Goal: Task Accomplishment & Management: Complete application form

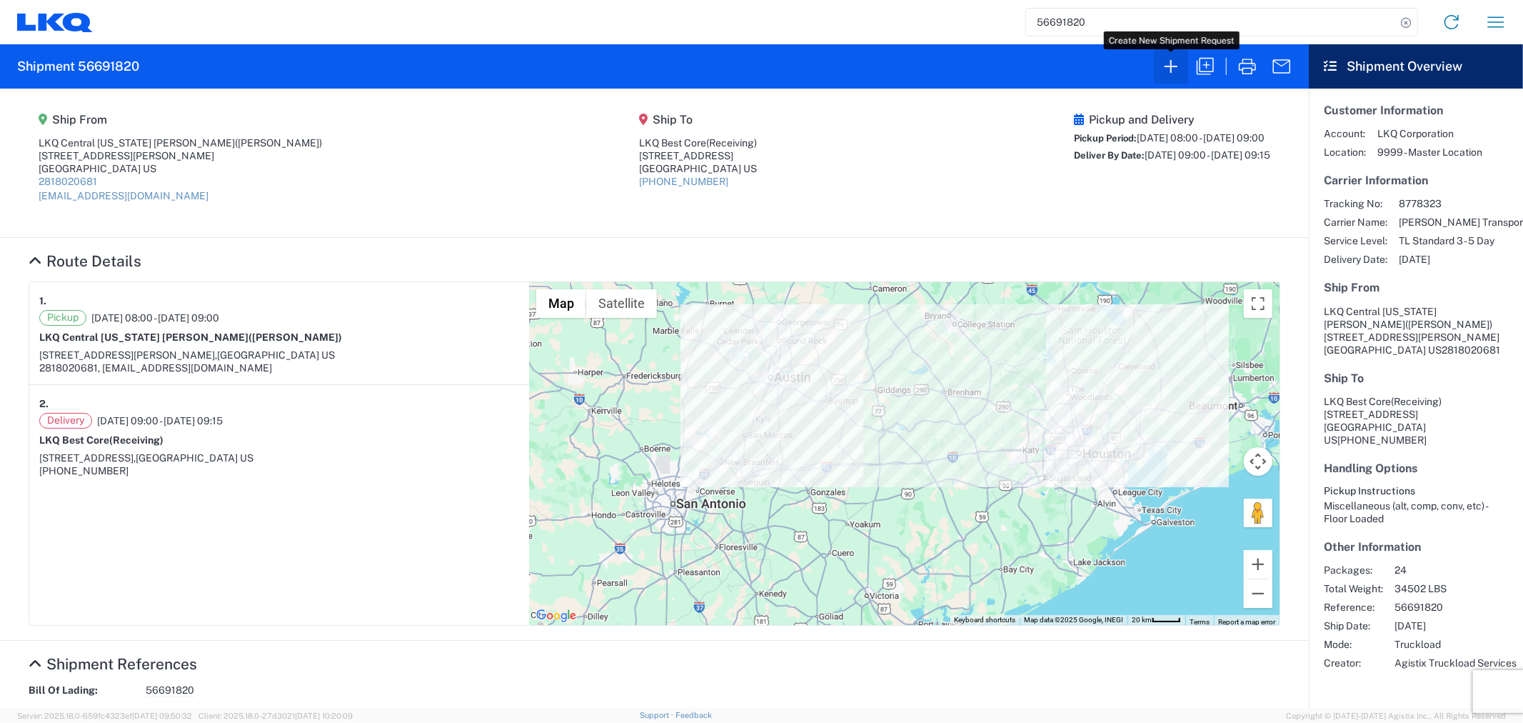
click at [1170, 64] on icon "button" at bounding box center [1171, 66] width 23 height 23
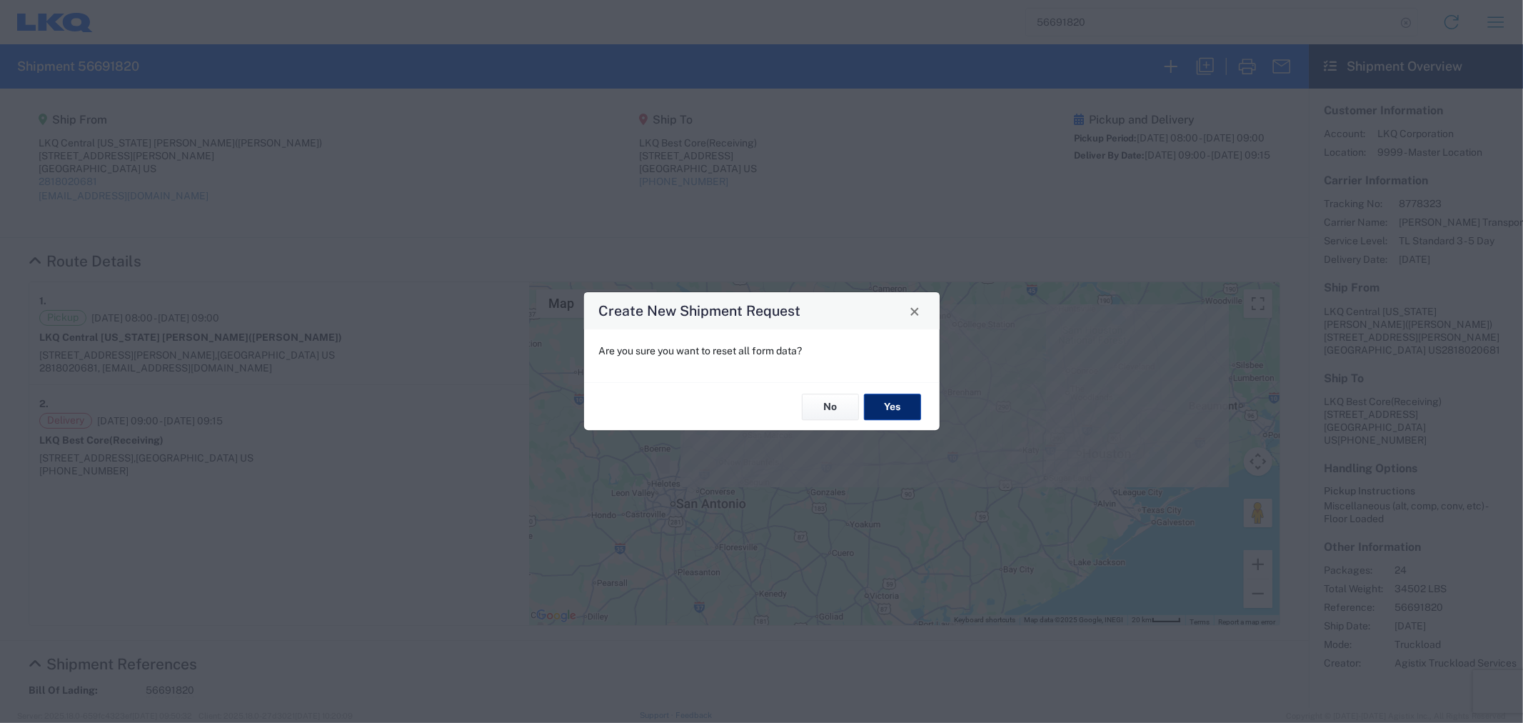
click at [904, 408] on button "Yes" at bounding box center [892, 407] width 57 height 26
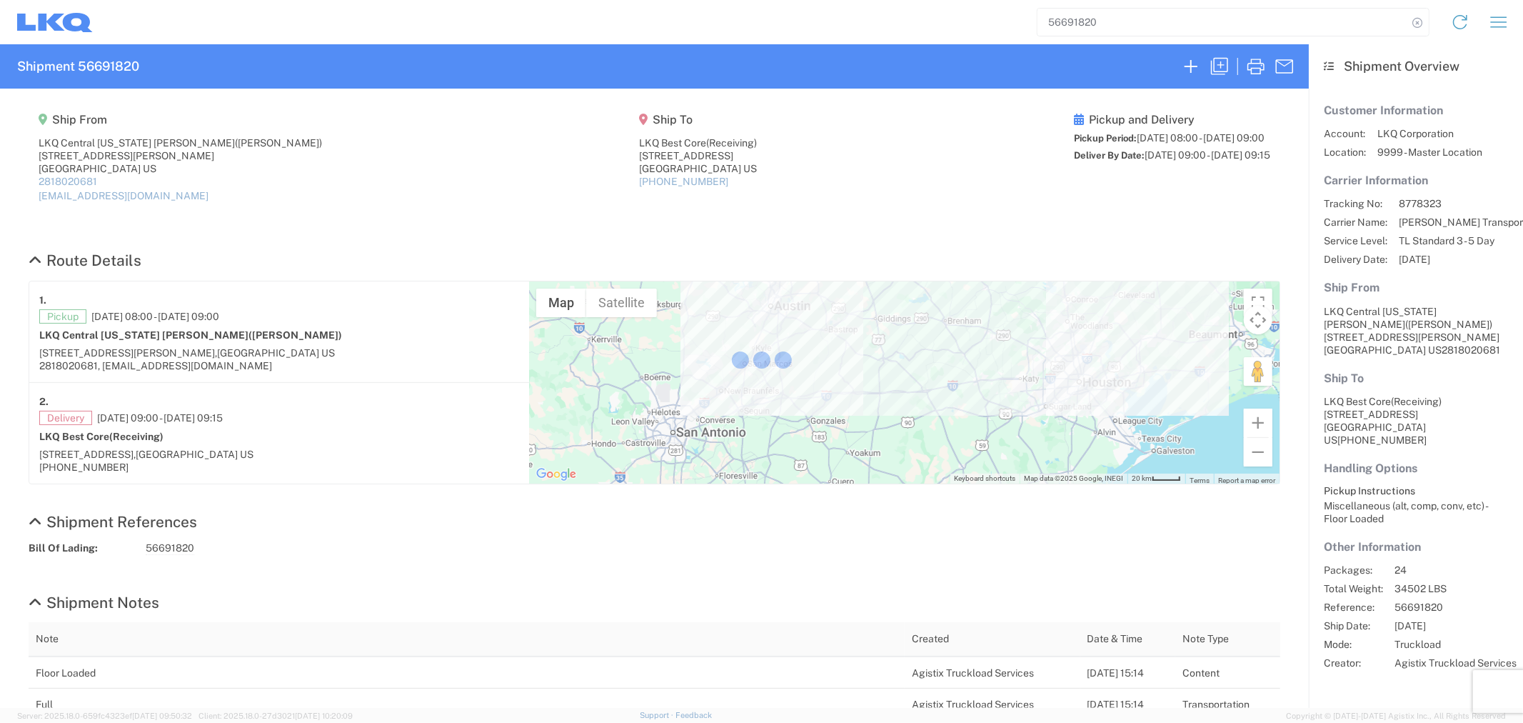
select select "FULL"
select select "US"
select select "LBS"
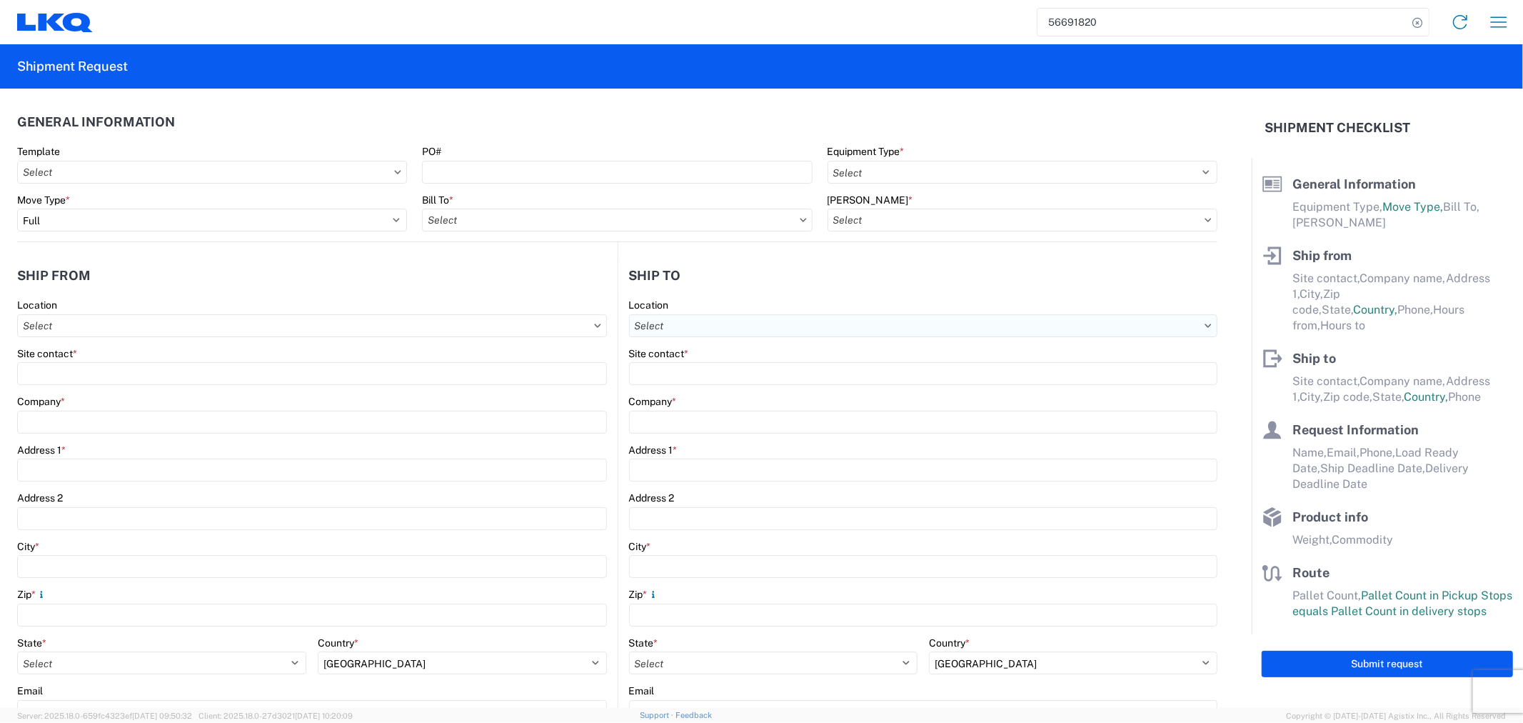
click at [694, 319] on input "Location" at bounding box center [923, 325] width 589 height 23
type input "MPA"
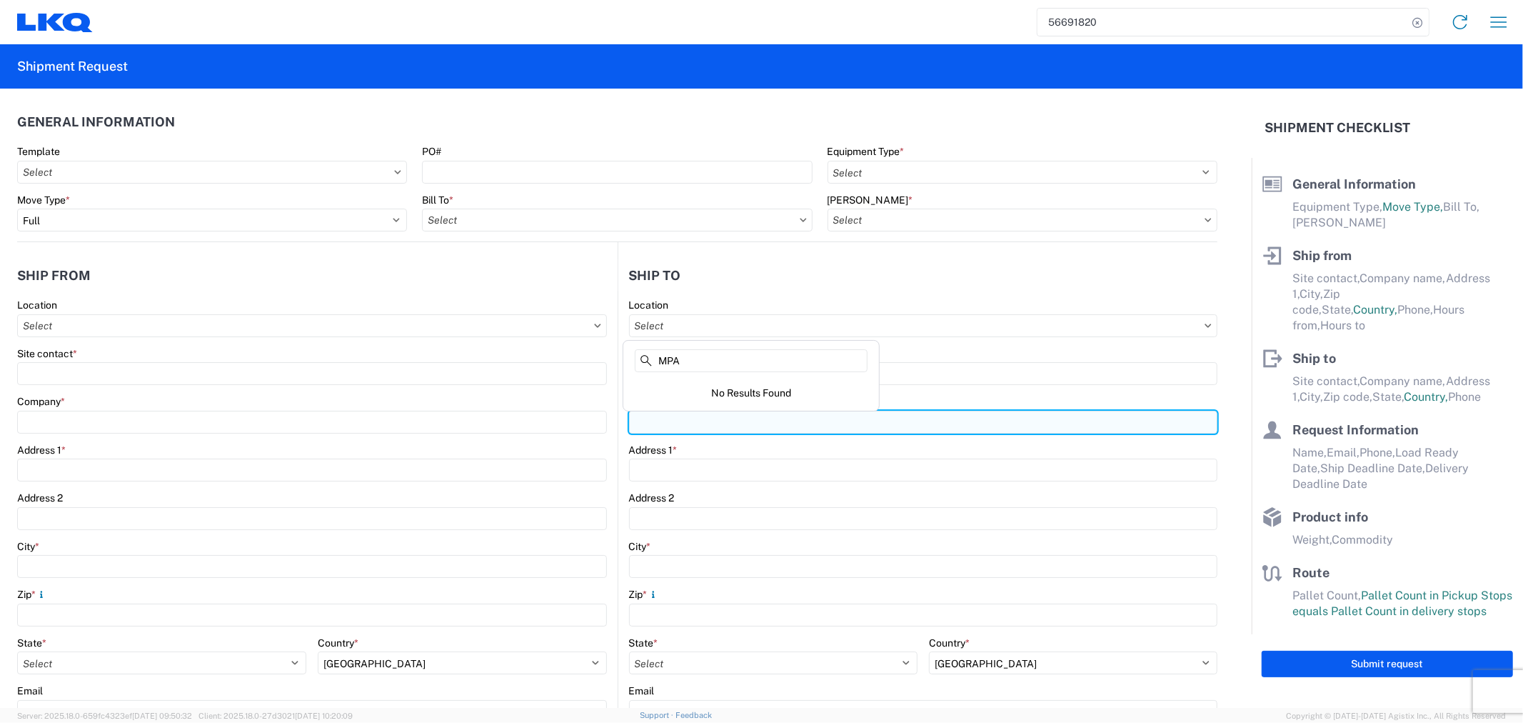
click at [689, 430] on input "Company *" at bounding box center [923, 422] width 589 height 23
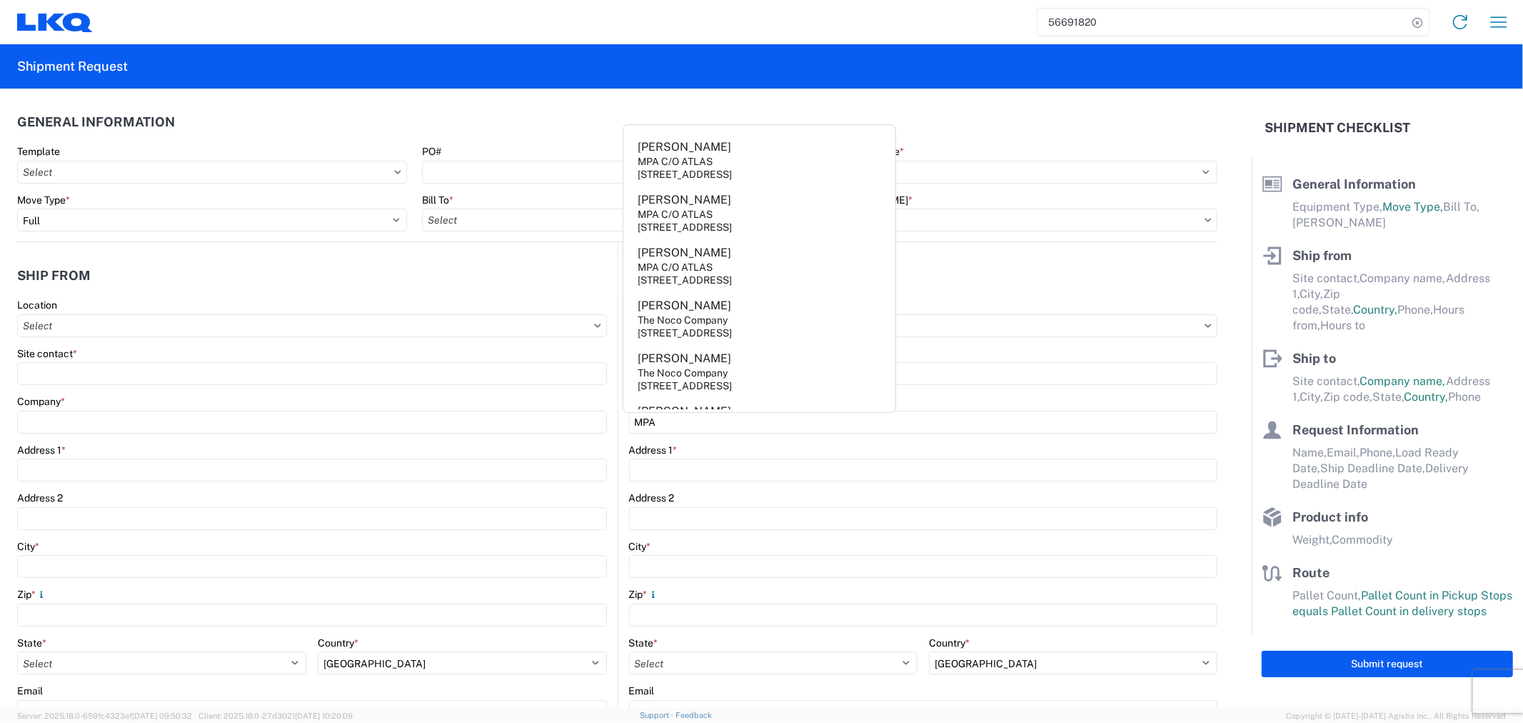
click at [1141, 253] on agx-shipment-stop-widget-v2 "Ship to Location Site contact * Company * MPA Address 1 * Address 2 City * Zip …" at bounding box center [918, 552] width 601 height 621
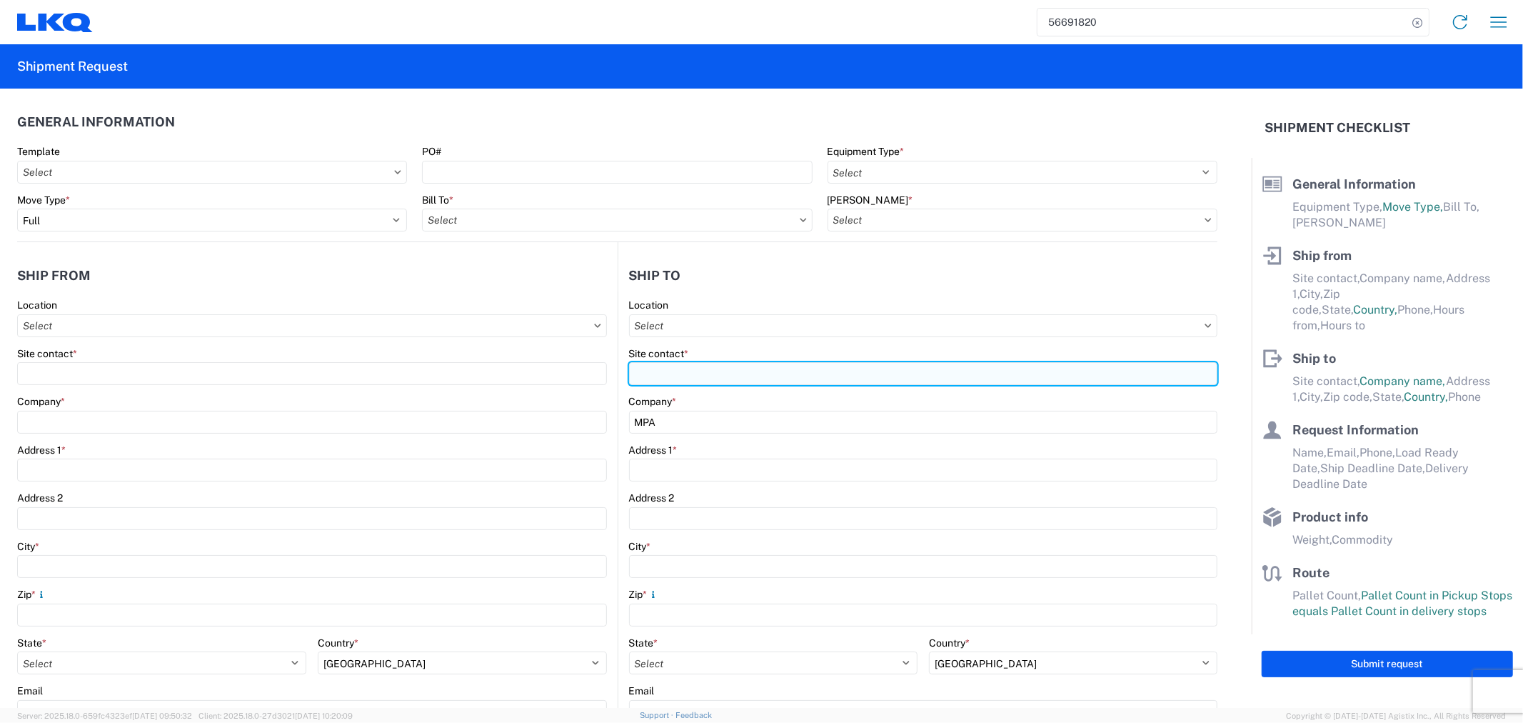
click at [676, 365] on input "Site contact *" at bounding box center [923, 373] width 589 height 23
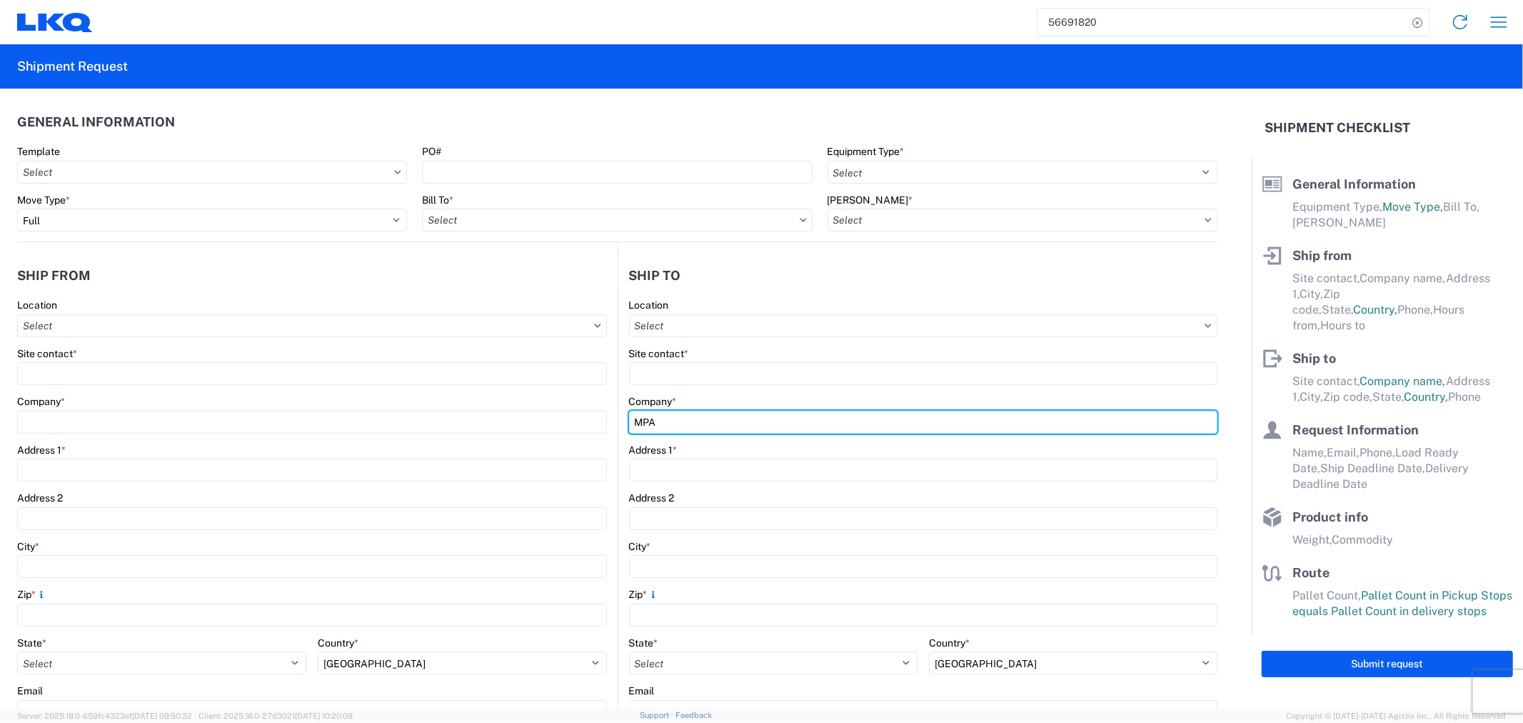
click at [673, 426] on div "Company * MPA" at bounding box center [923, 414] width 589 height 39
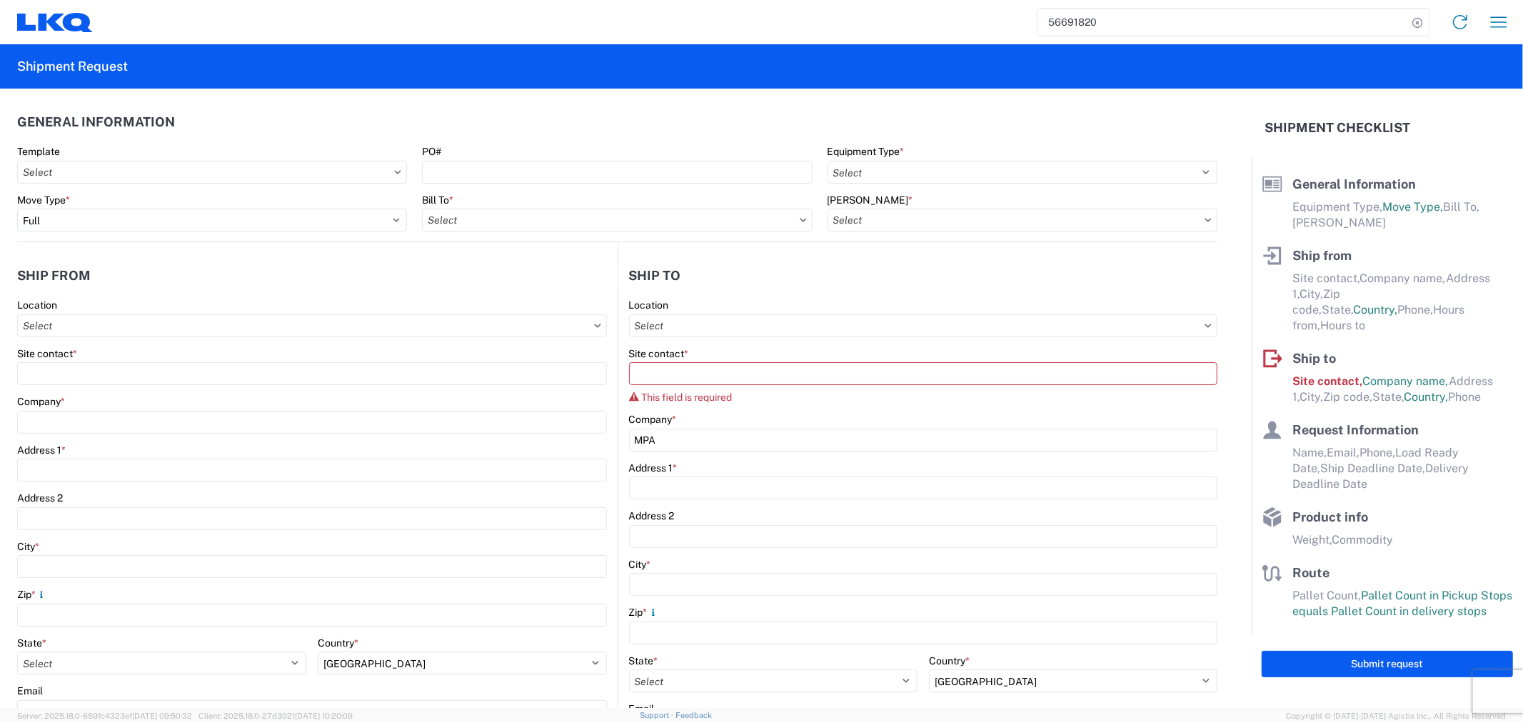
drag, startPoint x: 672, startPoint y: 426, endPoint x: 606, endPoint y: 430, distance: 66.6
click at [606, 431] on div "Ship from Location Site contact * Company * Address 1 * Address 2 City * Zip * …" at bounding box center [617, 561] width 1201 height 639
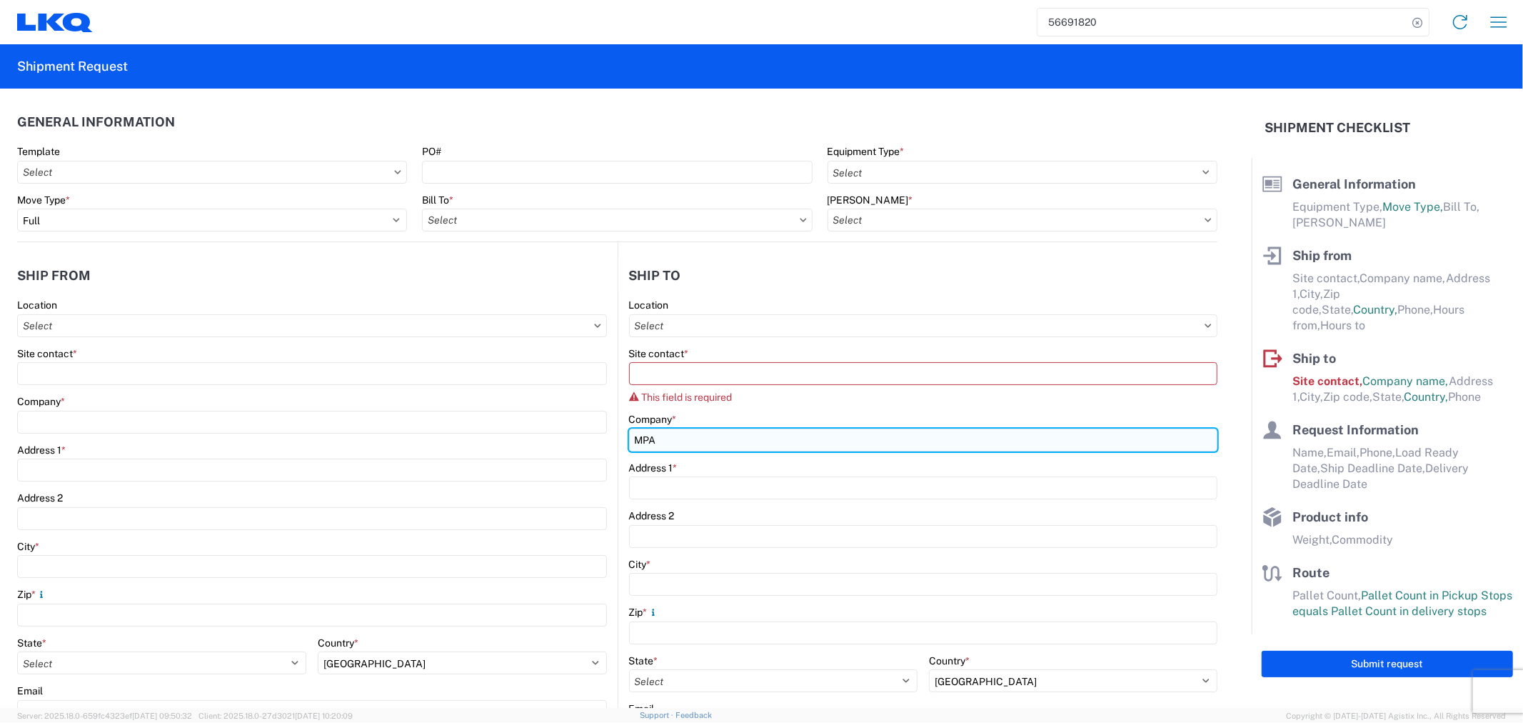
click at [686, 441] on input "MPA" at bounding box center [923, 440] width 589 height 23
drag, startPoint x: 656, startPoint y: 445, endPoint x: 620, endPoint y: 445, distance: 35.7
click at [620, 445] on main "Location Site contact * This field is required Company * MPA Address 1 * Addres…" at bounding box center [919, 589] width 600 height 581
paste input "Atlas Freight Forwarding (MPA)"
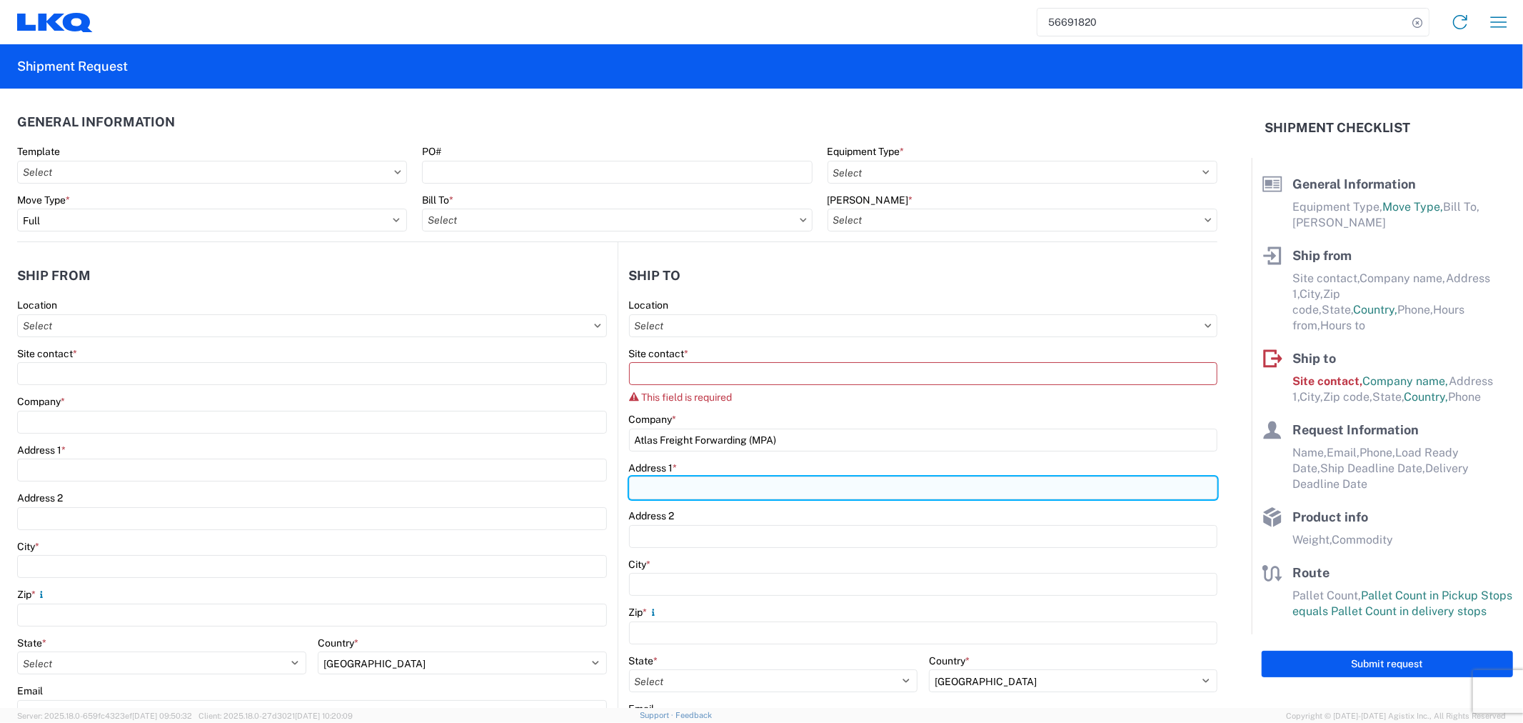
click at [843, 484] on input "Address 1 *" at bounding box center [923, 487] width 589 height 23
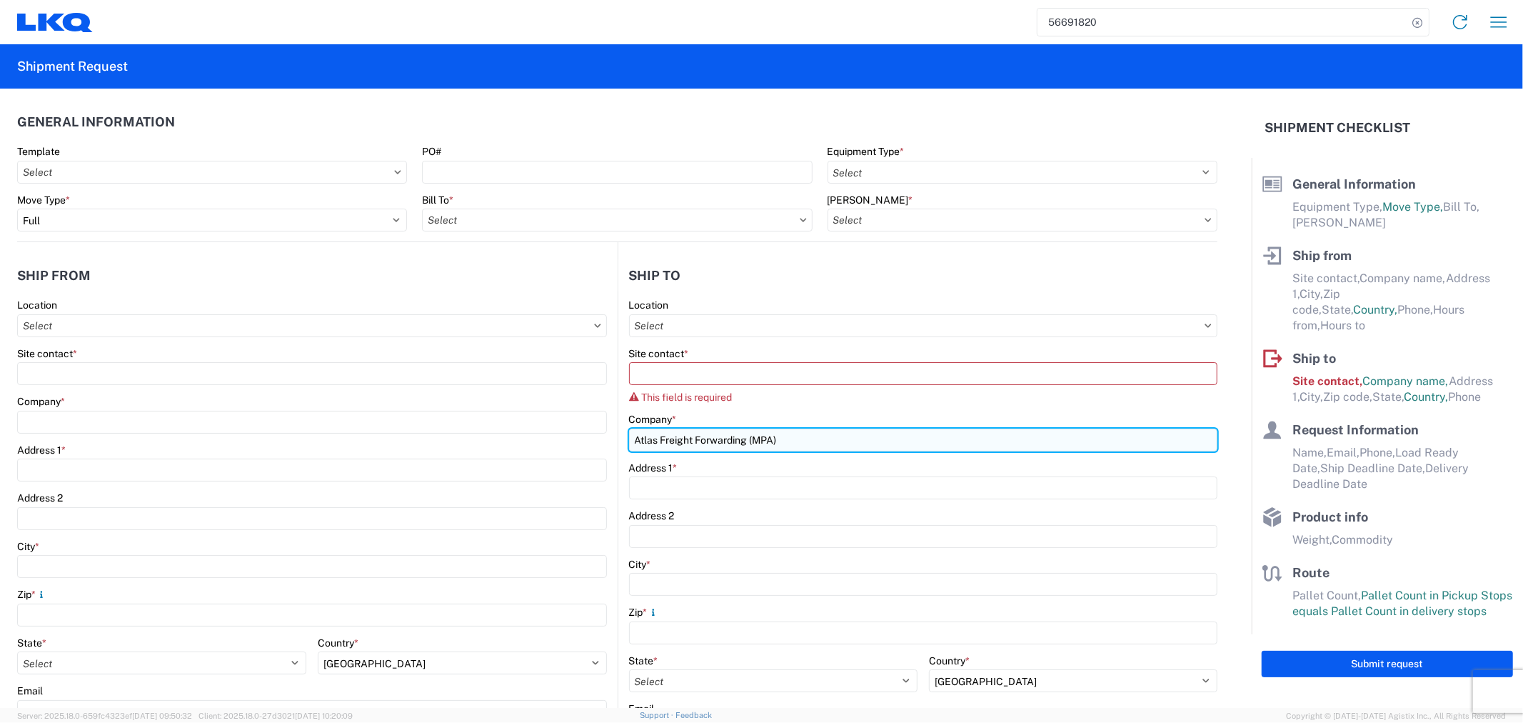
drag, startPoint x: 646, startPoint y: 436, endPoint x: 691, endPoint y: 444, distance: 45.7
click at [647, 436] on input "Atlas Freight Forwarding (MPA)" at bounding box center [923, 440] width 589 height 23
click at [794, 440] on input "Atlas Freight Forwarding (MPA)" at bounding box center [923, 440] width 589 height 23
type input "Atlas Freight Forwarding (MPA)"
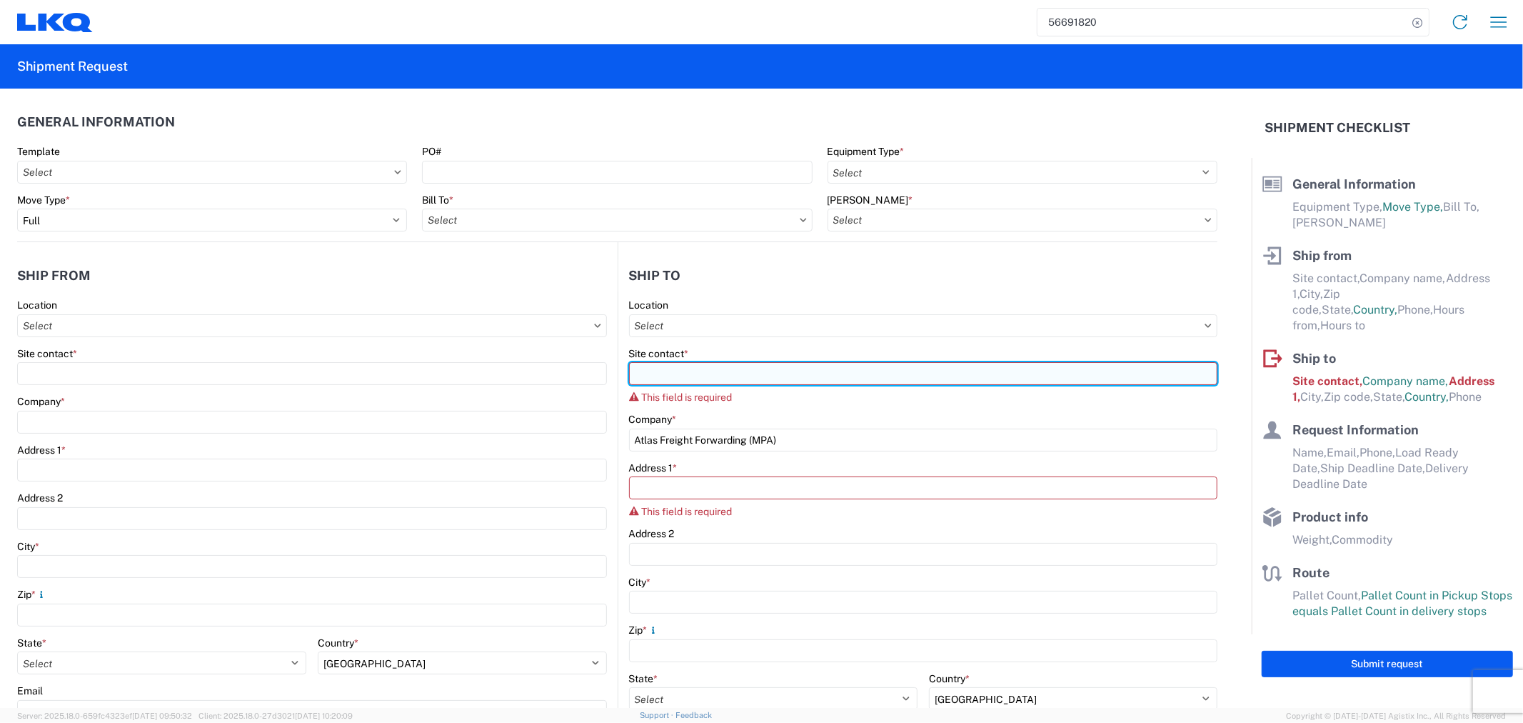
click at [724, 365] on input "Site contact *" at bounding box center [923, 373] width 589 height 23
click at [726, 375] on input "Site contact *" at bounding box center [923, 373] width 589 height 23
paste input "Joe Barrett/Sara Lucas"
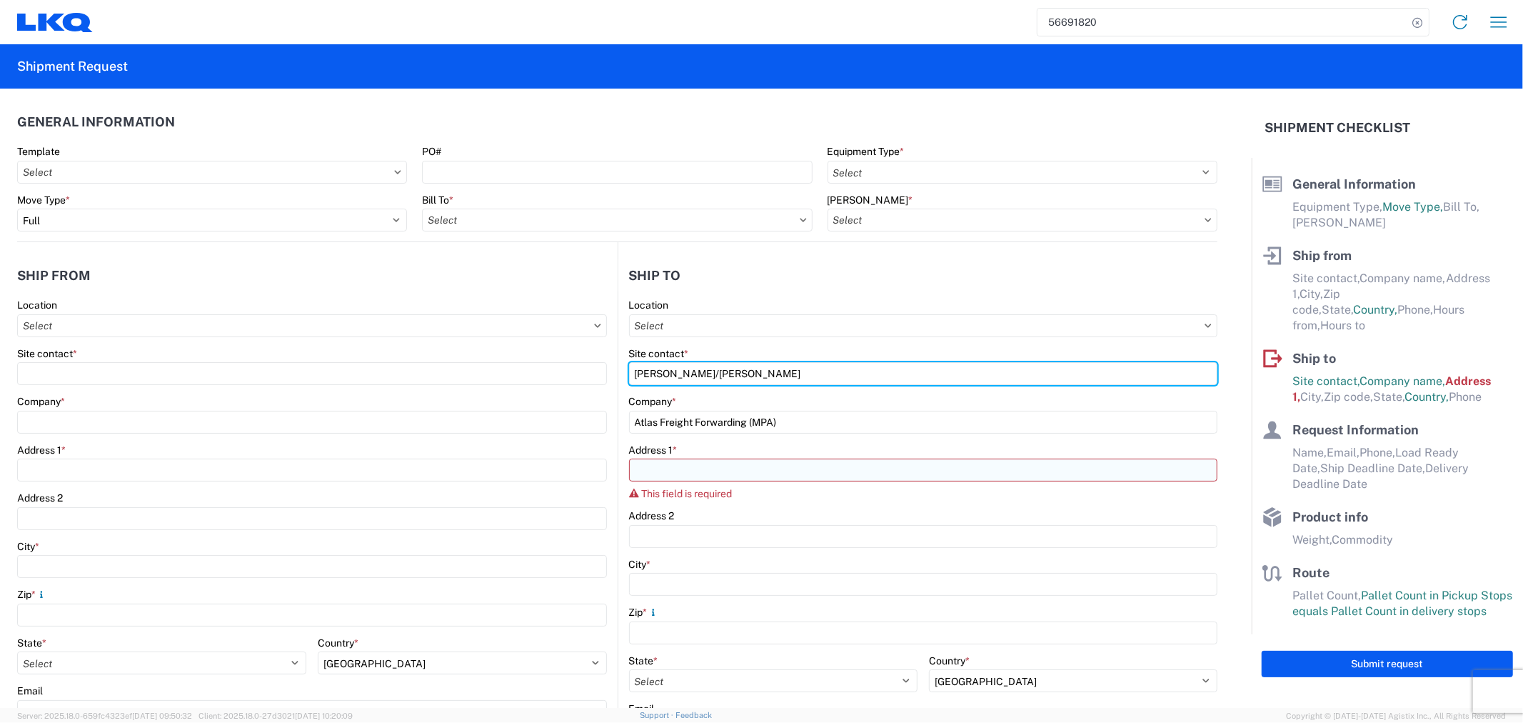
type input "Joe Barrett/Sara Lucas"
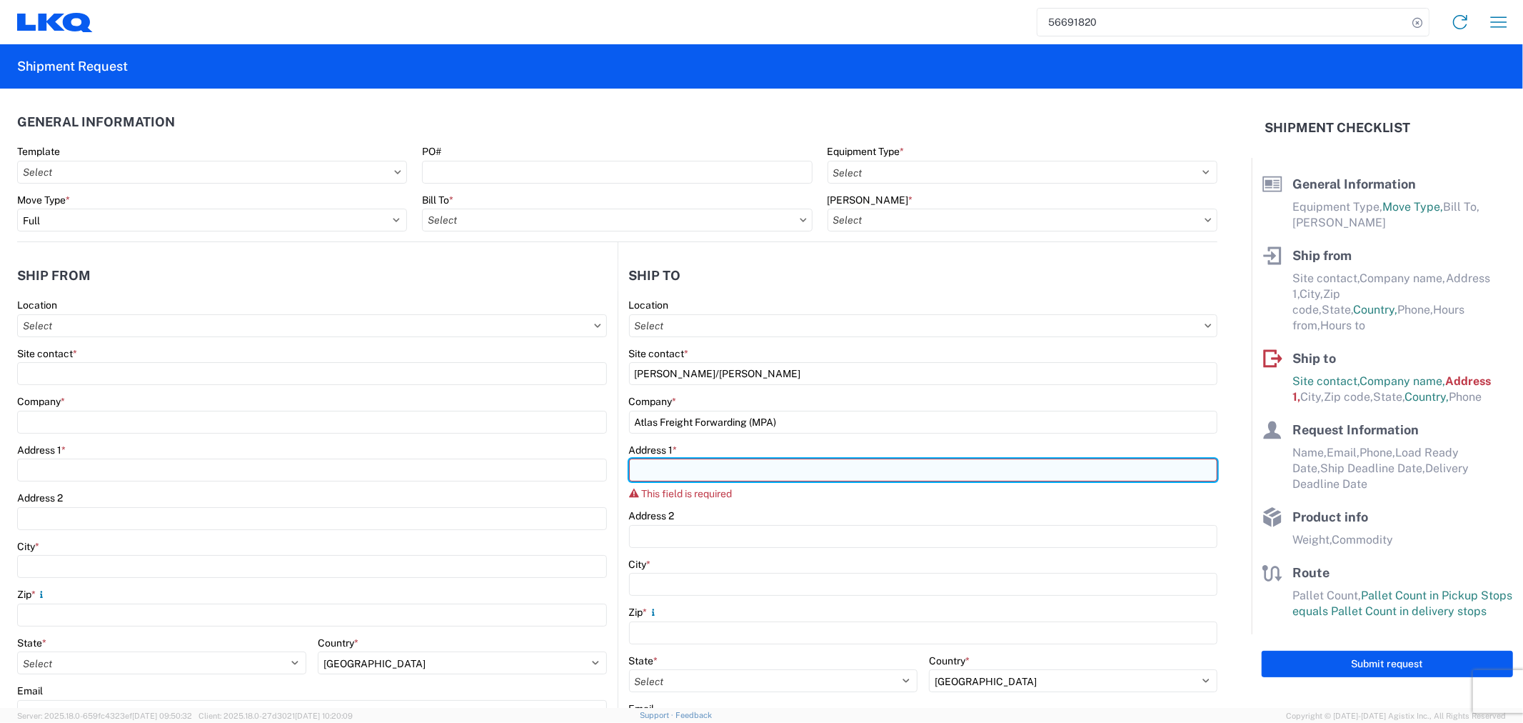
click at [698, 471] on input "Address 1 *" at bounding box center [923, 470] width 589 height 23
click at [775, 479] on input "Address 1 *" at bounding box center [923, 470] width 589 height 23
paste input "1855 Dornoch CT, Suite 300"
drag, startPoint x: 650, startPoint y: 469, endPoint x: 672, endPoint y: 476, distance: 23.3
click at [656, 469] on input "1855 Dornoch CT, Suite 300" at bounding box center [923, 470] width 589 height 23
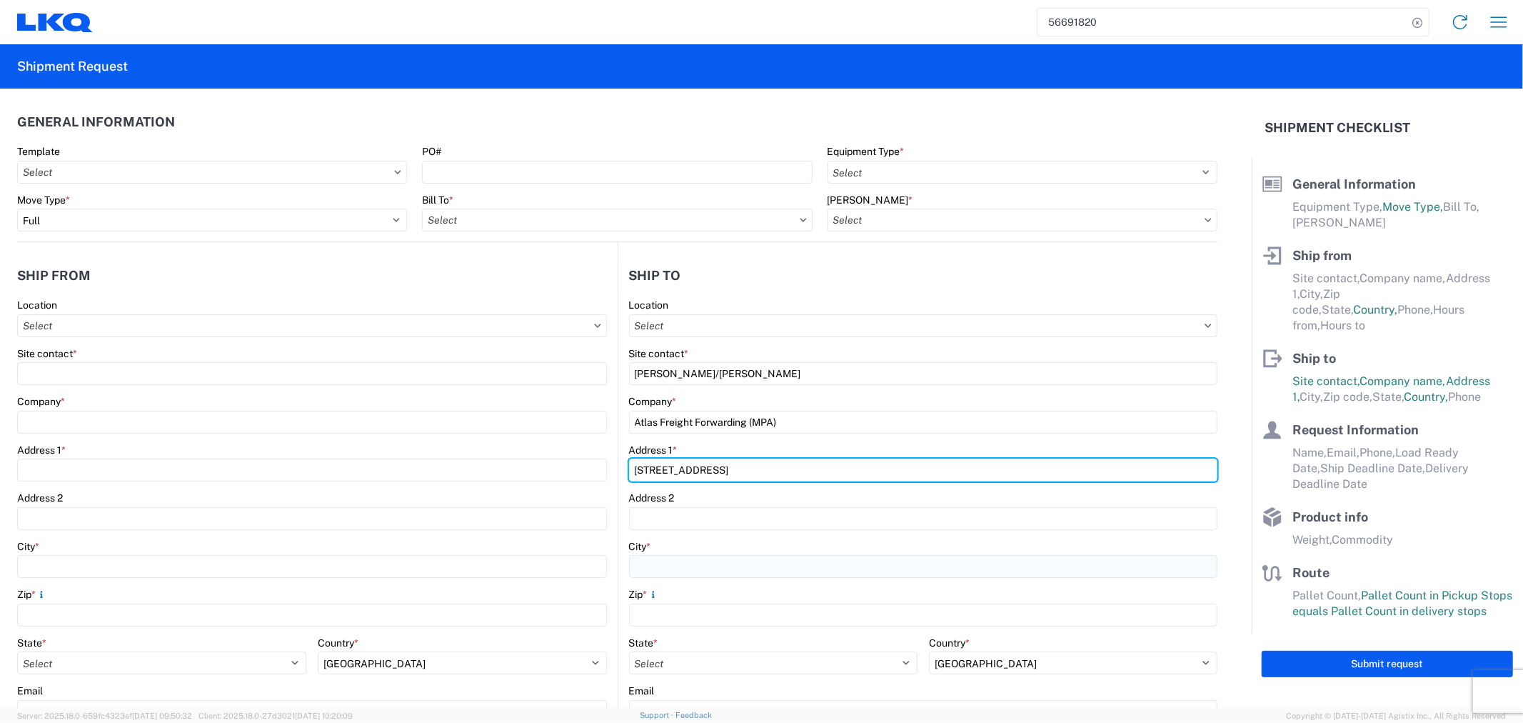
type input "1855 Dornoch CT, Suite 300"
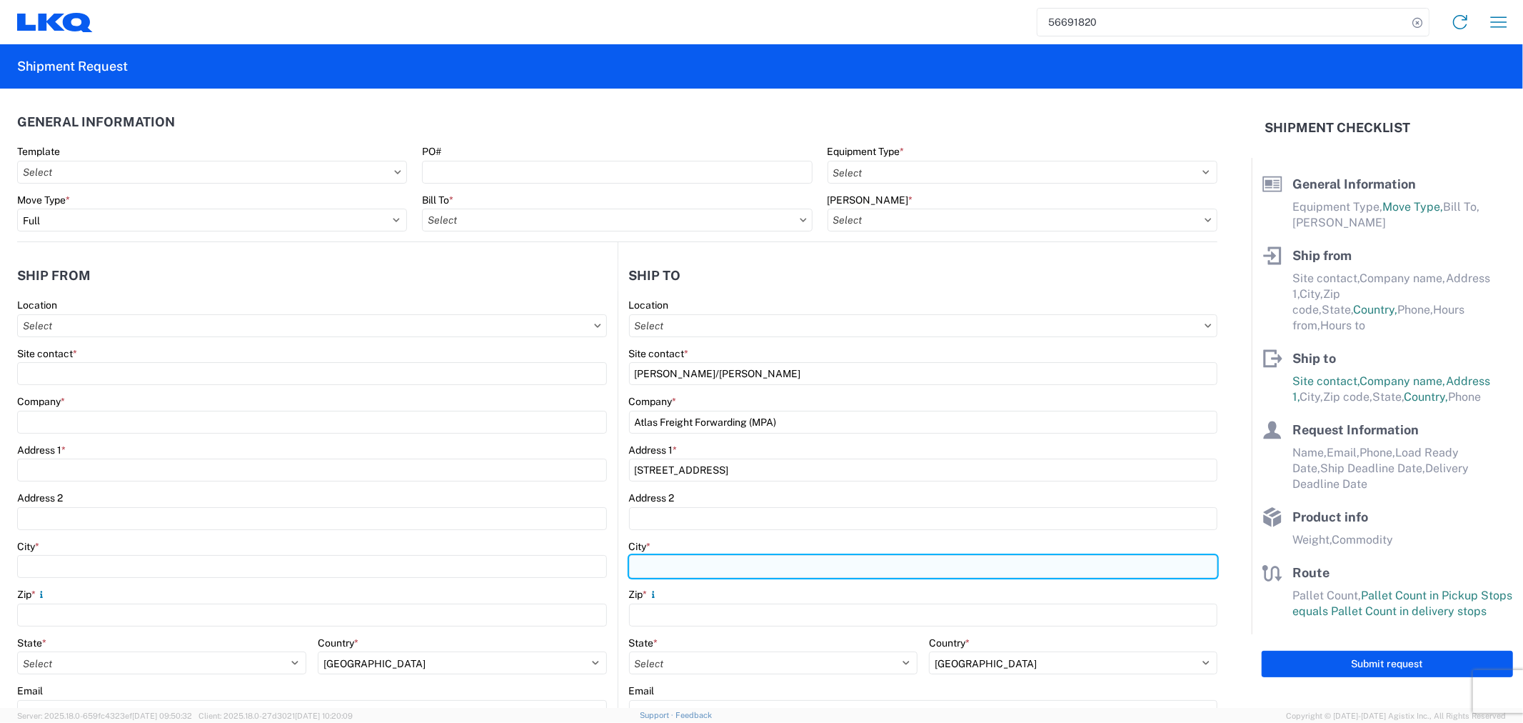
click at [755, 577] on input "City *" at bounding box center [923, 566] width 589 height 23
click at [666, 563] on input "City *" at bounding box center [923, 566] width 589 height 23
paste input "San Diego"
click at [649, 566] on input "San Diego" at bounding box center [923, 566] width 589 height 23
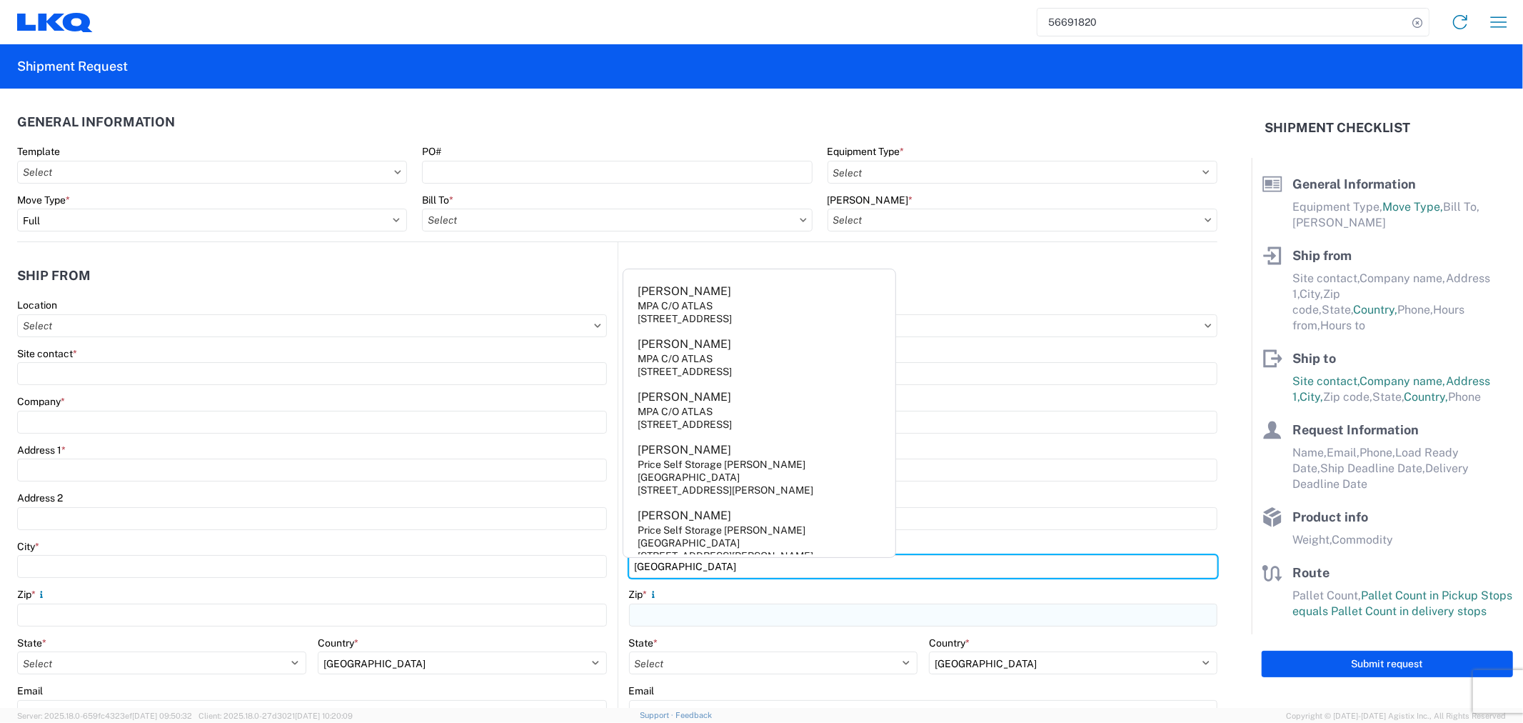
type input "San Diego"
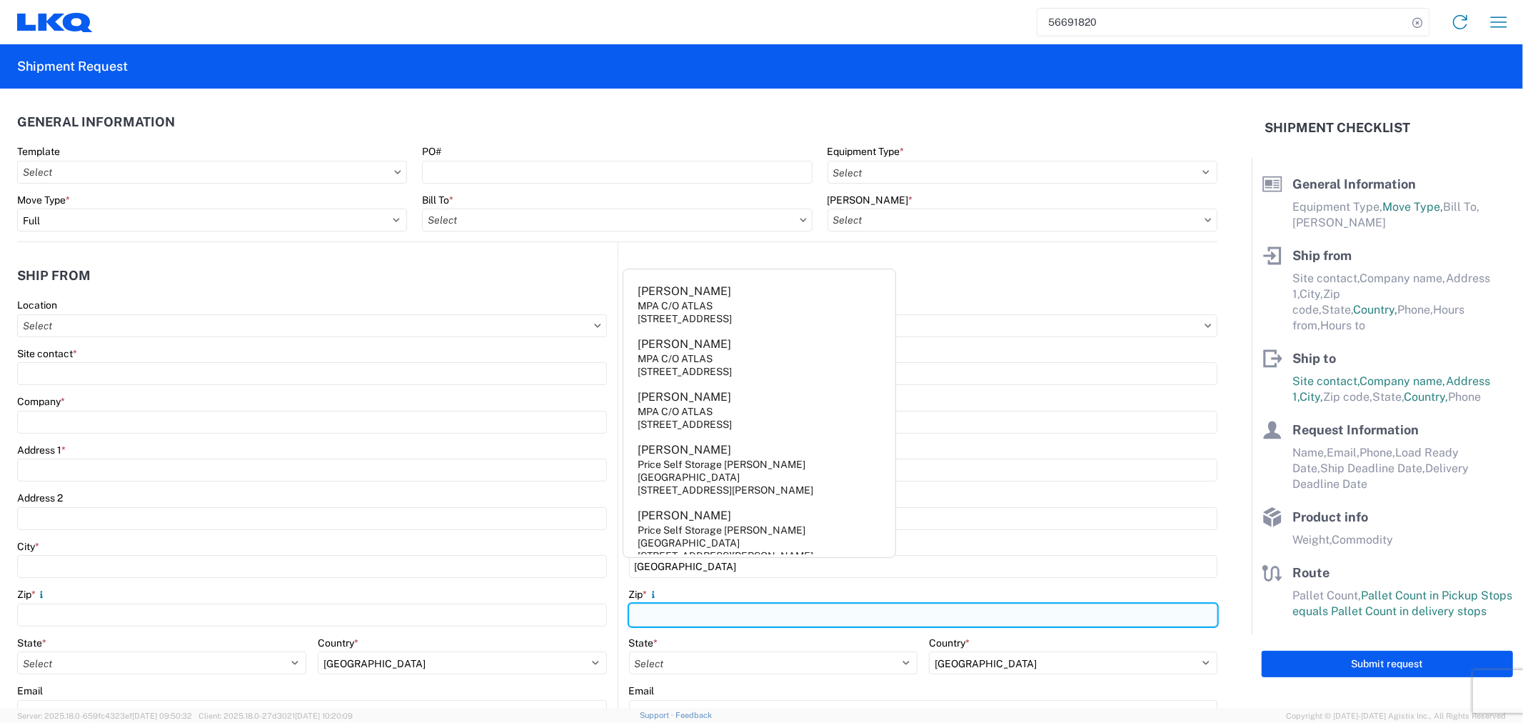
click at [670, 611] on input "Zip *" at bounding box center [923, 615] width 589 height 23
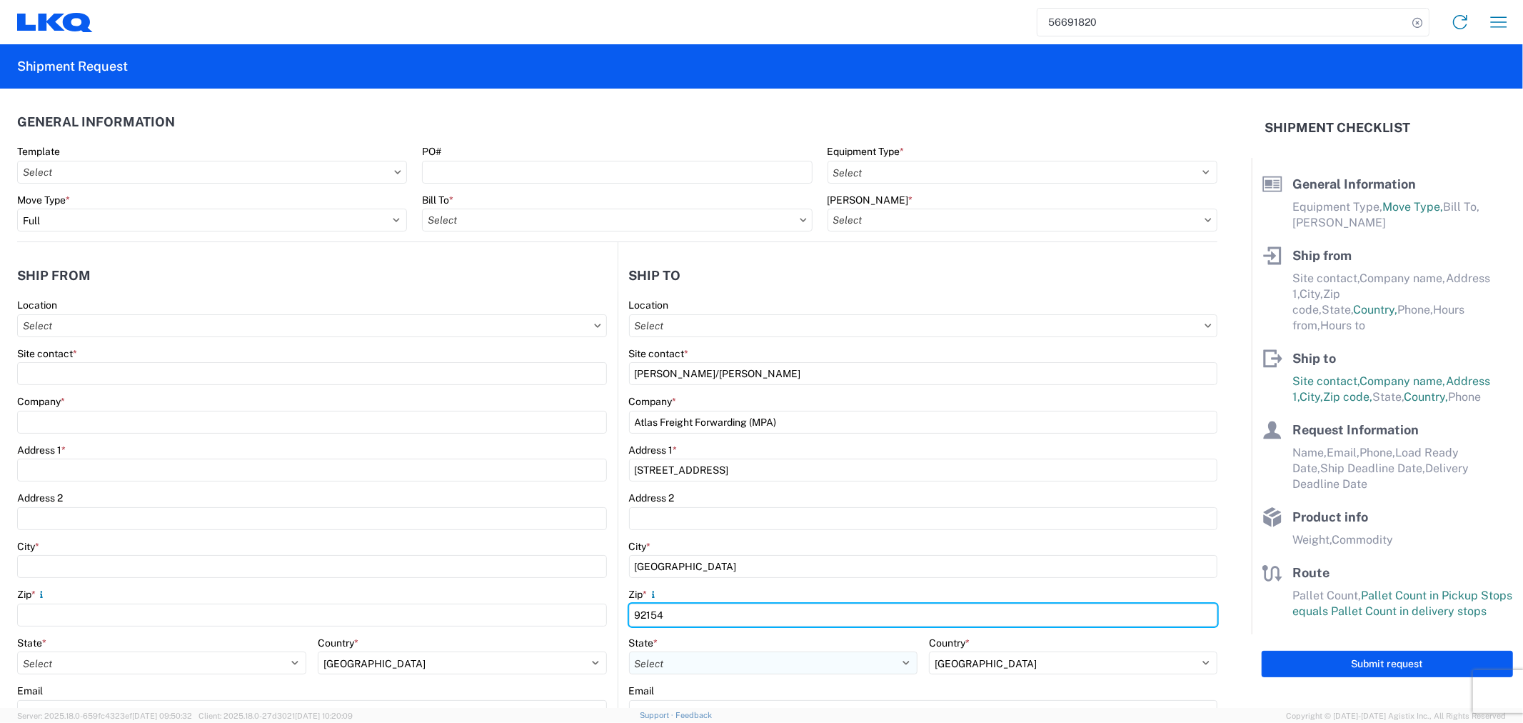
type input "92154"
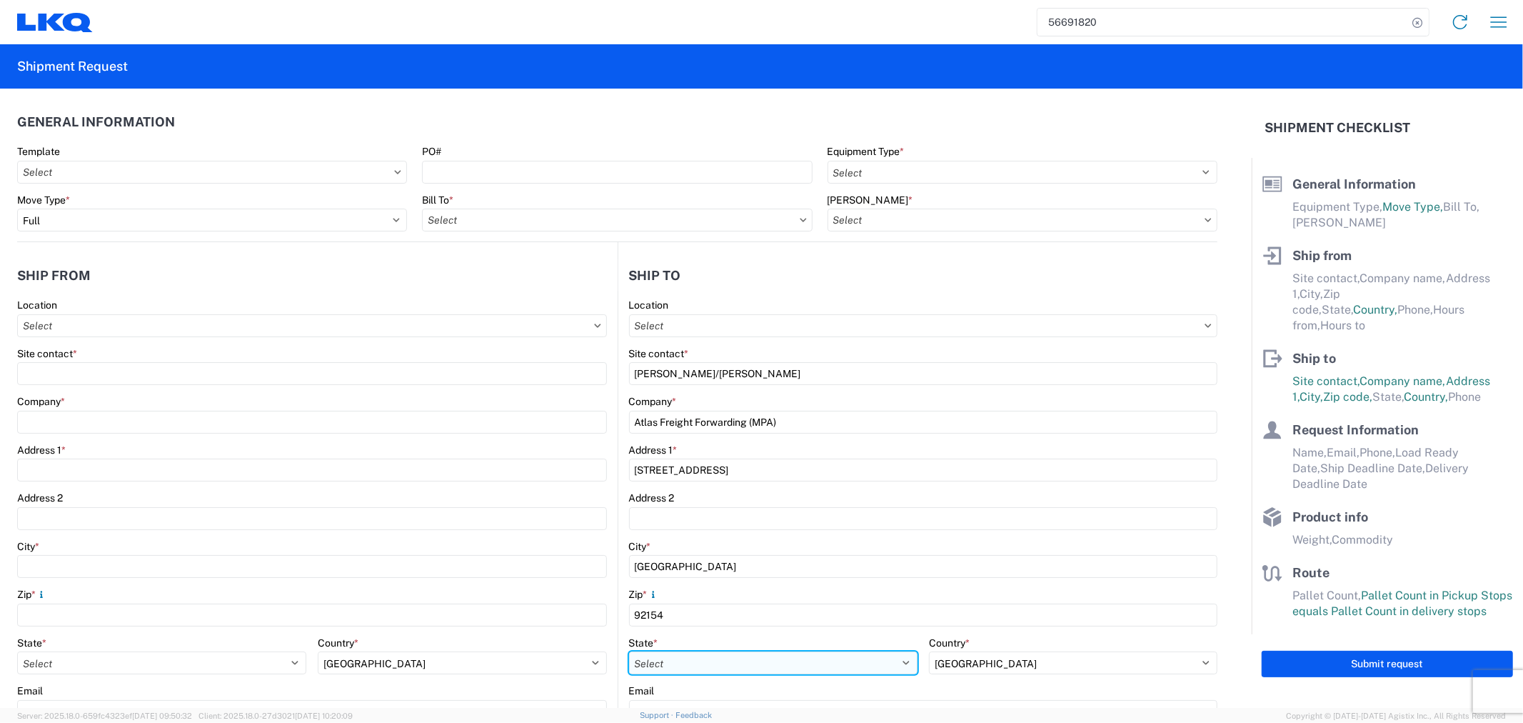
click at [657, 664] on select "Select Alabama Alaska Arizona Arkansas Armed Forces Americas Armed Forces Europ…" at bounding box center [773, 662] width 289 height 23
select select "CA"
click at [629, 651] on select "Select Alabama Alaska Arizona Arkansas Armed Forces Americas Armed Forces Europ…" at bounding box center [773, 662] width 289 height 23
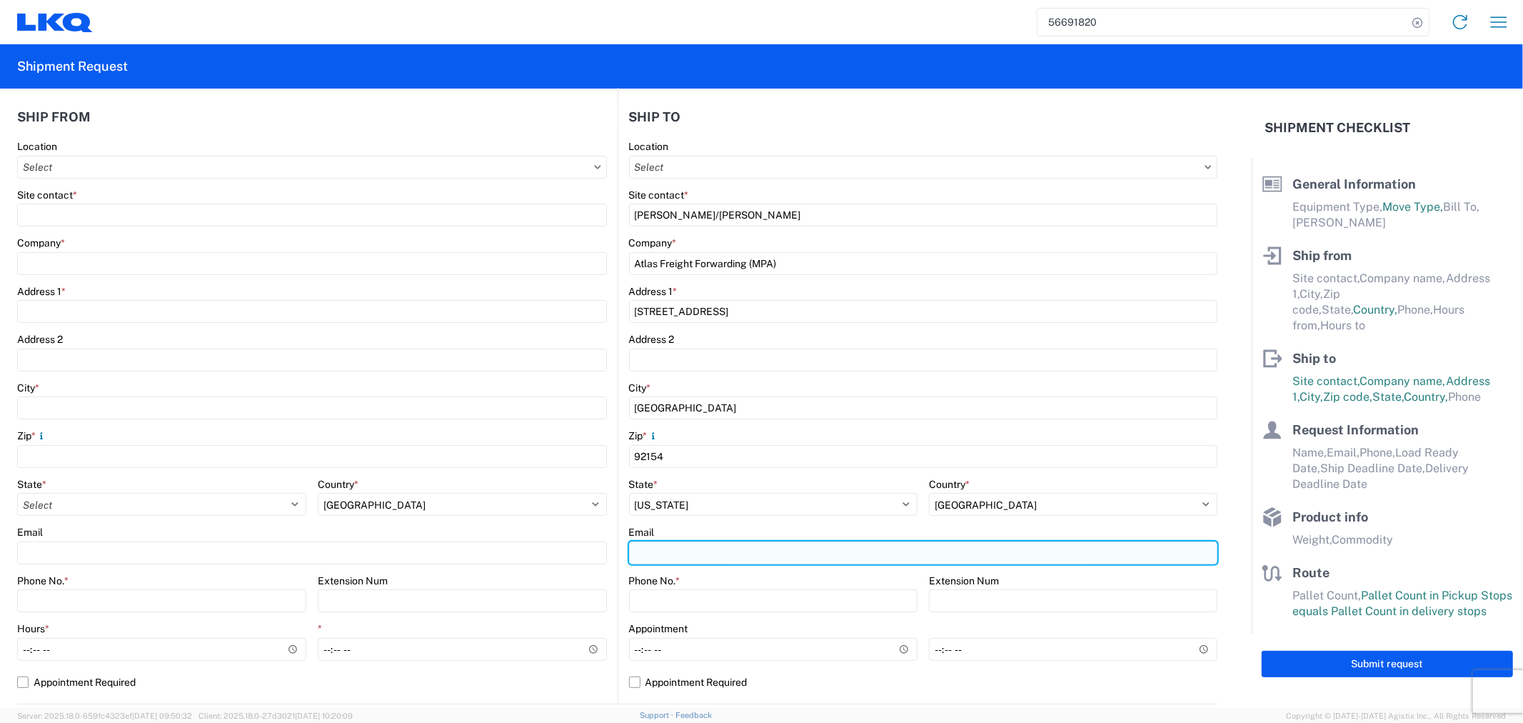
click at [720, 546] on input "Email" at bounding box center [923, 552] width 589 height 23
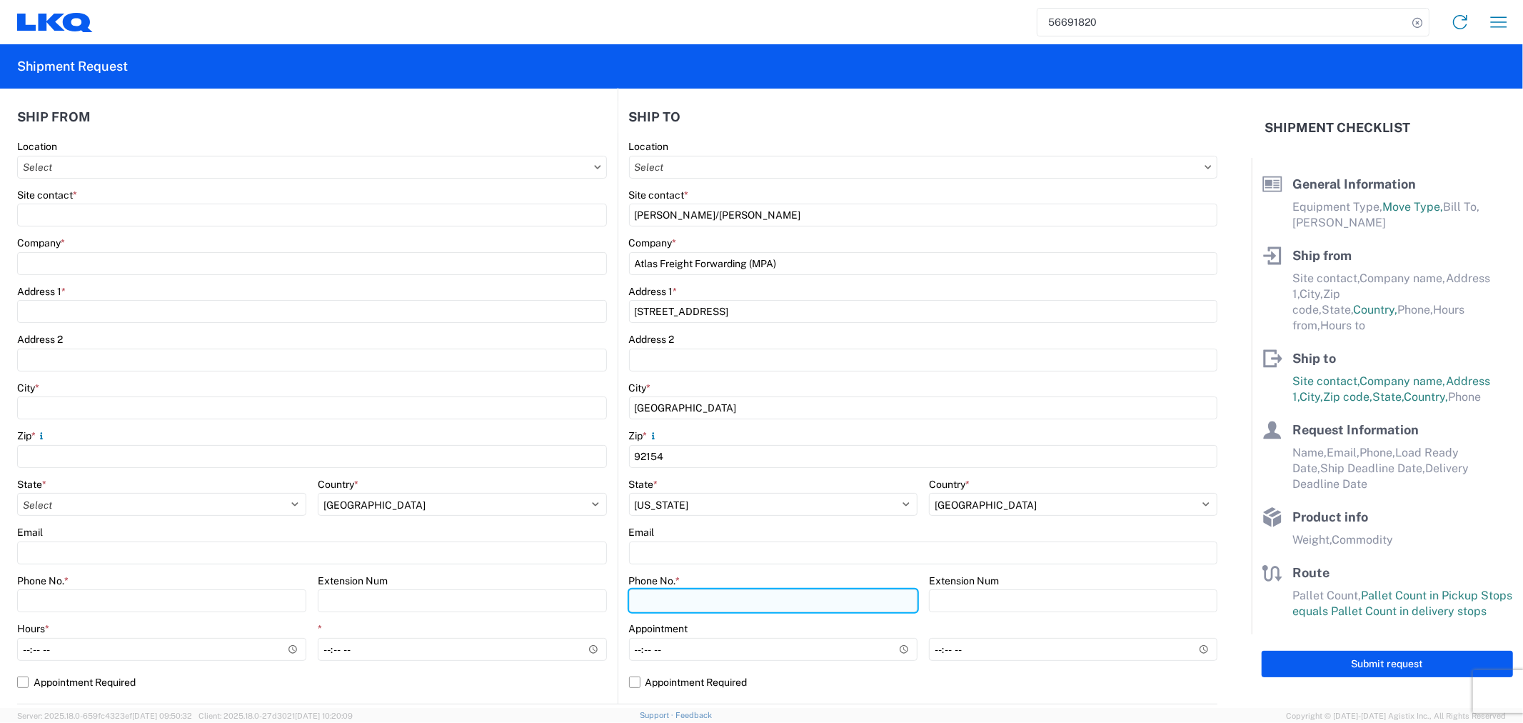
click at [649, 601] on input "Phone No. *" at bounding box center [773, 600] width 289 height 23
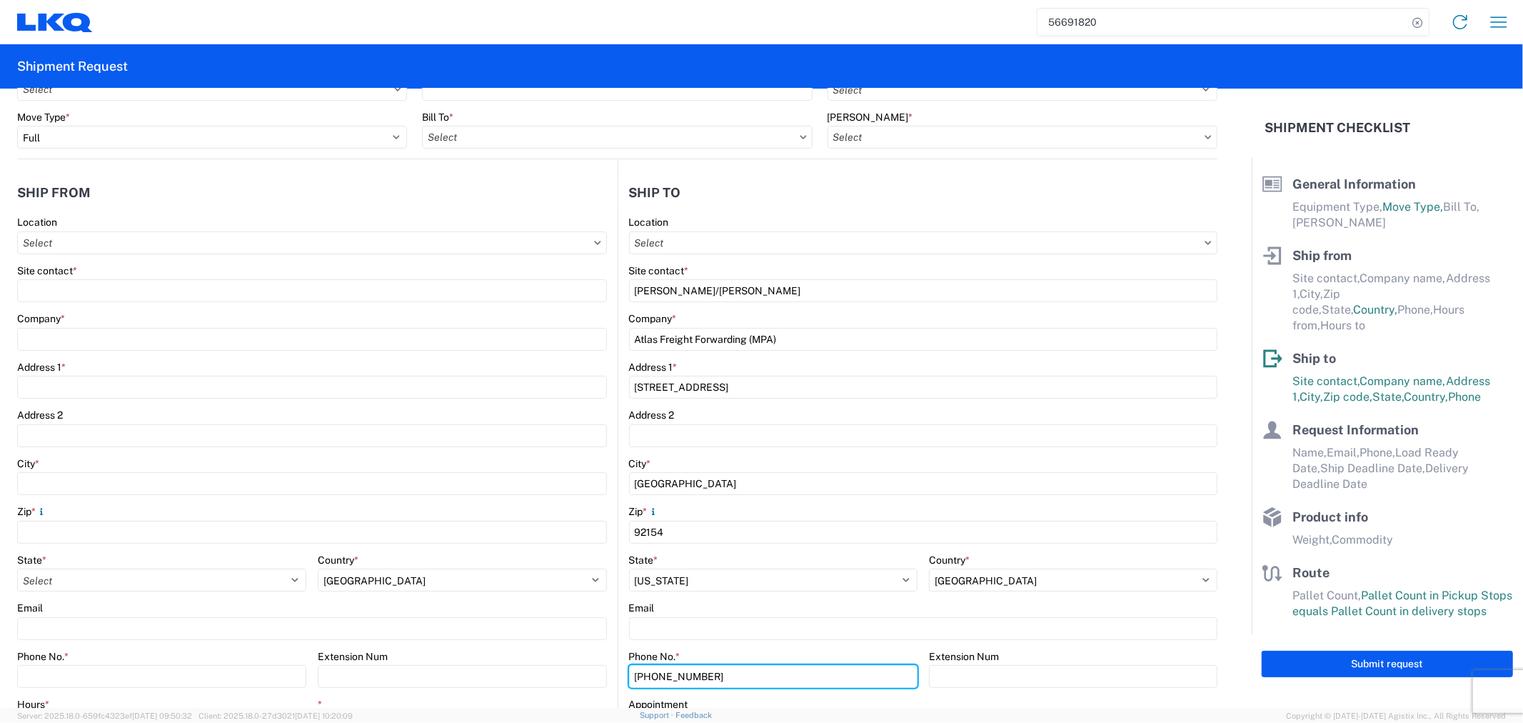
scroll to position [0, 0]
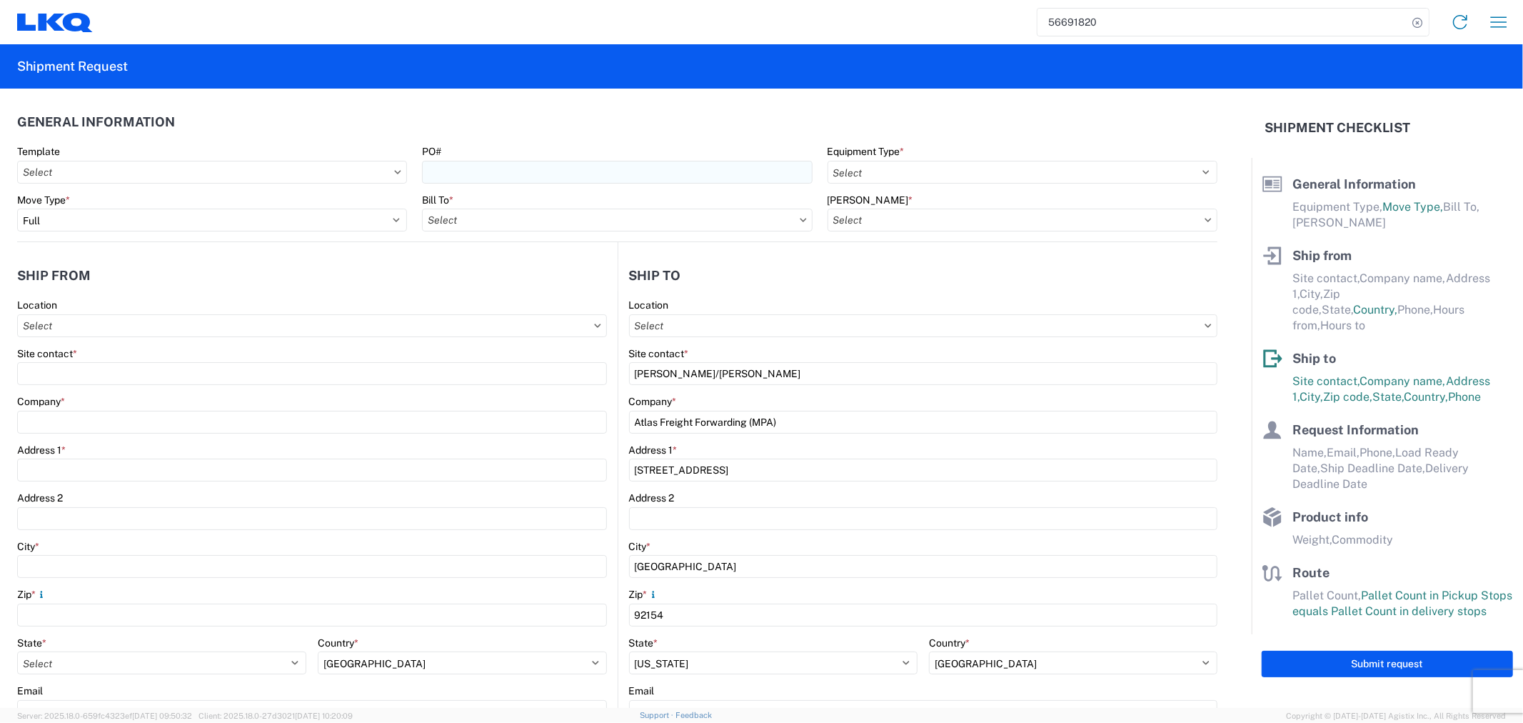
type input "615-377-6099"
click at [503, 169] on input "PO#" at bounding box center [617, 172] width 390 height 23
click at [493, 172] on input "PO#" at bounding box center [617, 172] width 390 height 23
paste input "CAL-PO#315539-L69596"
drag, startPoint x: 446, startPoint y: 172, endPoint x: 481, endPoint y: 186, distance: 37.5
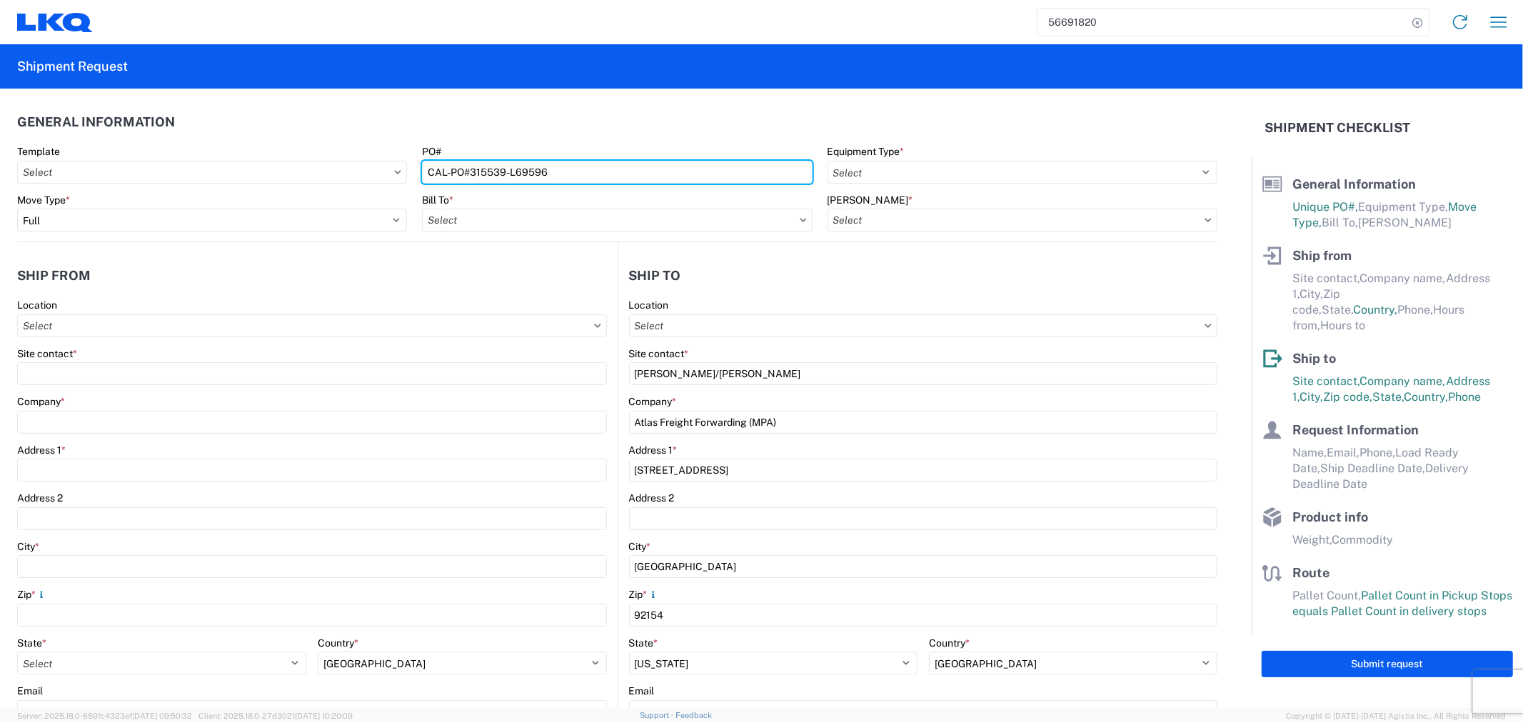
click at [447, 172] on input "CAL-PO#315539-L69596" at bounding box center [617, 172] width 390 height 23
type input "CAL-PO#315539-L69596"
click at [595, 223] on input "Bill To *" at bounding box center [617, 220] width 390 height 23
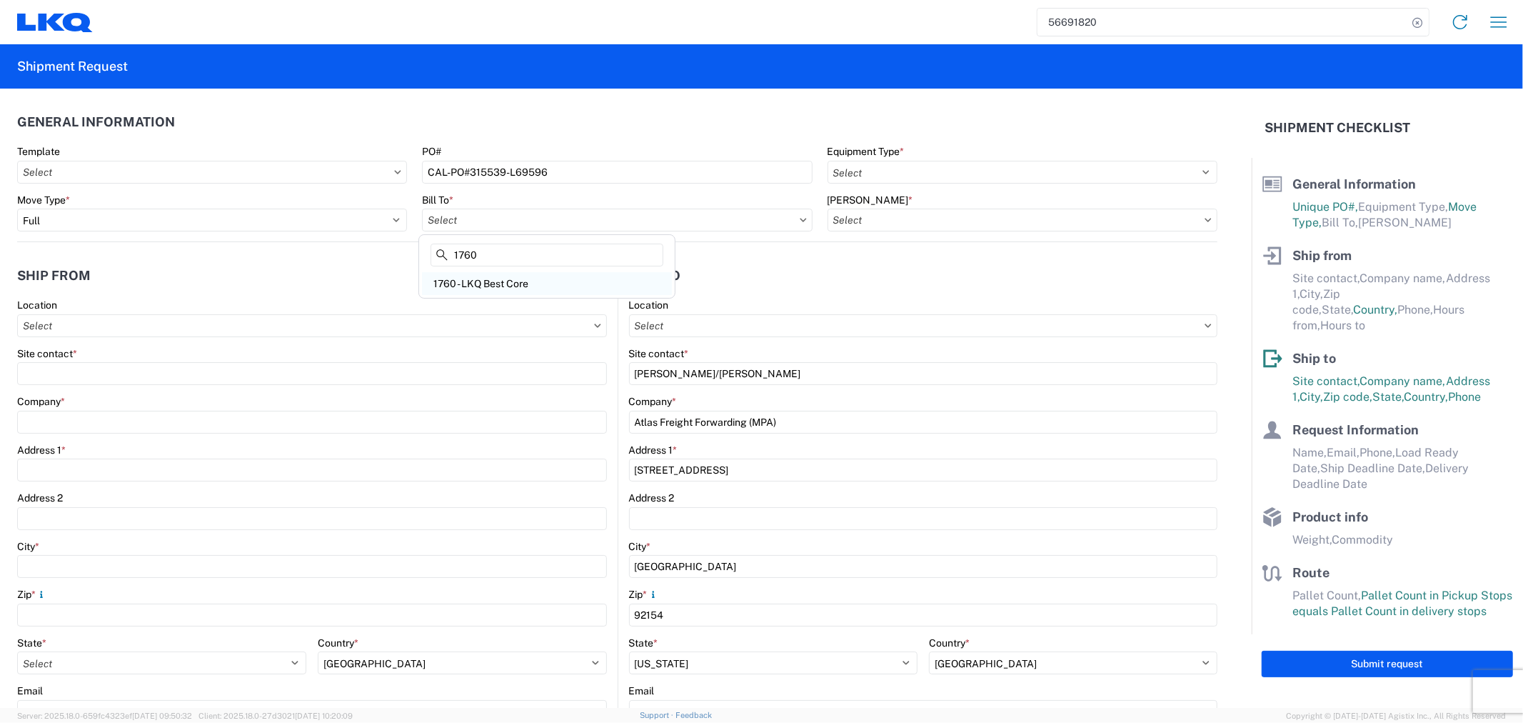
type input "1760"
click at [539, 280] on div "1760 - LKQ Best Core" at bounding box center [547, 283] width 250 height 23
type input "1760 - LKQ Best Core"
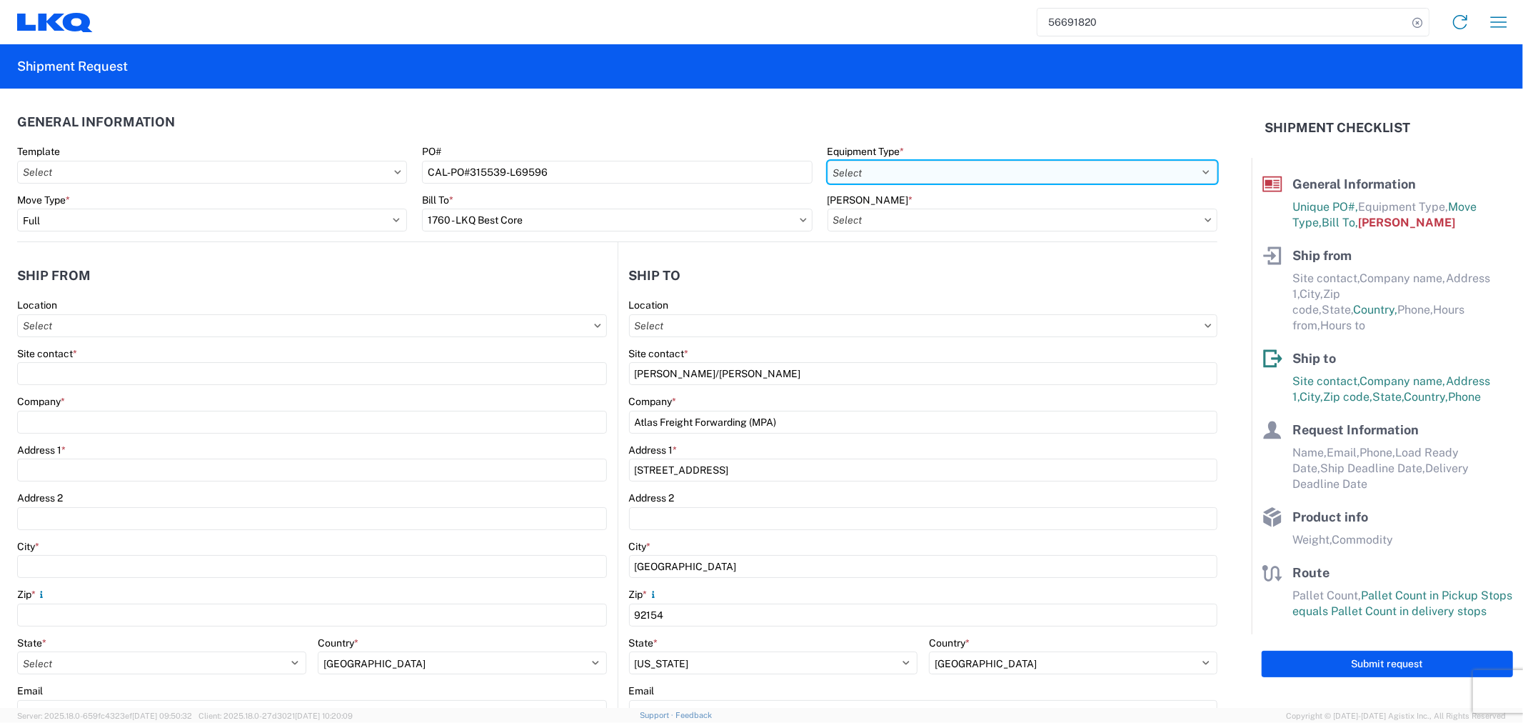
click at [931, 167] on select "Select 53’ Dry Van Flatbed Dropdeck (van) Lowboy (flatbed) Rail" at bounding box center [1023, 172] width 390 height 23
select select "STDV"
click at [828, 161] on select "Select 53’ Dry Van Flatbed Dropdeck (van) Lowboy (flatbed) Rail" at bounding box center [1023, 172] width 390 height 23
click at [891, 219] on input "Bill Code *" at bounding box center [1023, 220] width 390 height 23
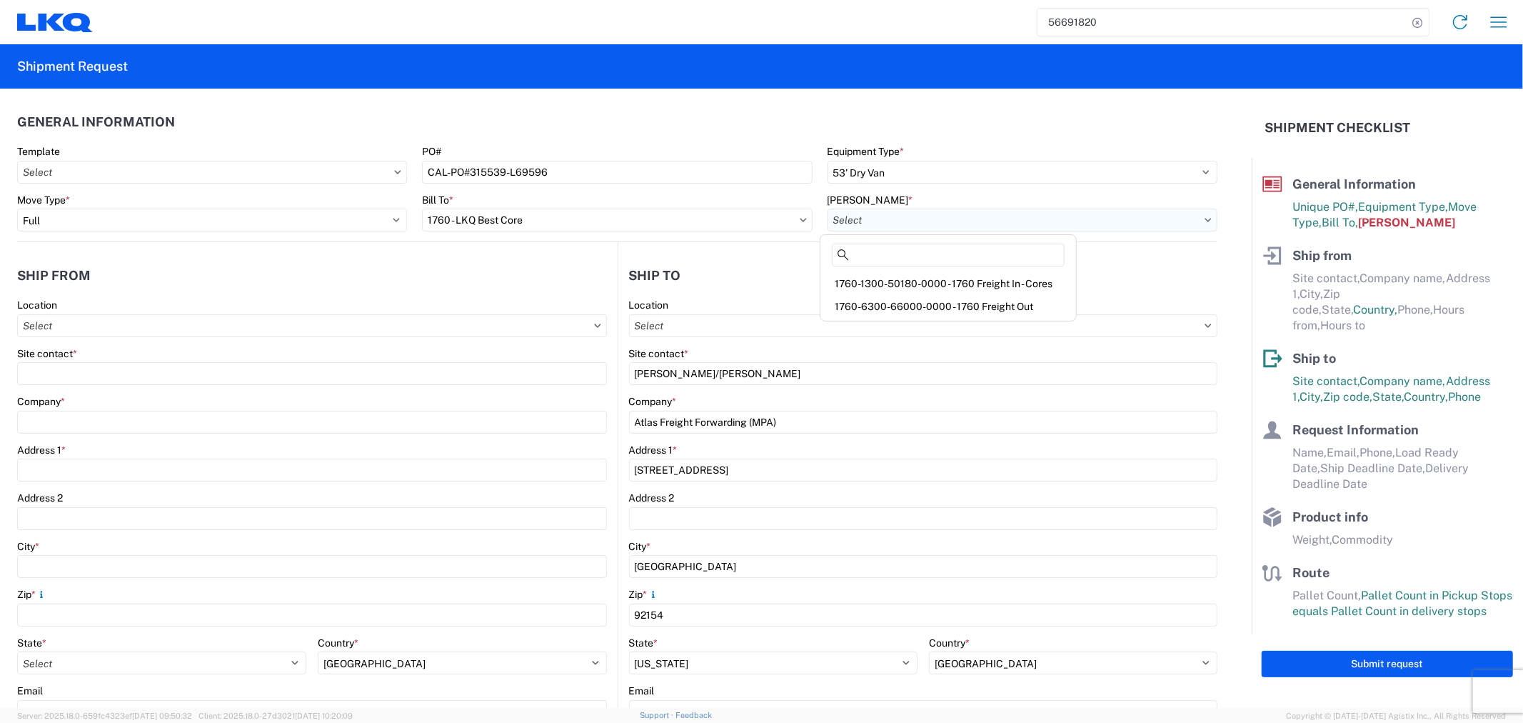
type input "1"
click at [890, 300] on div "1760-6300-66000-0000 - 1760 Freight Out" at bounding box center [949, 306] width 250 height 23
type input "1760-6300-66000-0000 - 1760 Freight Out"
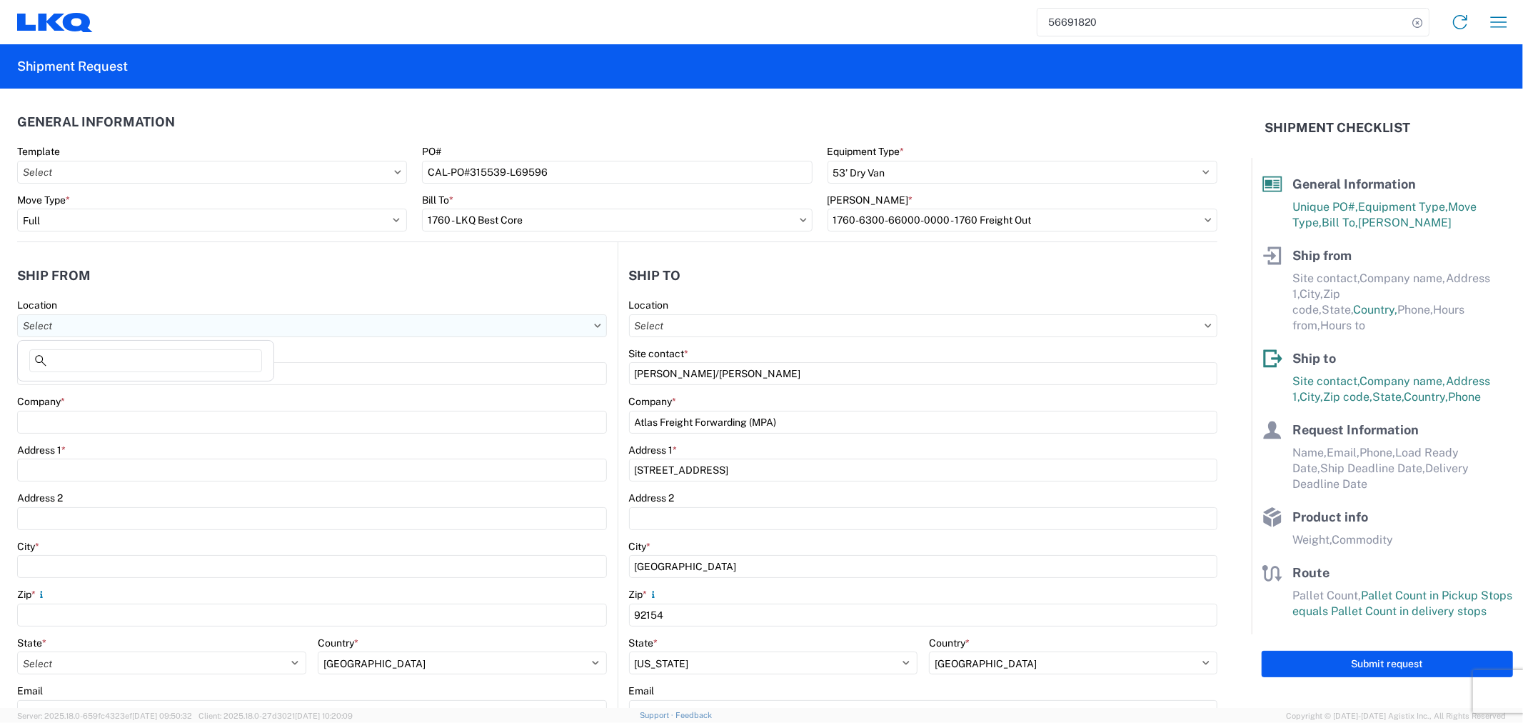
click at [302, 323] on input "Location" at bounding box center [312, 325] width 590 height 23
type input "1760"
click at [100, 396] on div "1760 - LKQ Best Core" at bounding box center [146, 389] width 250 height 23
type input "1760 - LKQ Best Core"
type input "LKQ Corporation"
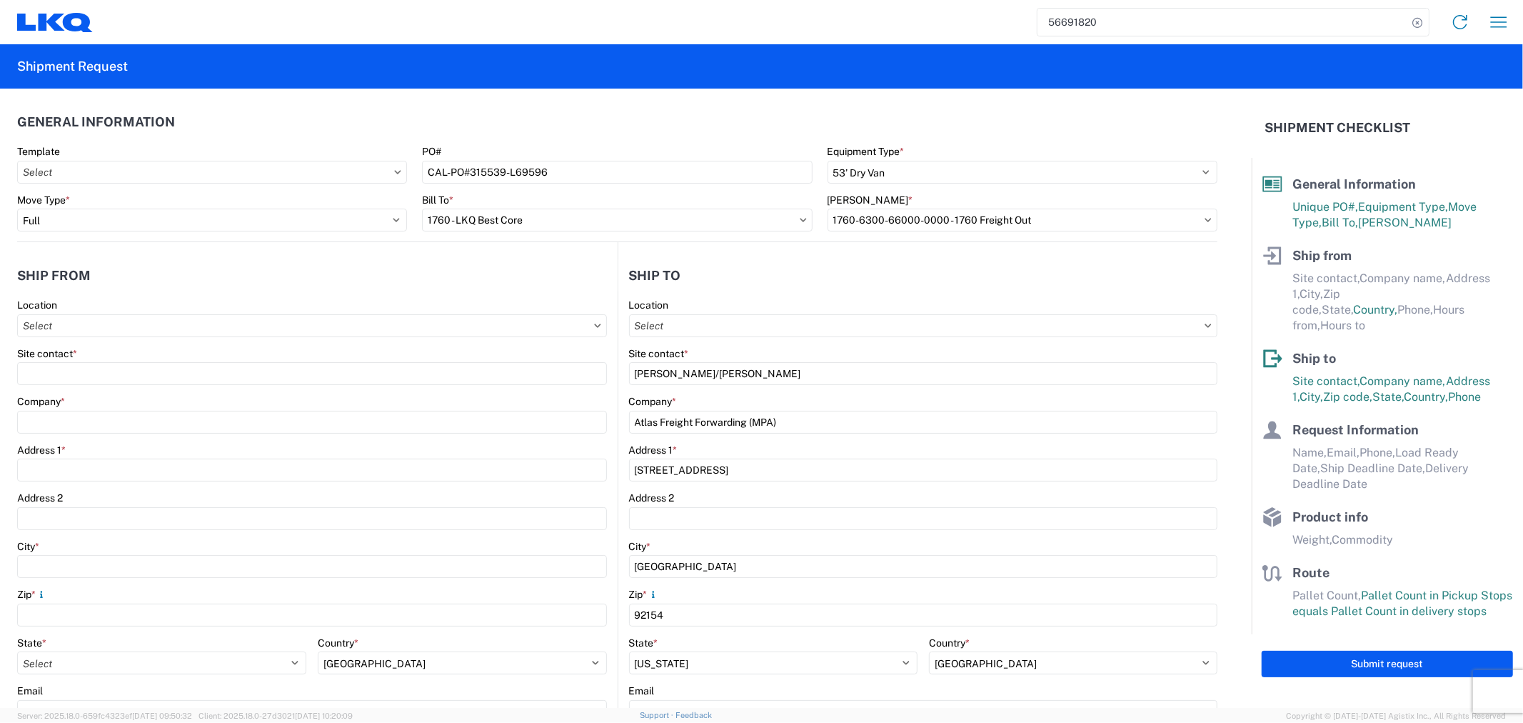
type input "1710 W Mount Houston Rd"
type input "Houston"
type input "77038"
select select "TX"
type input "281-886-1028"
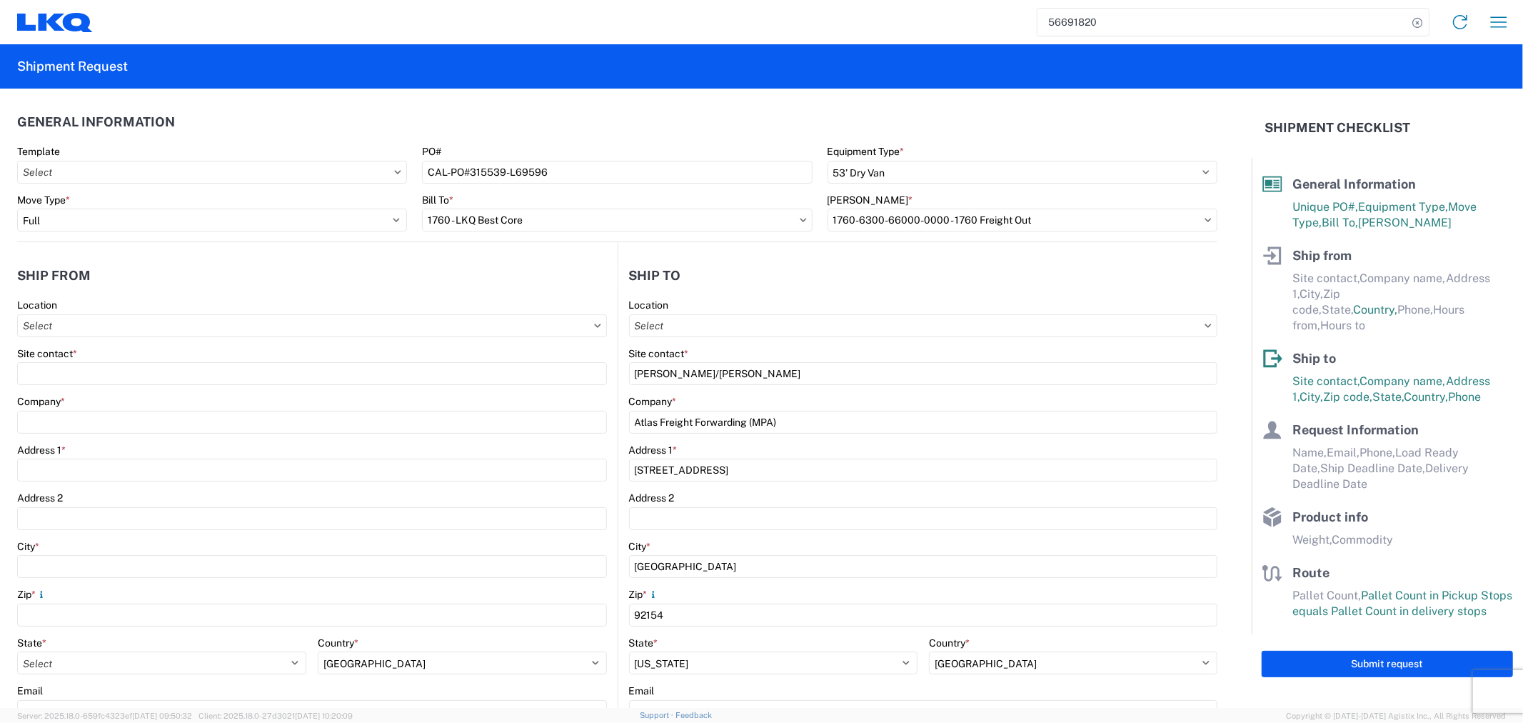
type input "06:00"
type input "14:30"
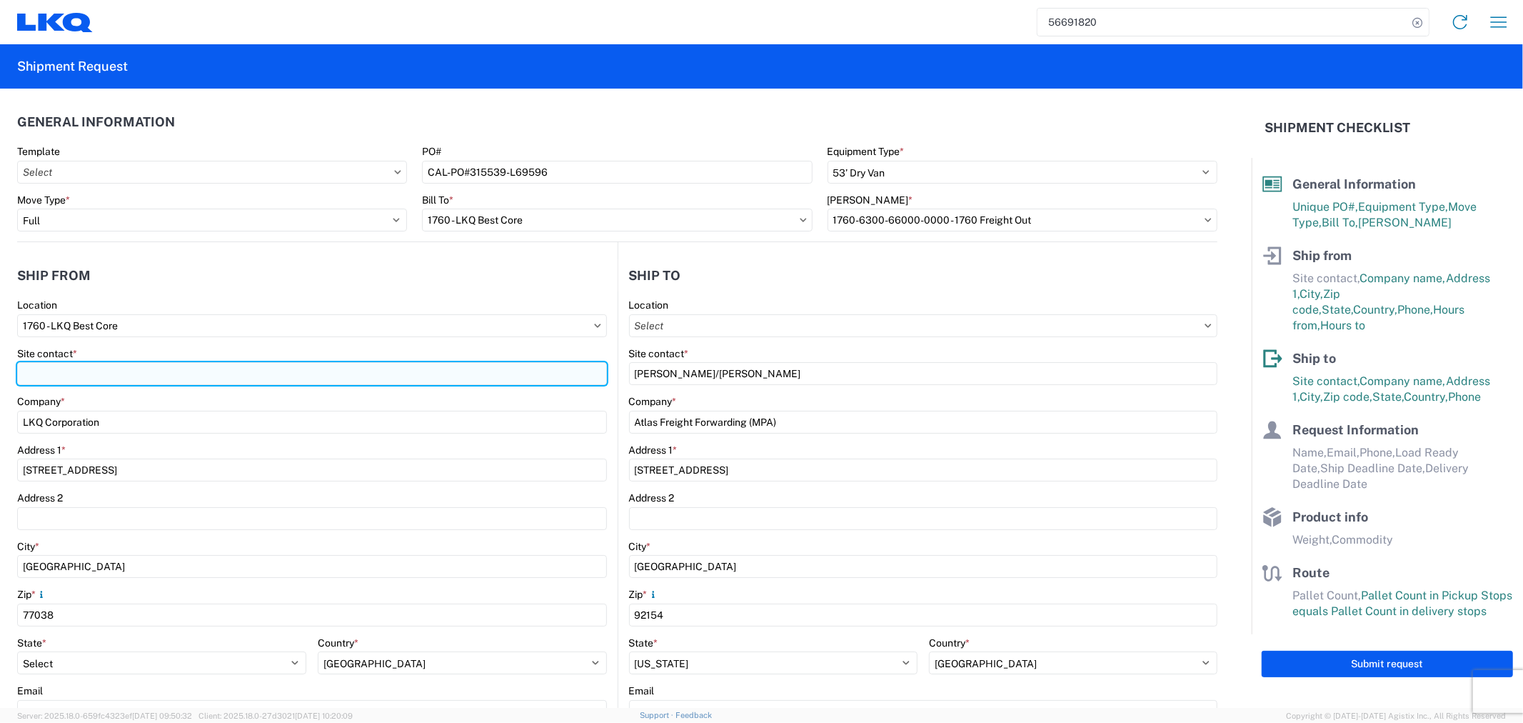
click at [102, 372] on input "Site contact *" at bounding box center [312, 373] width 590 height 23
type input "Alfredo Canales"
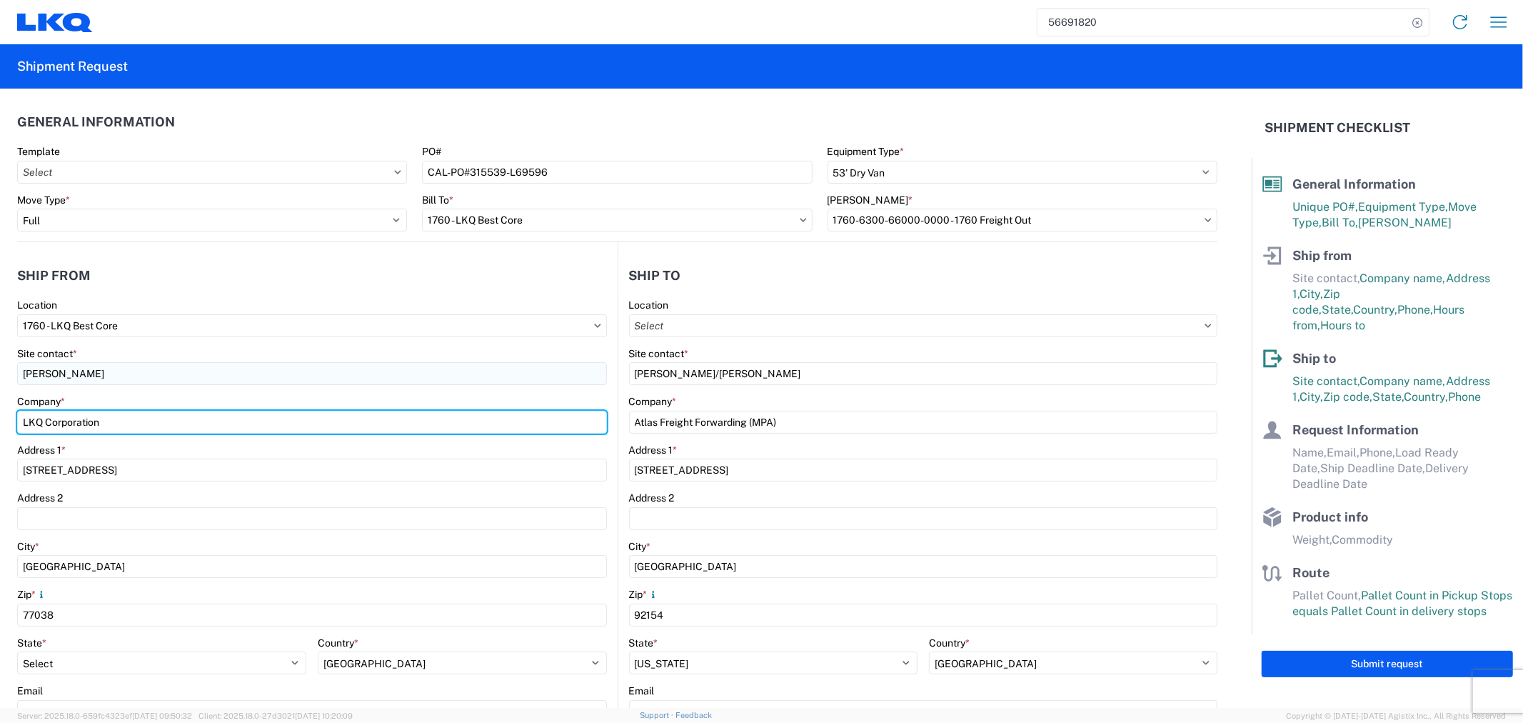
type input "LKQ Best Core"
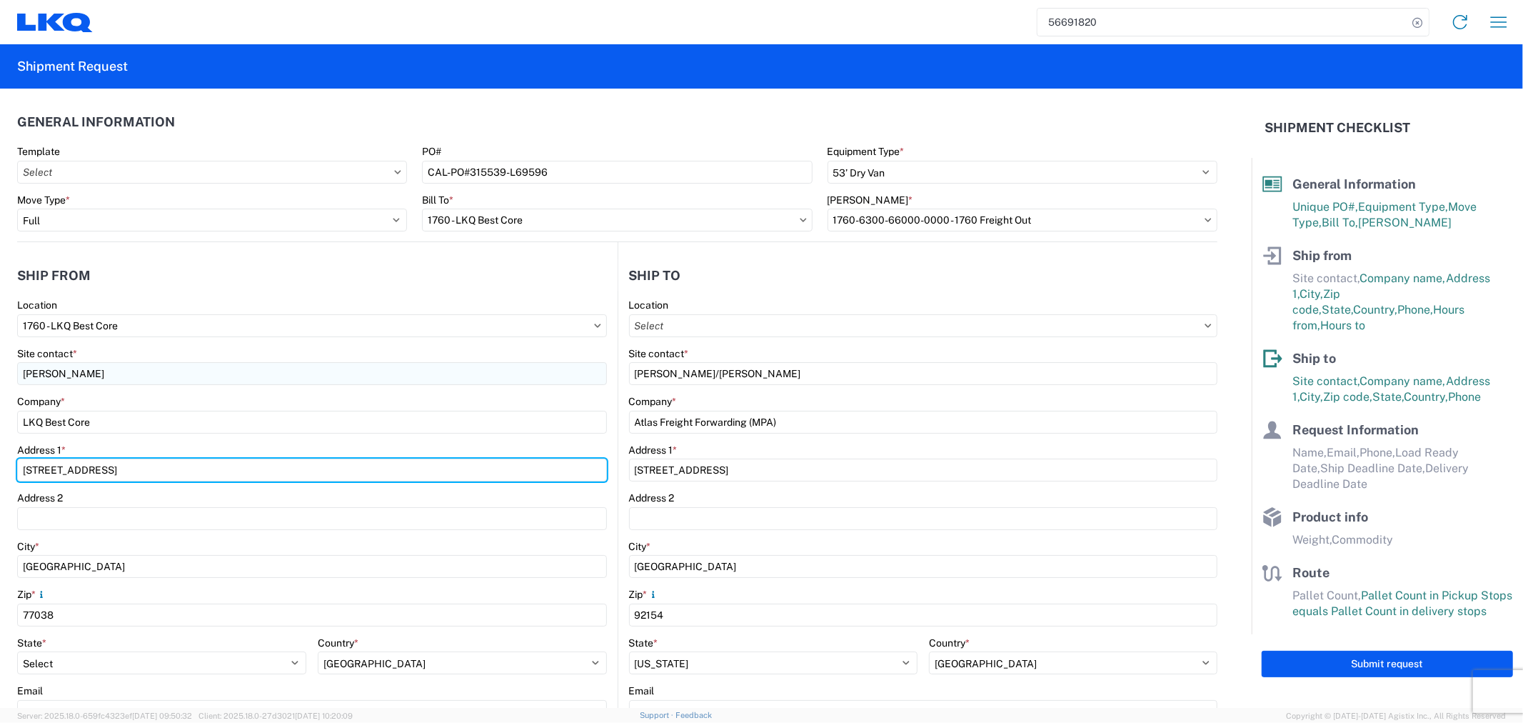
type input "1714 West Mount Houston Road"
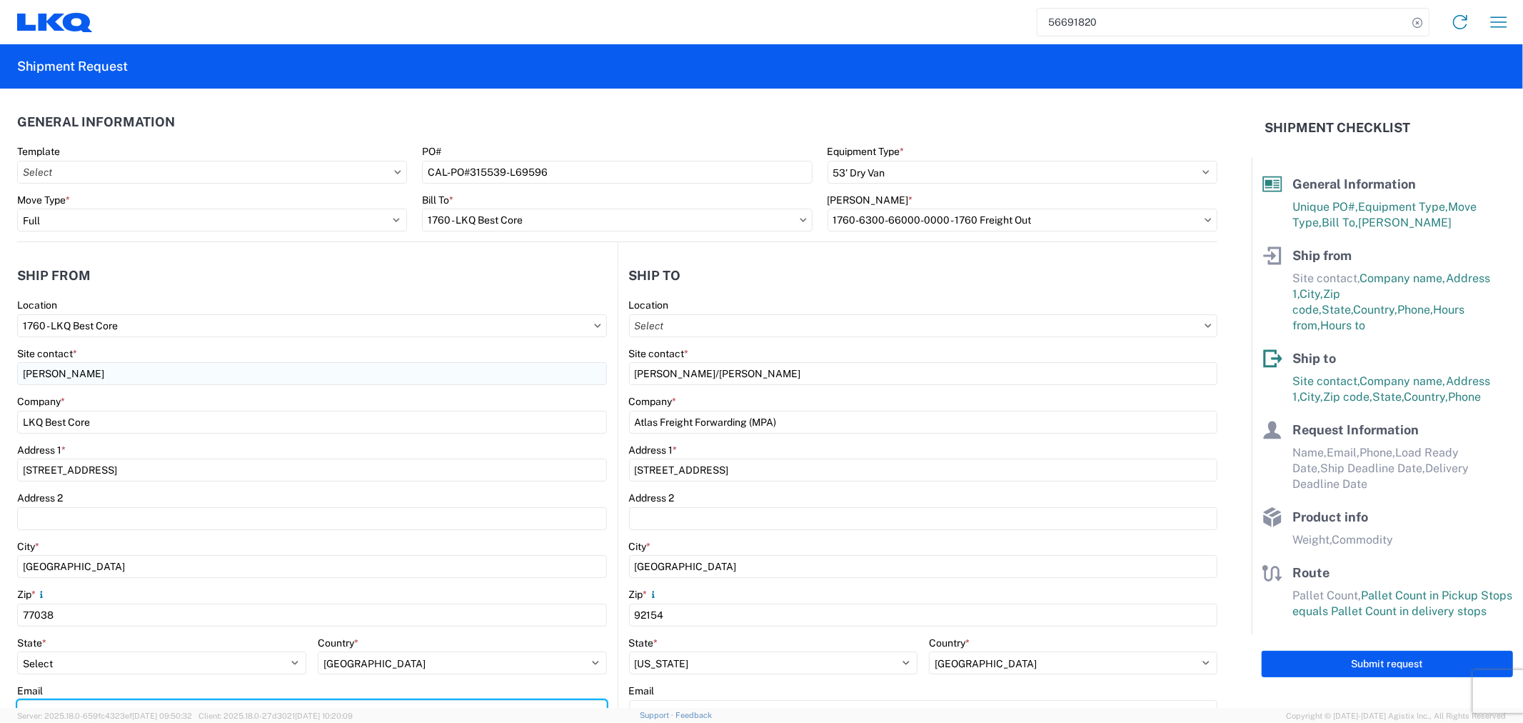
type input "oxdavila@lkqcorp.com"
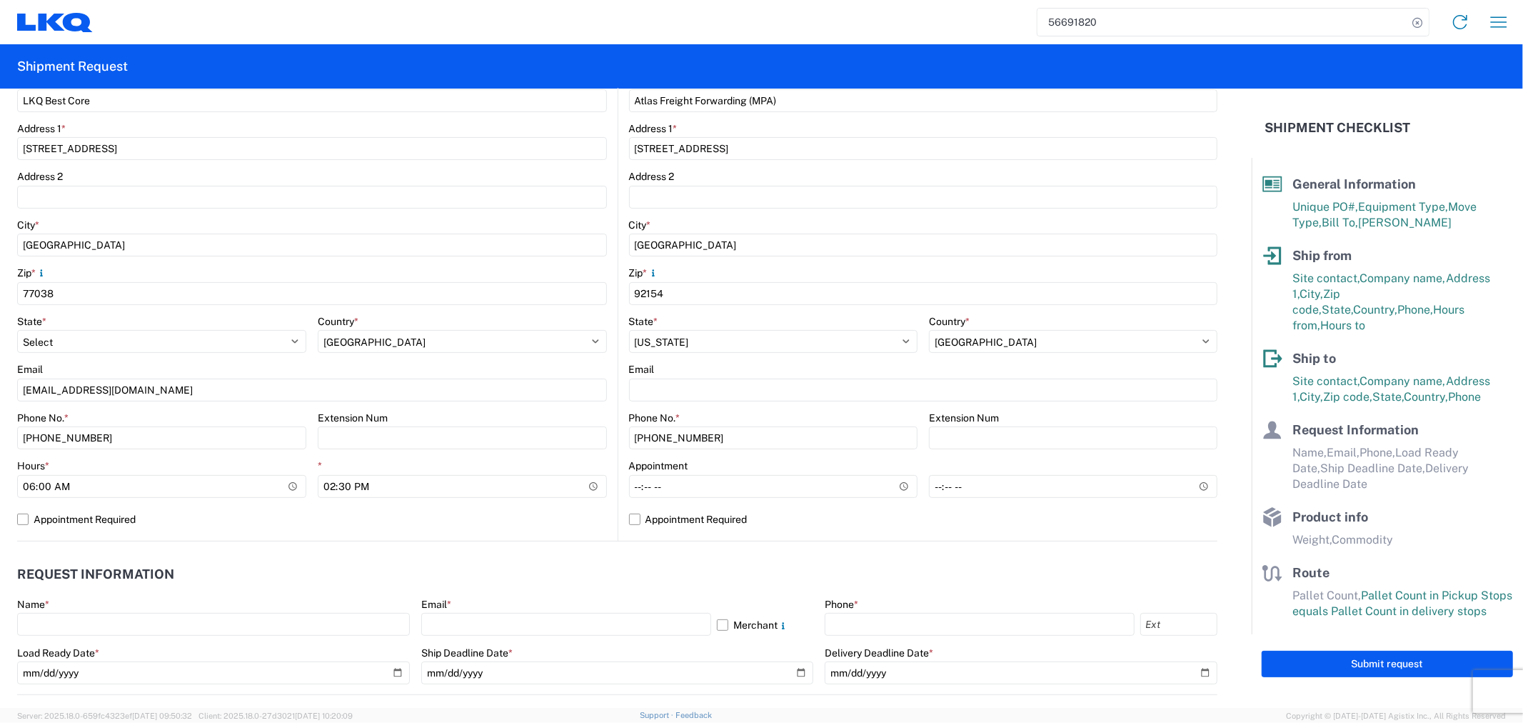
scroll to position [396, 0]
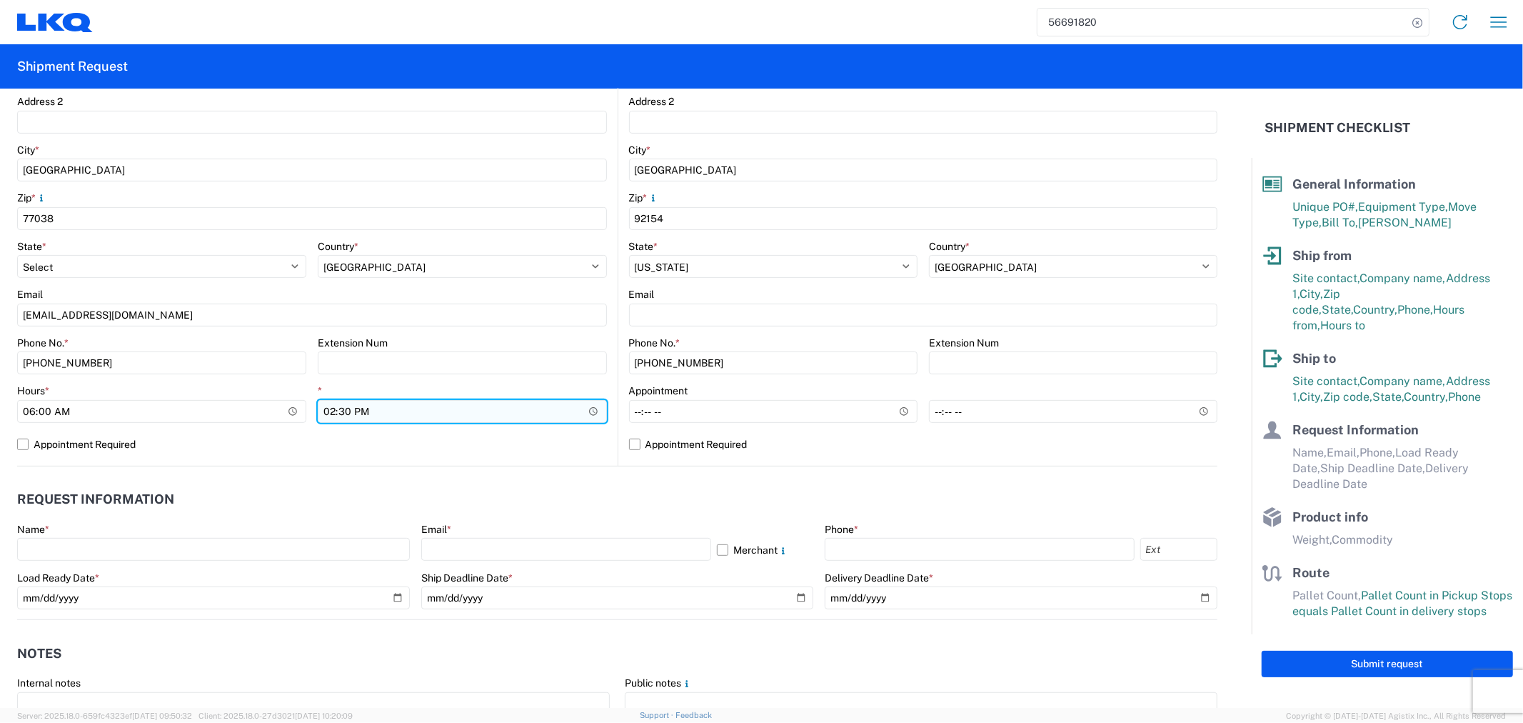
click at [331, 413] on input "14:30" at bounding box center [462, 411] width 289 height 23
type input "11:00"
click at [327, 434] on label "Appointment Required" at bounding box center [312, 444] width 590 height 23
click at [0, 0] on input "Appointment Required" at bounding box center [0, 0] width 0 height 0
select select "TX"
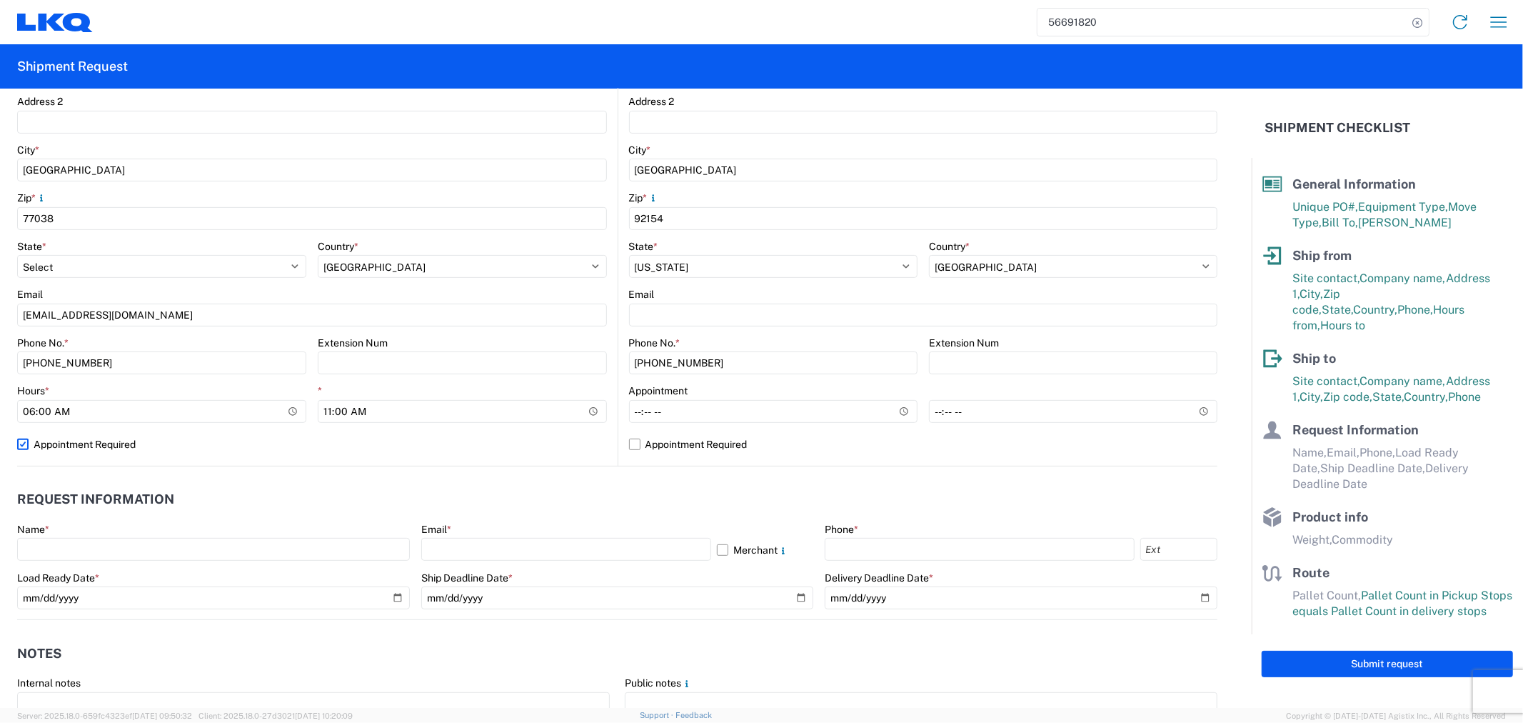
select select "US"
click at [111, 448] on label "Appointment Required" at bounding box center [312, 444] width 590 height 23
click at [0, 0] on input "Appointment Required" at bounding box center [0, 0] width 0 height 0
select select "US"
click at [94, 545] on input "text" at bounding box center [213, 549] width 393 height 23
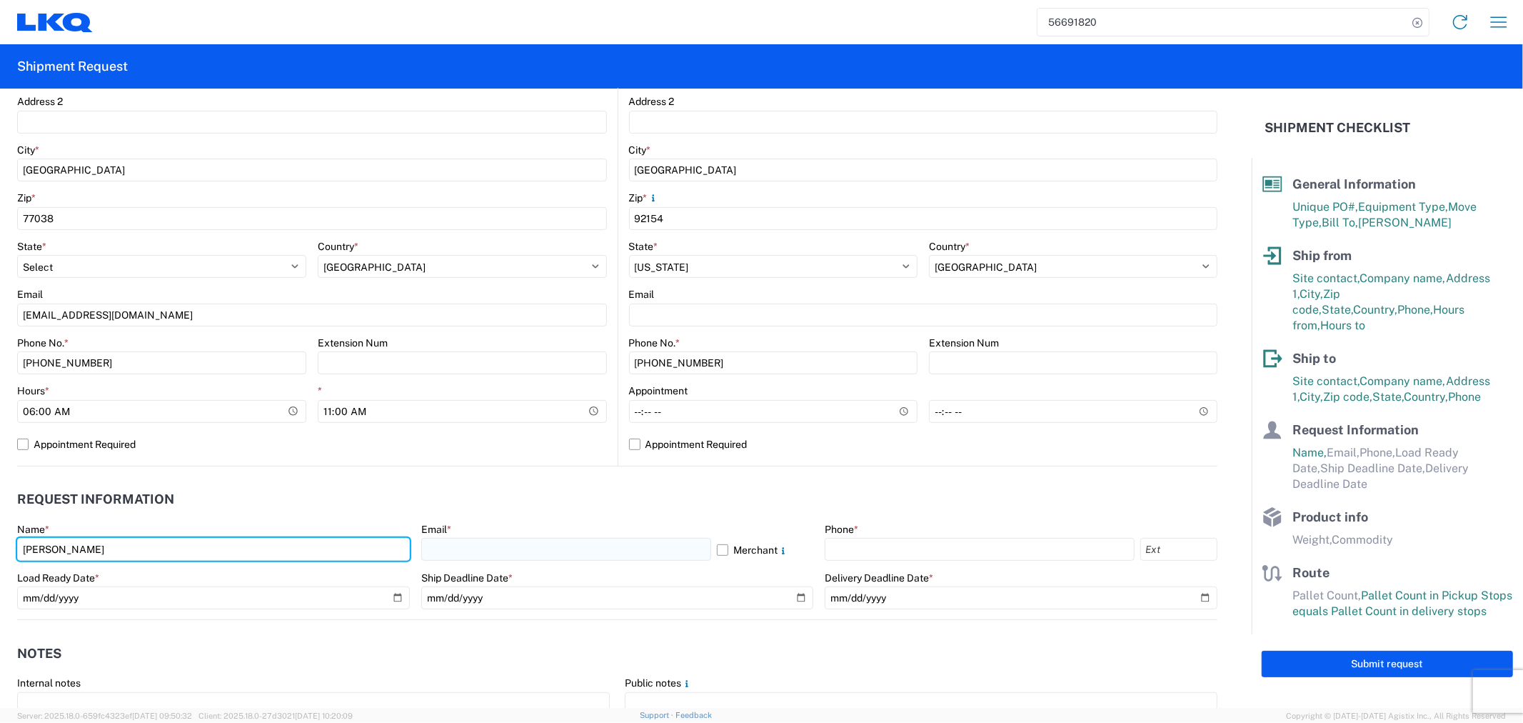
type input "Alfredo Canales"
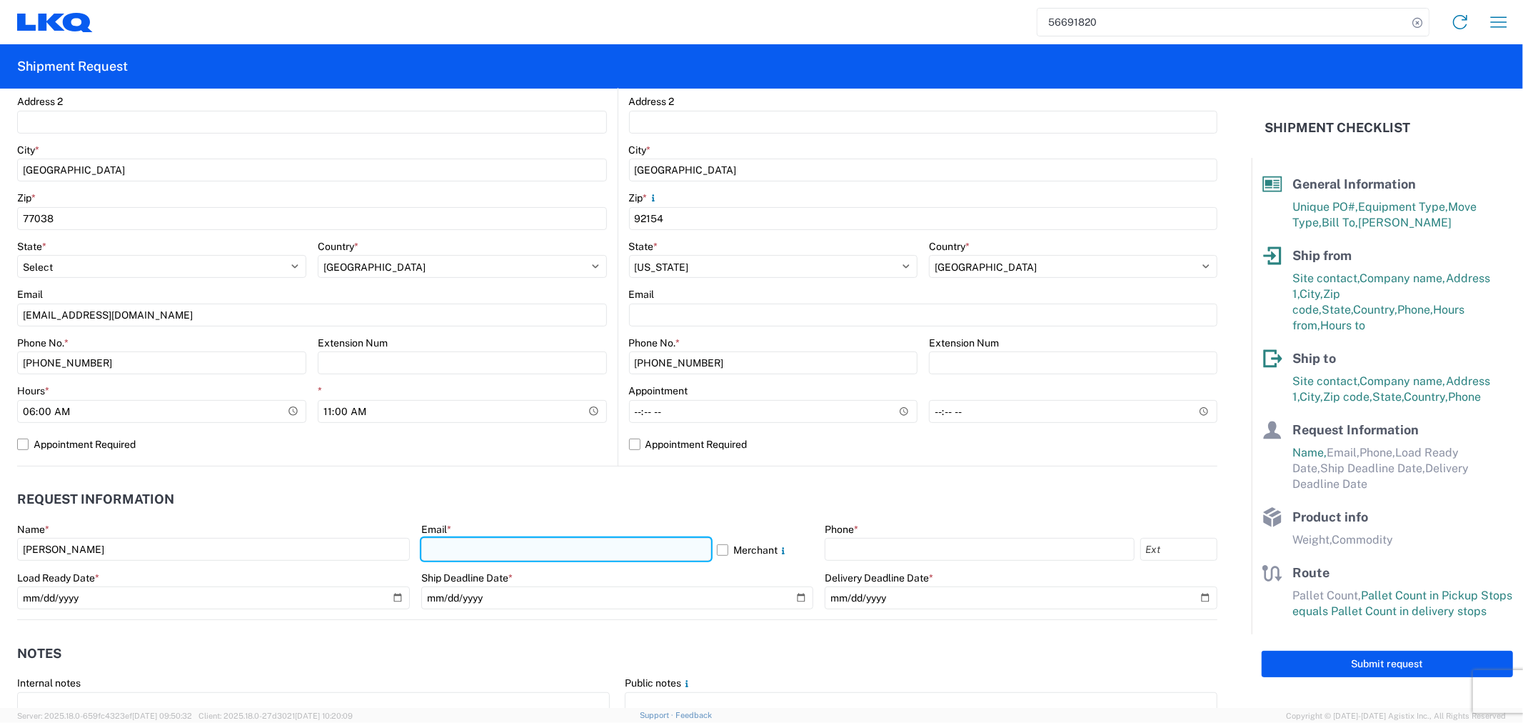
click at [496, 548] on input "text" at bounding box center [566, 549] width 290 height 23
type input "acgarcia@lkqcorp.com"
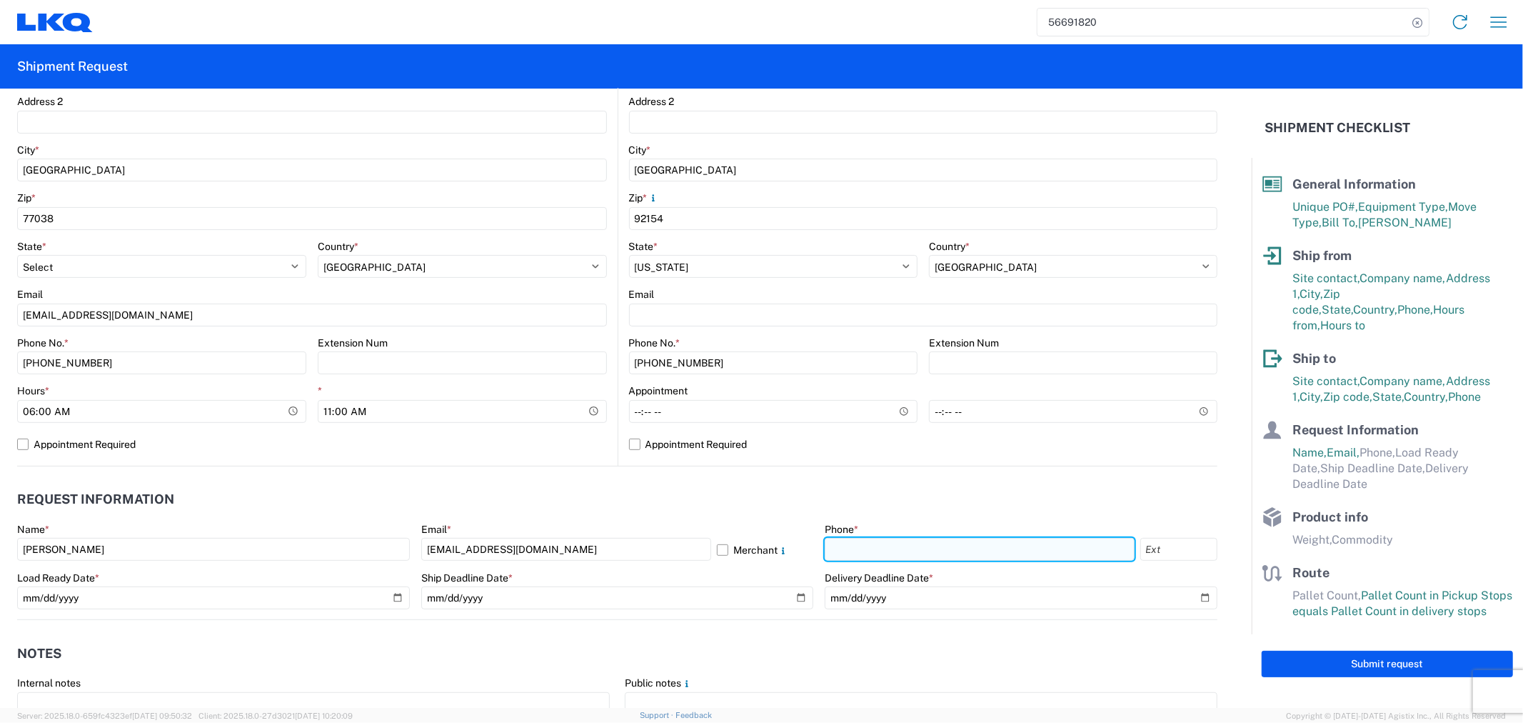
click at [888, 559] on input "text" at bounding box center [979, 549] width 309 height 23
type input "281-886-1028"
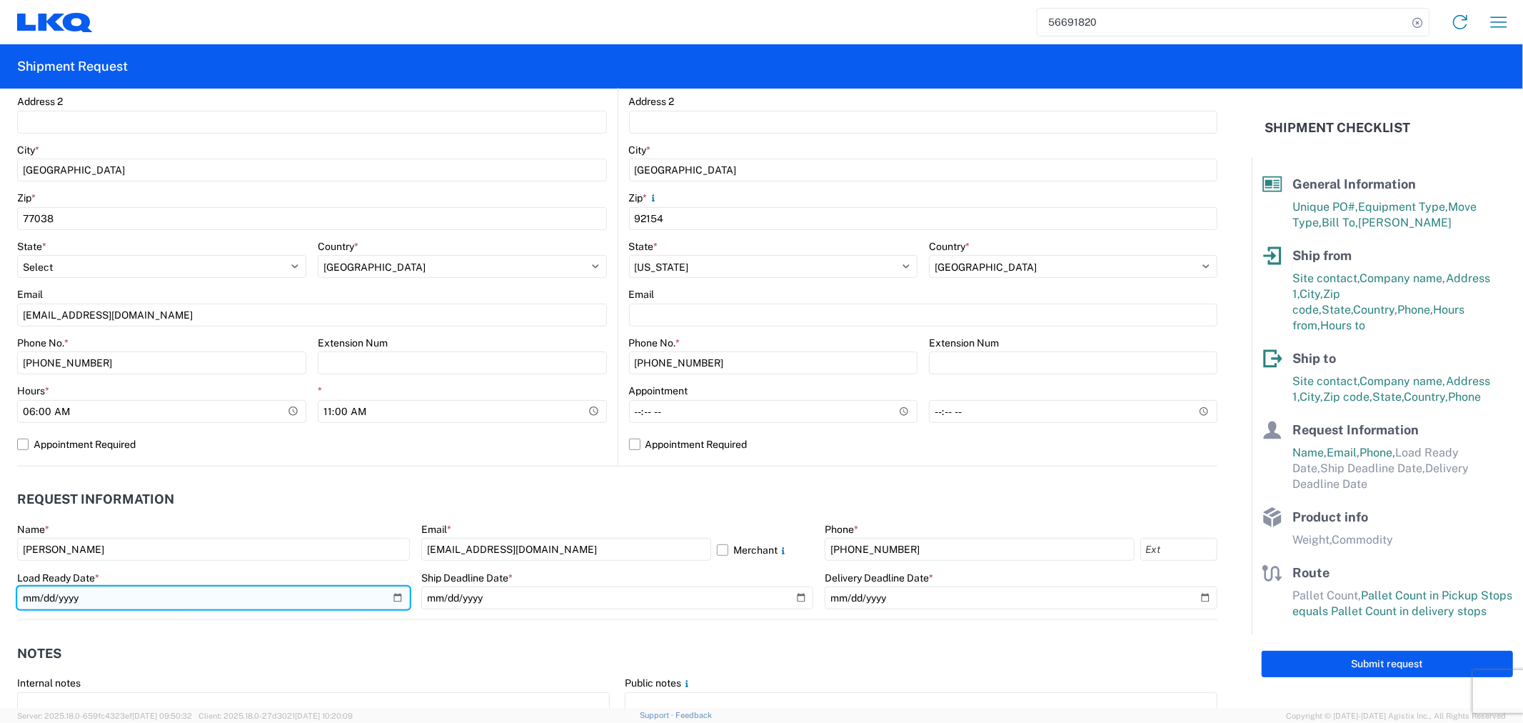
click at [396, 596] on input "date" at bounding box center [213, 597] width 393 height 23
type input "2025-09-10"
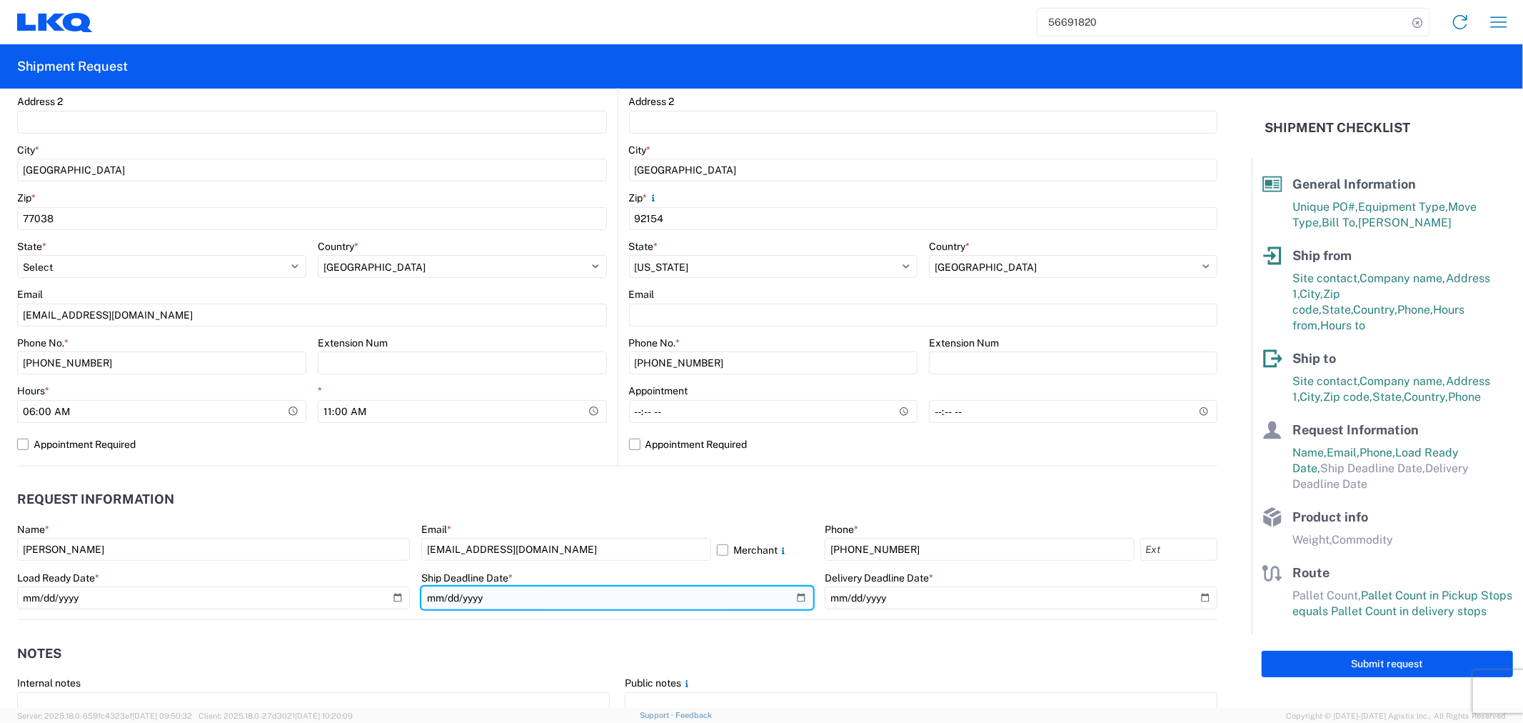
click at [791, 600] on input "date" at bounding box center [617, 597] width 393 height 23
type input "2025-09-10"
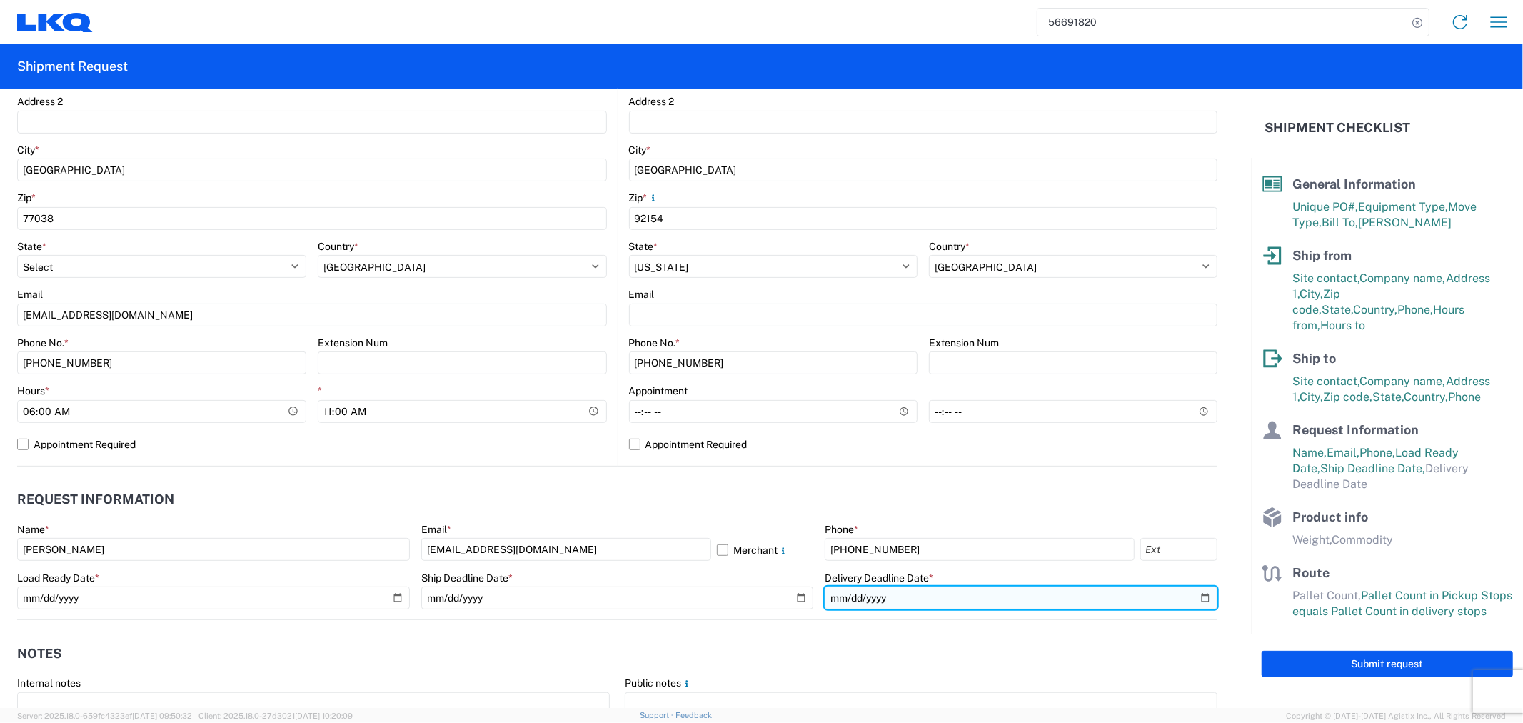
click at [1194, 590] on input "date" at bounding box center [1021, 597] width 393 height 23
click at [712, 626] on form "General Information Template PO# CAL-PO#315539-L69596 Equipment Type * Select 5…" at bounding box center [626, 398] width 1252 height 619
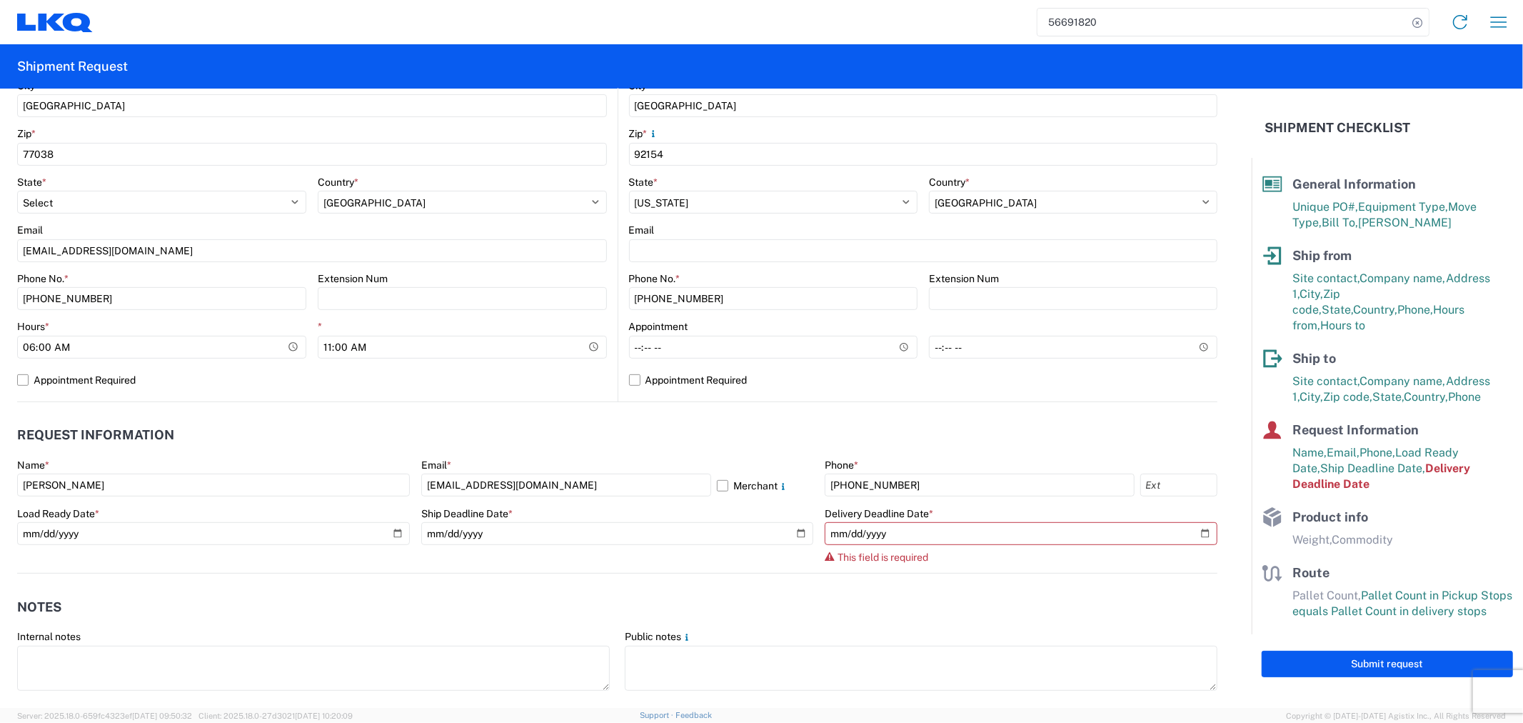
scroll to position [634, 0]
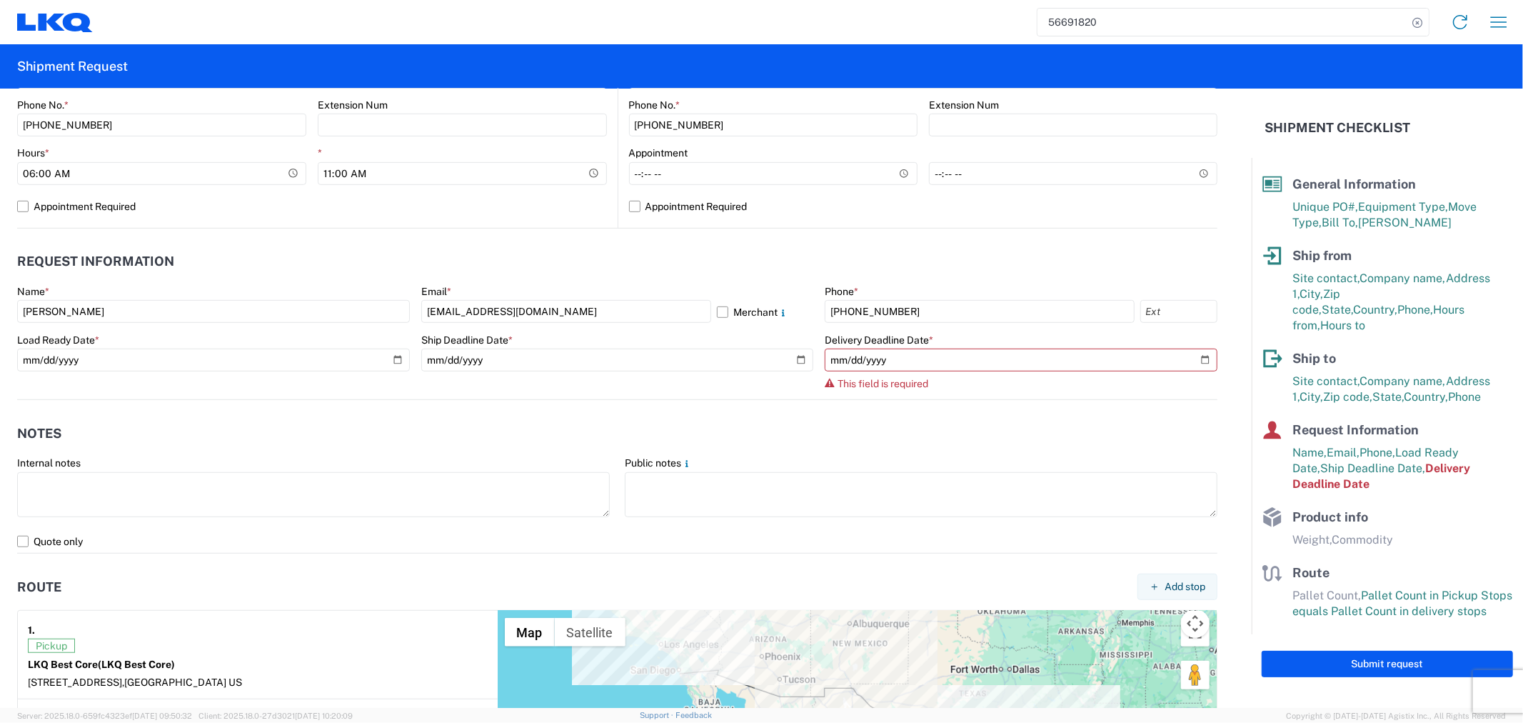
drag, startPoint x: 1077, startPoint y: 409, endPoint x: 1068, endPoint y: 417, distance: 11.6
click at [1074, 414] on agx-notes "Notes Internal notes Public notes Quote only" at bounding box center [617, 477] width 1201 height 154
click at [944, 446] on header "Notes" at bounding box center [617, 433] width 1201 height 32
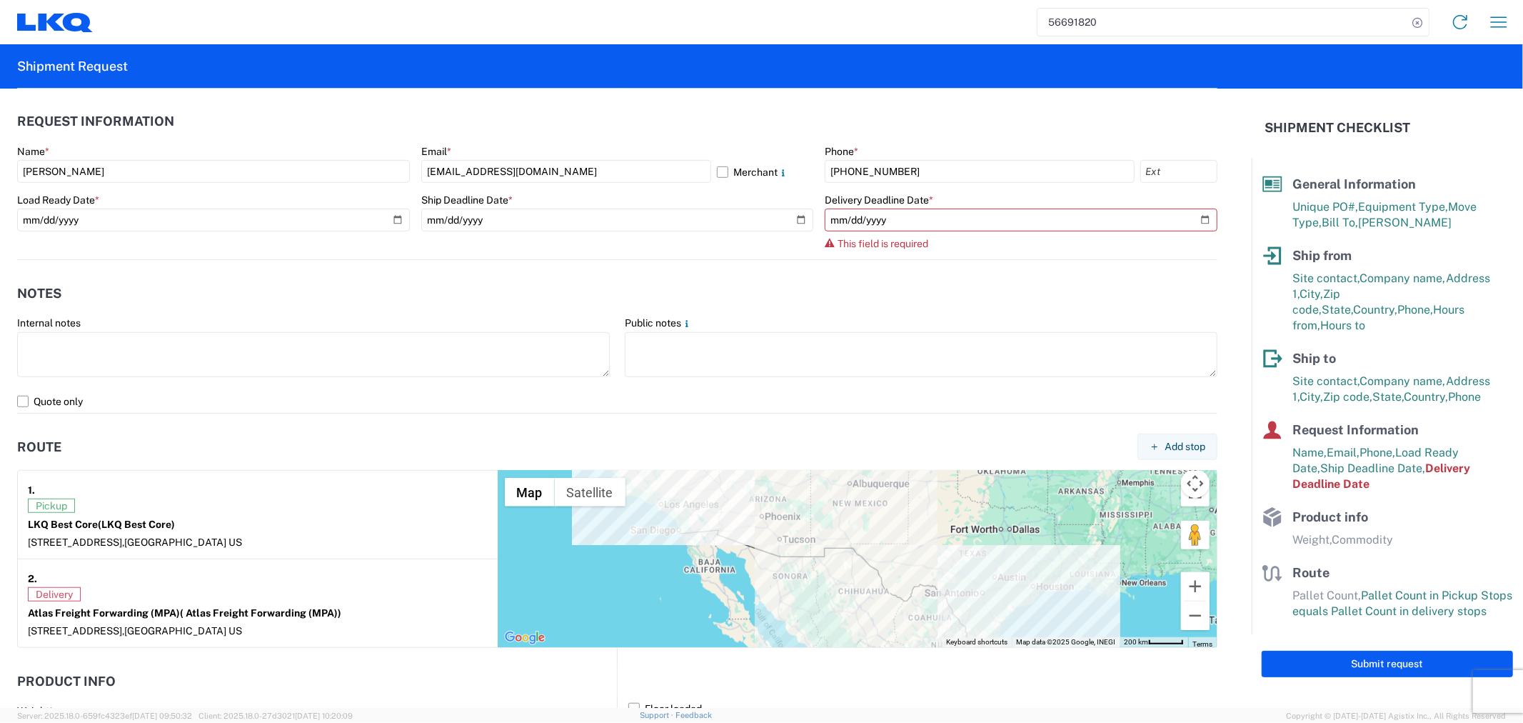
scroll to position [1031, 0]
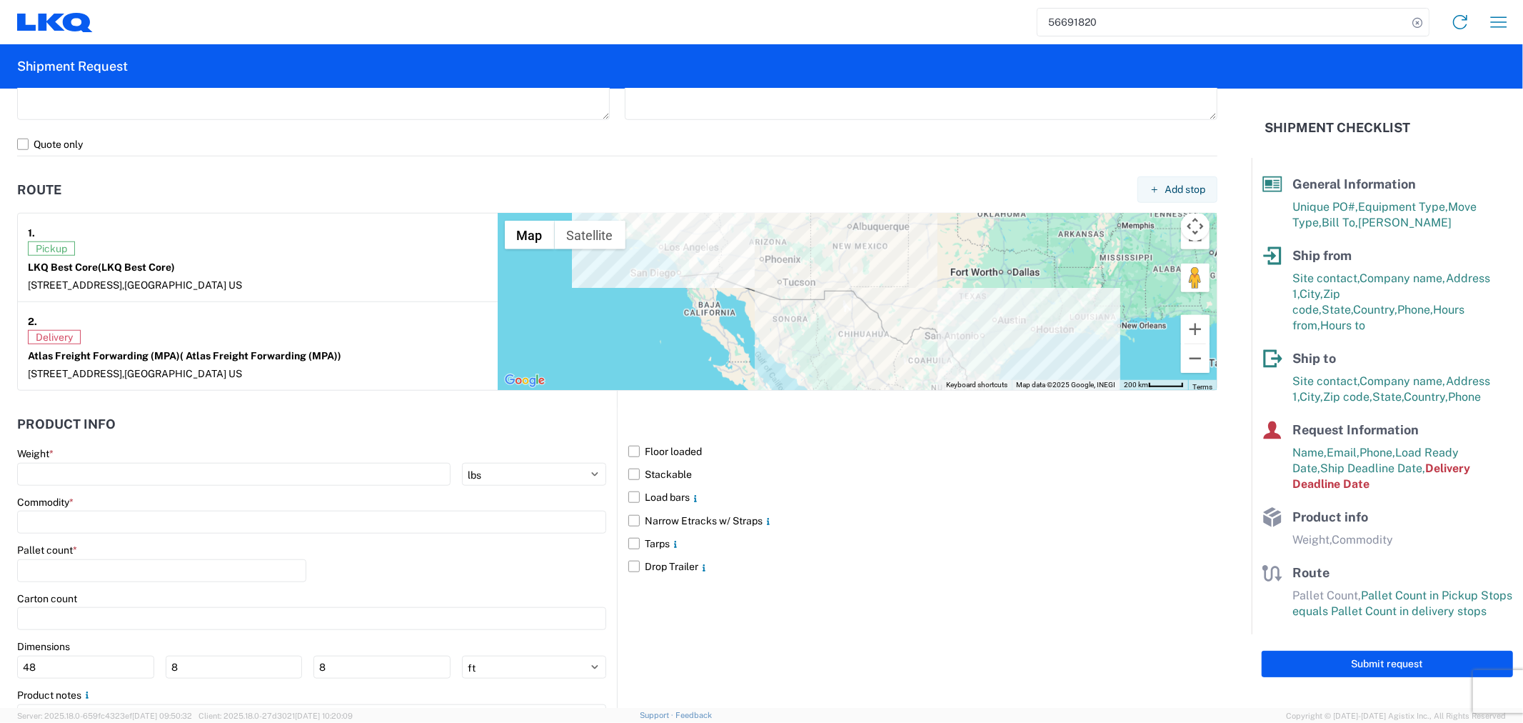
click at [284, 488] on main "Weight * kgs lbs Commodity * Pallet count * Carton count Dimensions 48 8 8 ft i…" at bounding box center [317, 604] width 600 height 314
click at [288, 477] on input "number" at bounding box center [234, 474] width 434 height 23
type input "38552"
click at [219, 533] on input at bounding box center [311, 522] width 589 height 23
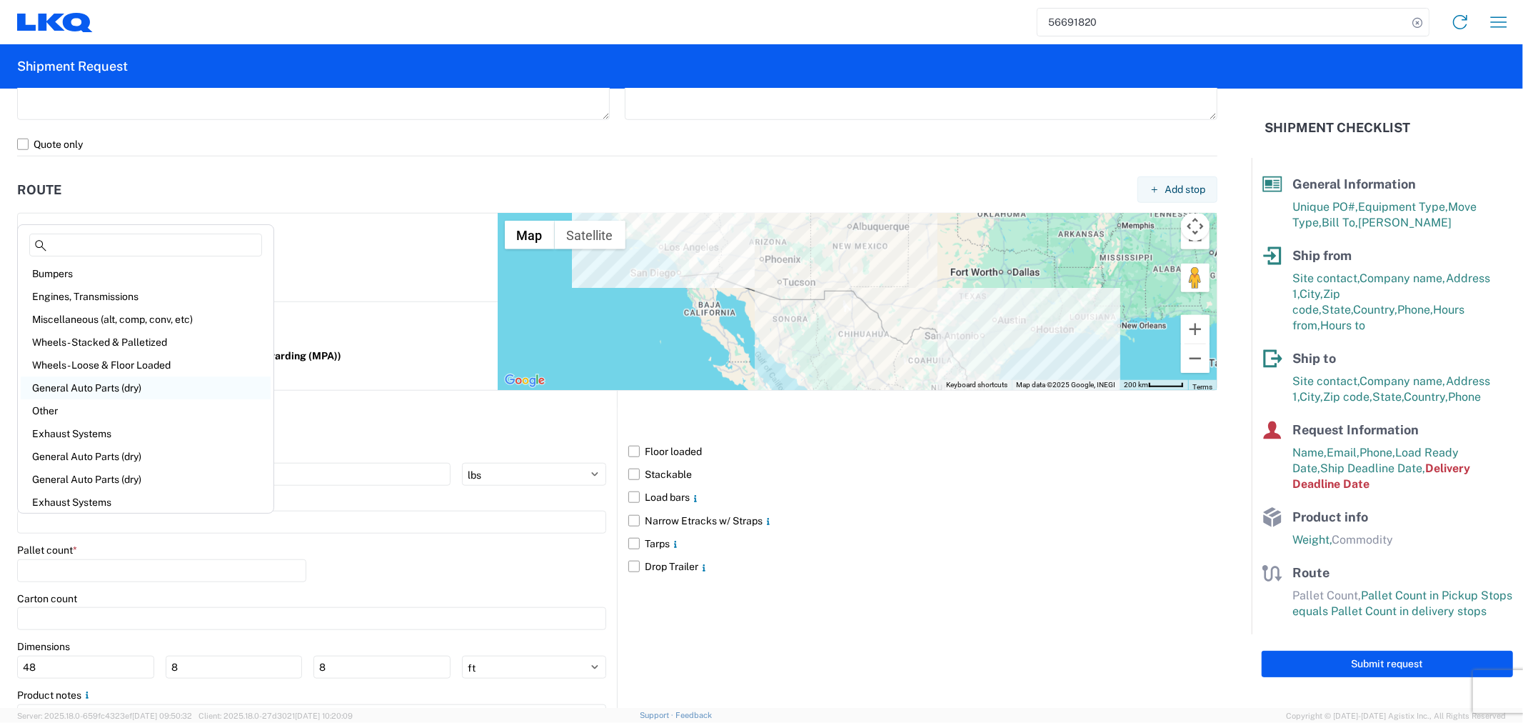
click at [124, 382] on div "General Auto Parts (dry)" at bounding box center [146, 387] width 250 height 23
type input "General Auto Parts (dry)"
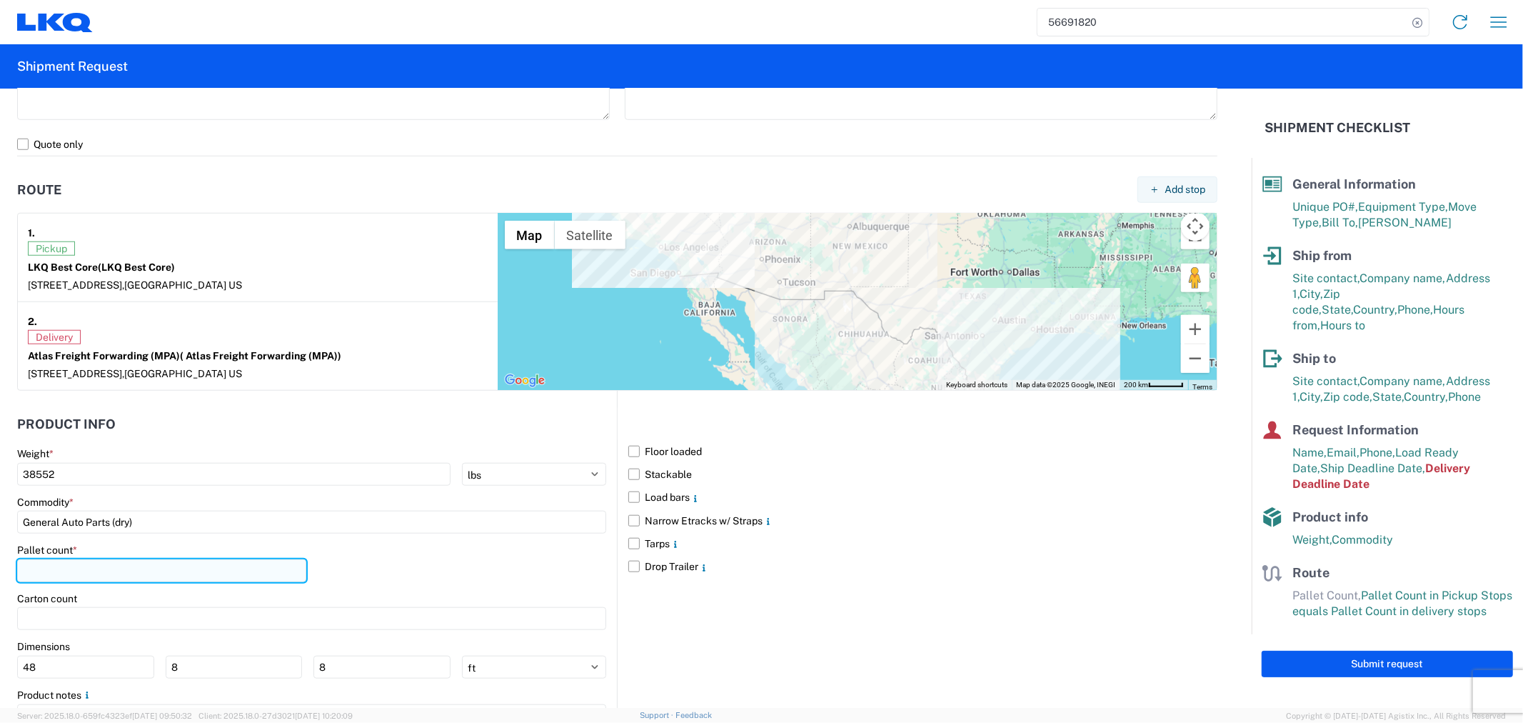
click at [116, 569] on input "number" at bounding box center [161, 570] width 289 height 23
type input "18"
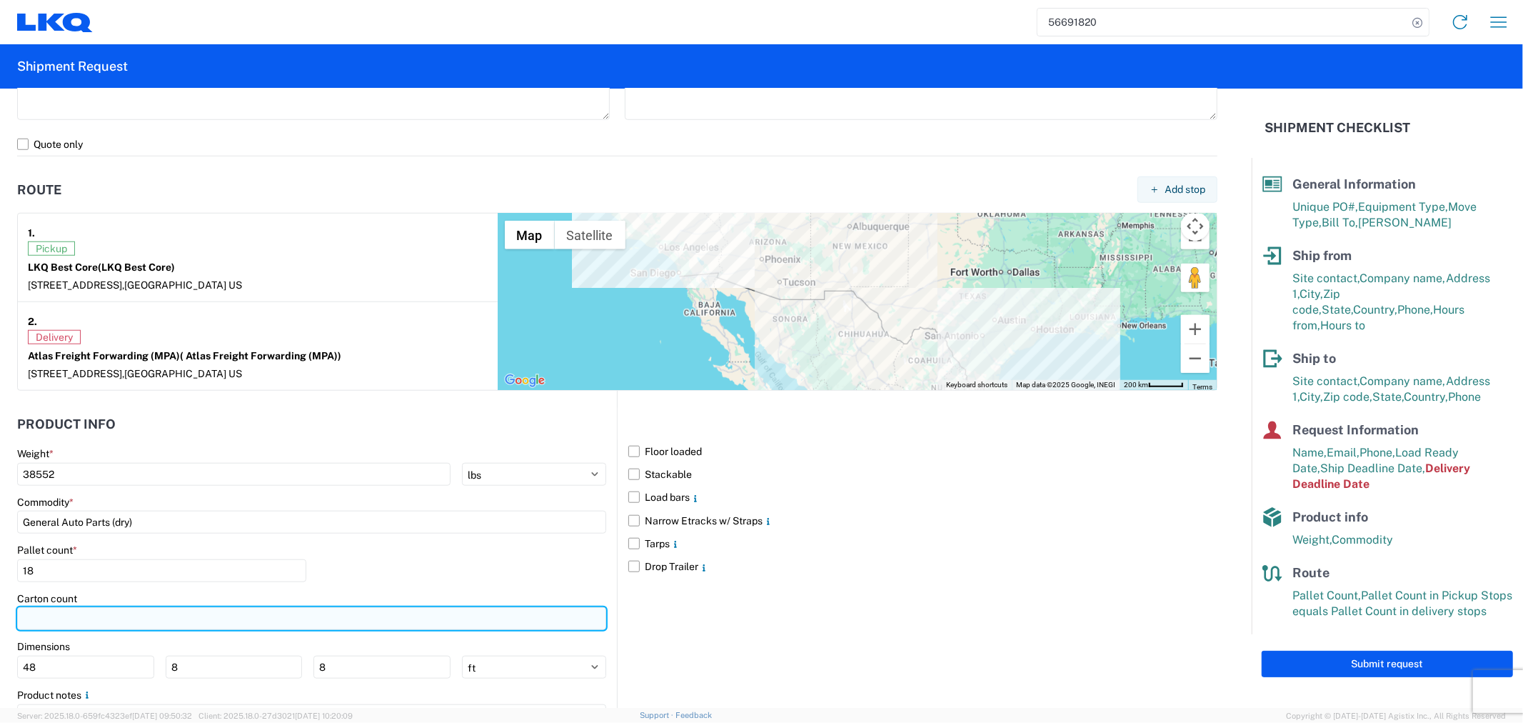
click at [60, 616] on input "number" at bounding box center [311, 618] width 589 height 23
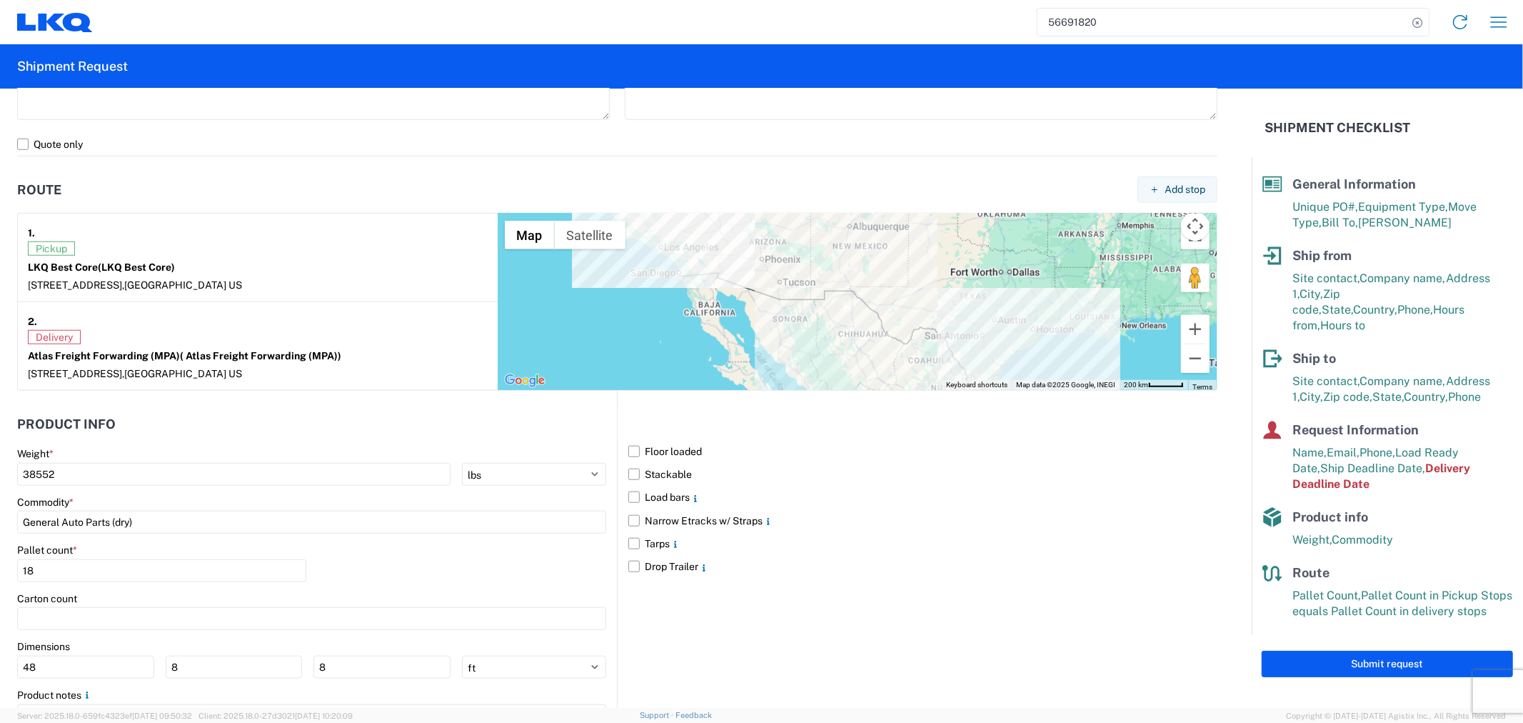
click at [776, 663] on div "Floor loaded Stackable Load bars Narrow Etracks w/ Straps Tarps Drop Trailer" at bounding box center [917, 576] width 601 height 371
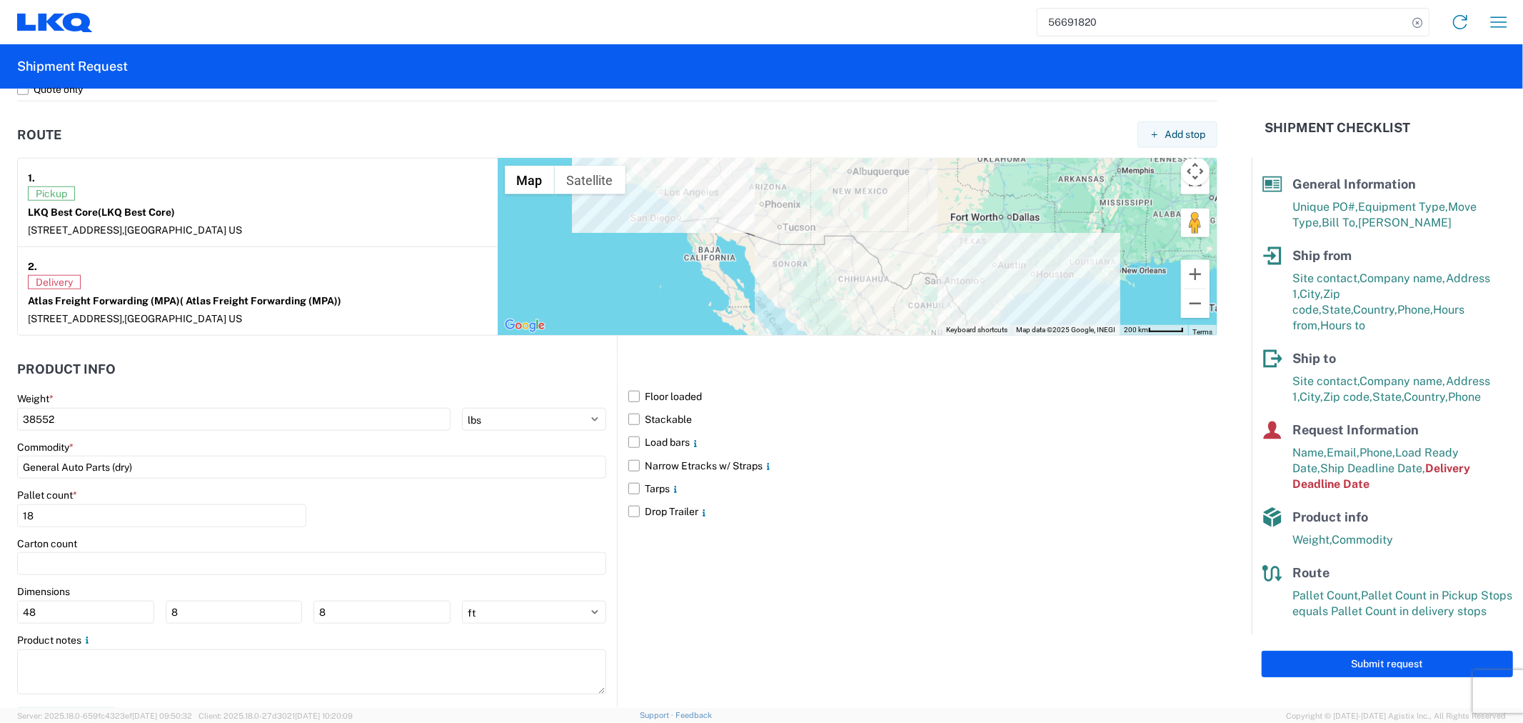
scroll to position [1111, 0]
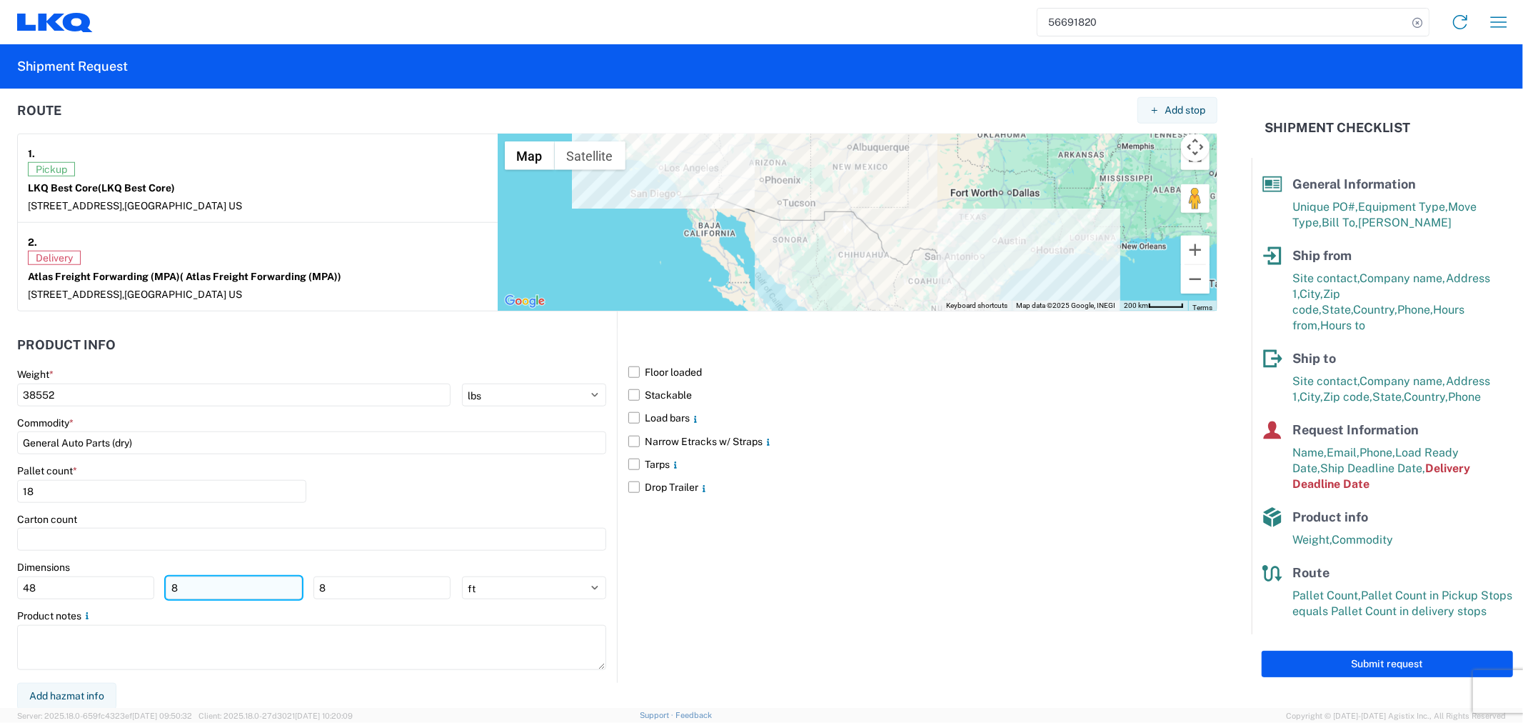
click at [226, 581] on input "8" at bounding box center [234, 587] width 137 height 23
type input "40"
drag, startPoint x: 379, startPoint y: 594, endPoint x: 267, endPoint y: 577, distance: 112.7
click at [267, 577] on div "48 40 8" at bounding box center [234, 587] width 434 height 23
type input "35"
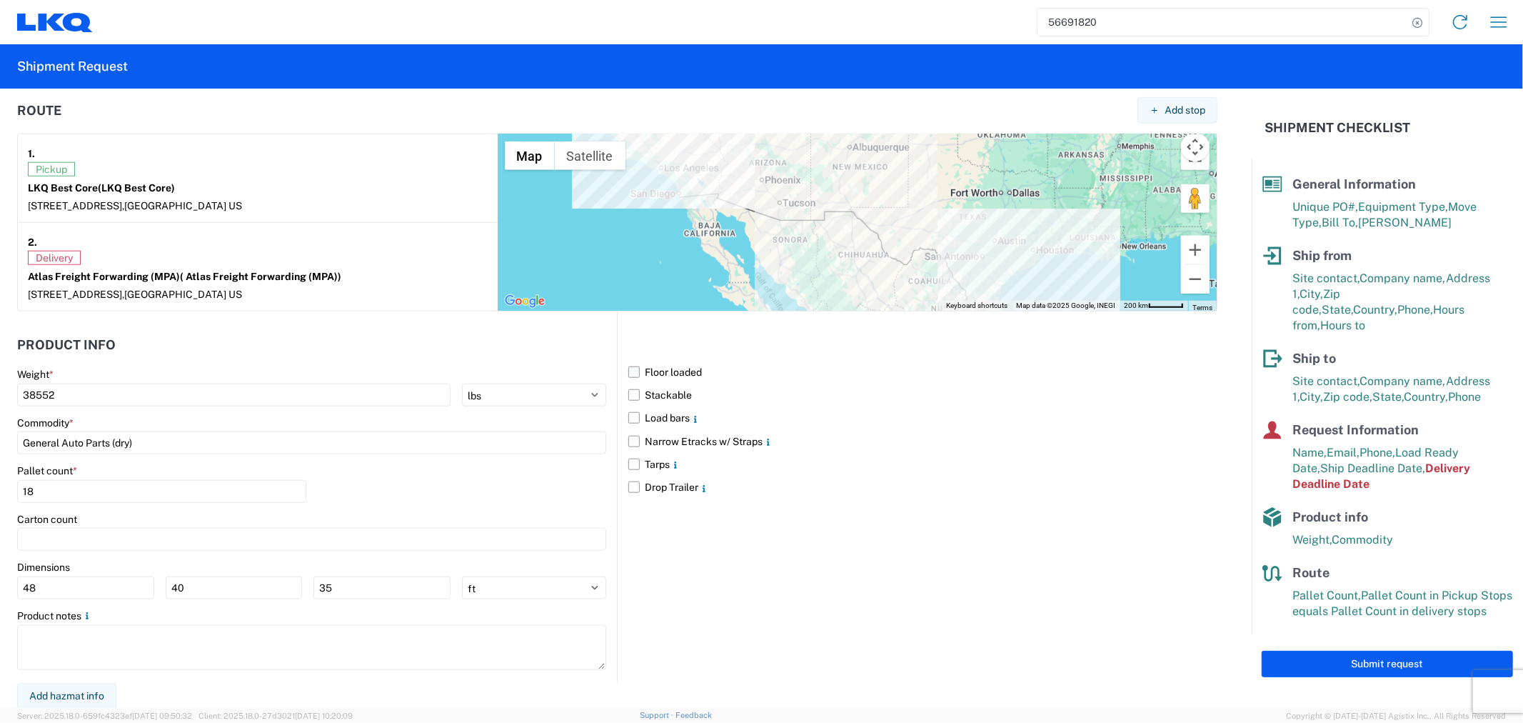
click at [651, 374] on label "Floor loaded" at bounding box center [923, 372] width 589 height 23
click at [0, 0] on input "Floor loaded" at bounding box center [0, 0] width 0 height 0
click at [654, 394] on label "Stackable" at bounding box center [923, 395] width 589 height 23
click at [0, 0] on input "Stackable" at bounding box center [0, 0] width 0 height 0
click at [669, 408] on label "Load bars" at bounding box center [923, 417] width 589 height 23
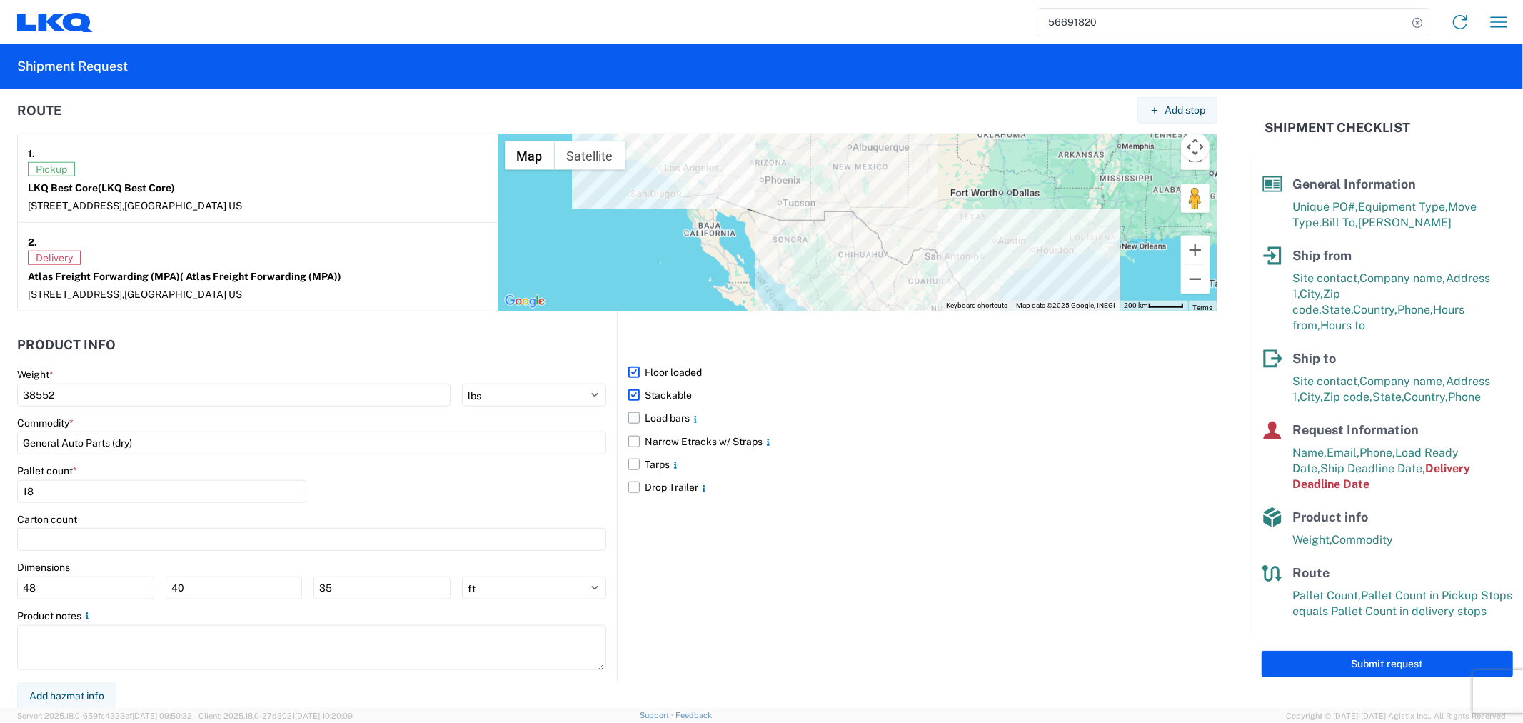
click at [0, 0] on input "Load bars" at bounding box center [0, 0] width 0 height 0
click at [673, 399] on label "Stackable" at bounding box center [923, 395] width 589 height 23
click at [0, 0] on input "Stackable" at bounding box center [0, 0] width 0 height 0
drag, startPoint x: 666, startPoint y: 416, endPoint x: 663, endPoint y: 424, distance: 8.4
click at [666, 416] on label "Load bars" at bounding box center [923, 417] width 589 height 23
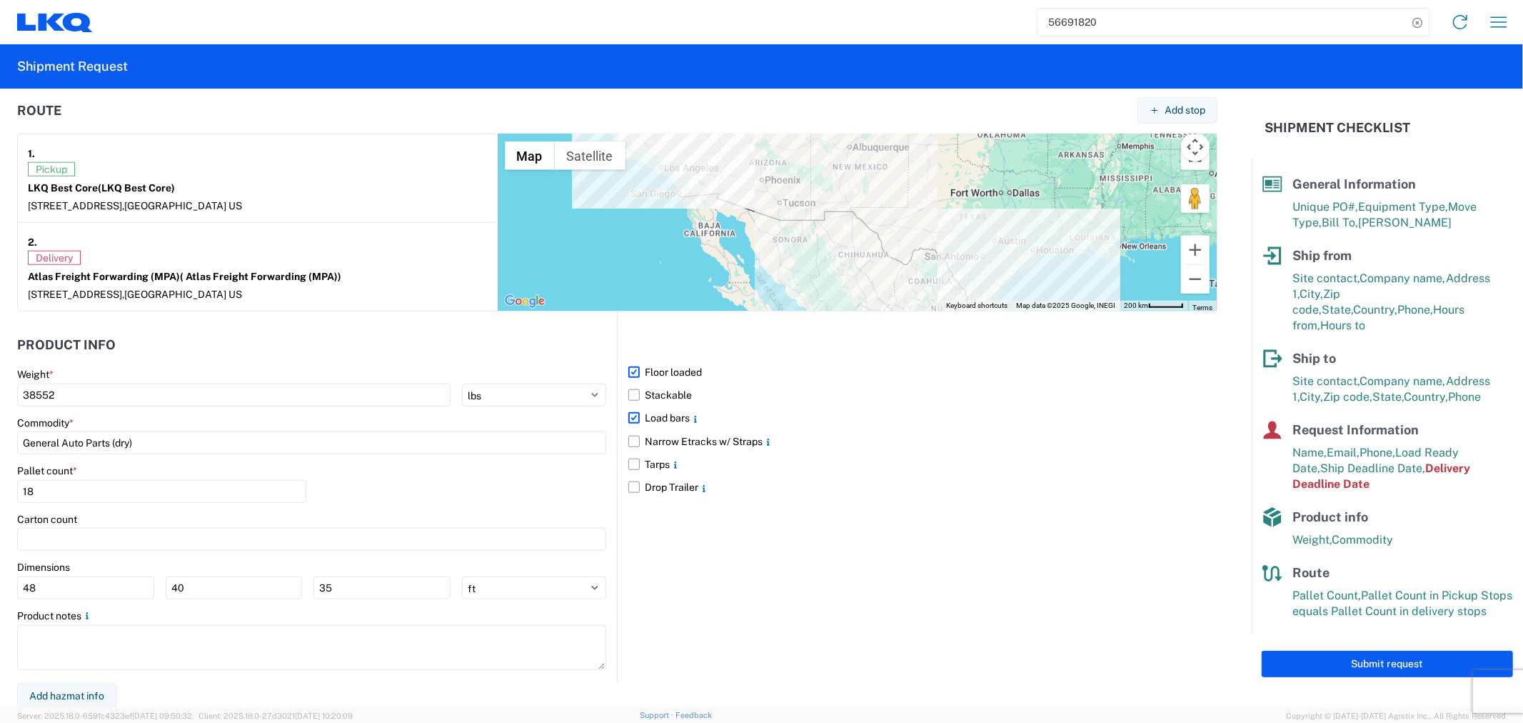
click at [0, 0] on input "Load bars" at bounding box center [0, 0] width 0 height 0
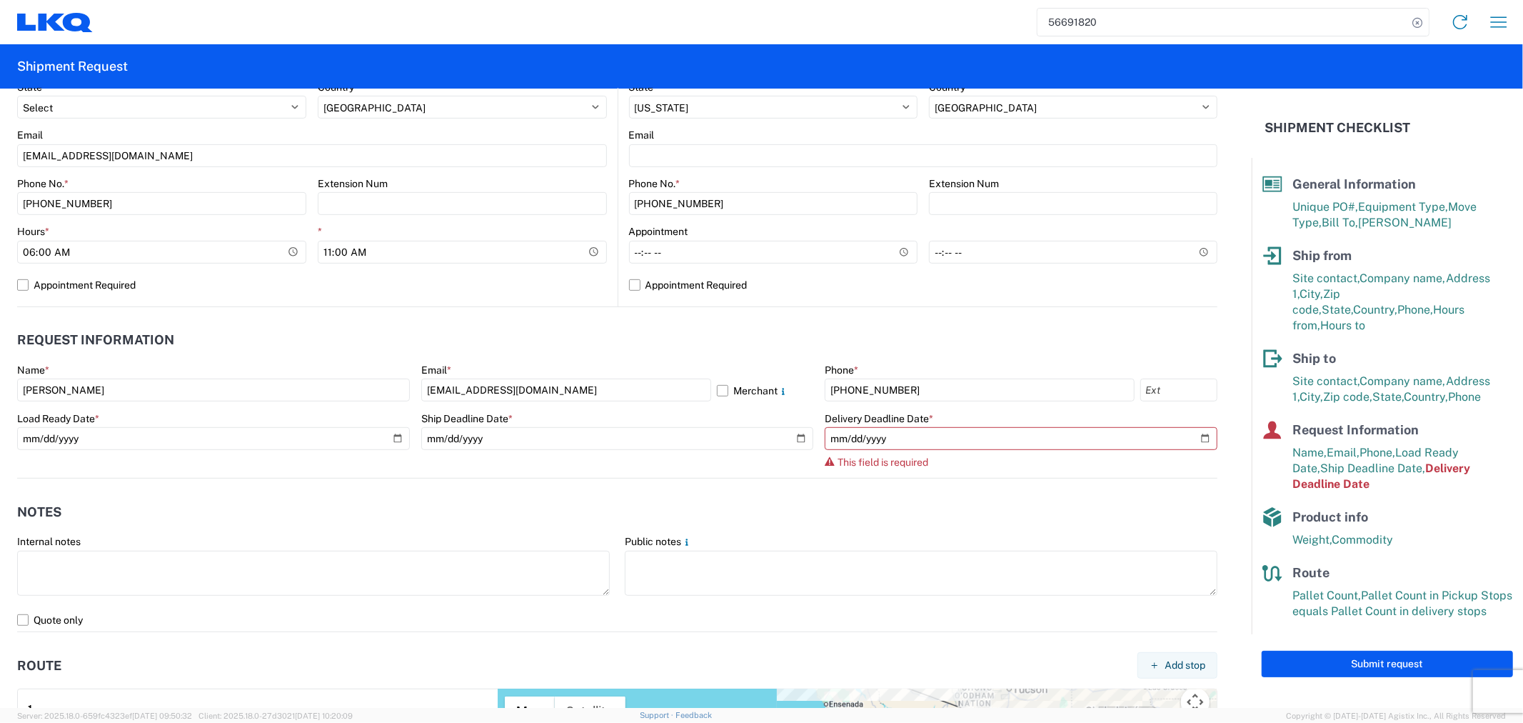
scroll to position [557, 0]
click at [900, 438] on input "date" at bounding box center [1021, 437] width 393 height 23
click at [1187, 436] on input "date" at bounding box center [1021, 437] width 393 height 23
click at [1101, 526] on agx-form-section "Notes Internal notes Public notes Quote only" at bounding box center [617, 562] width 1201 height 136
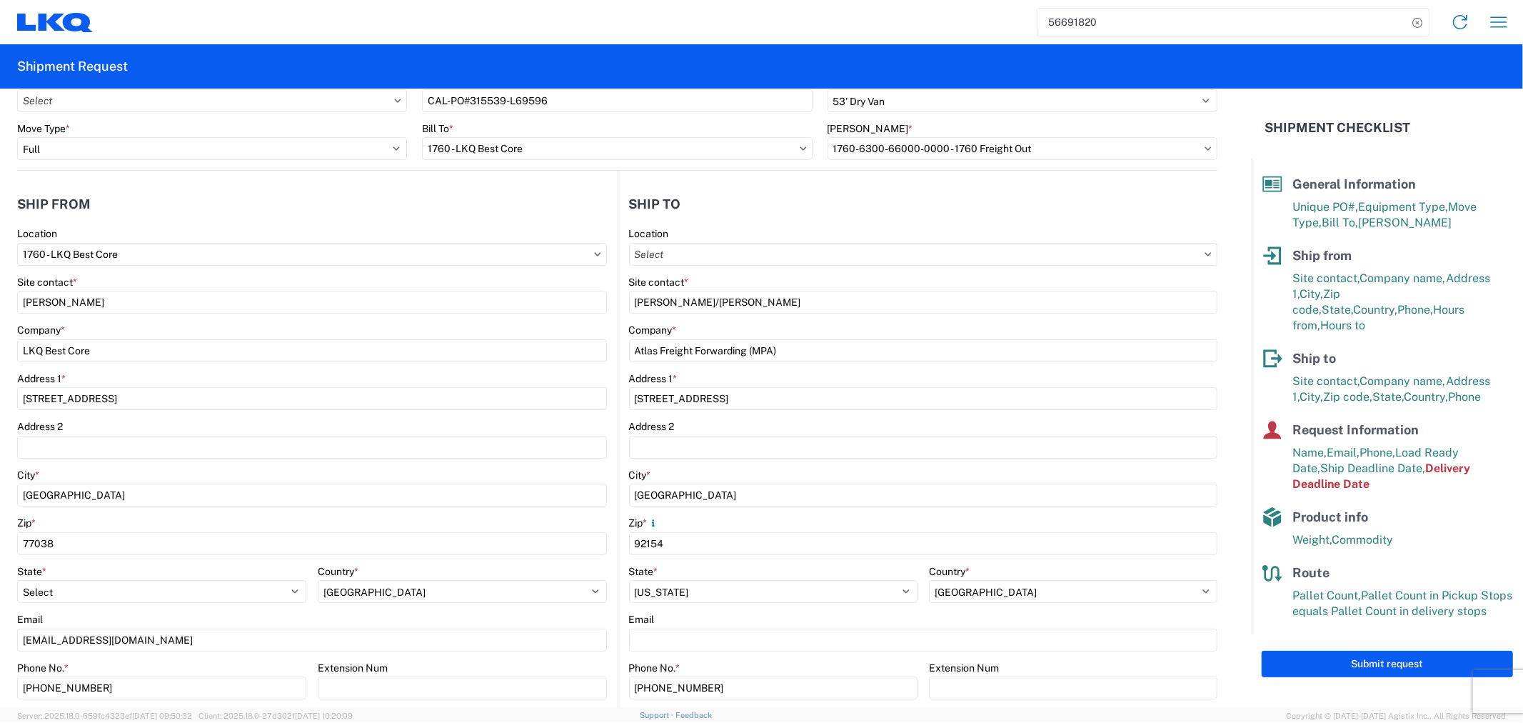
scroll to position [239, 0]
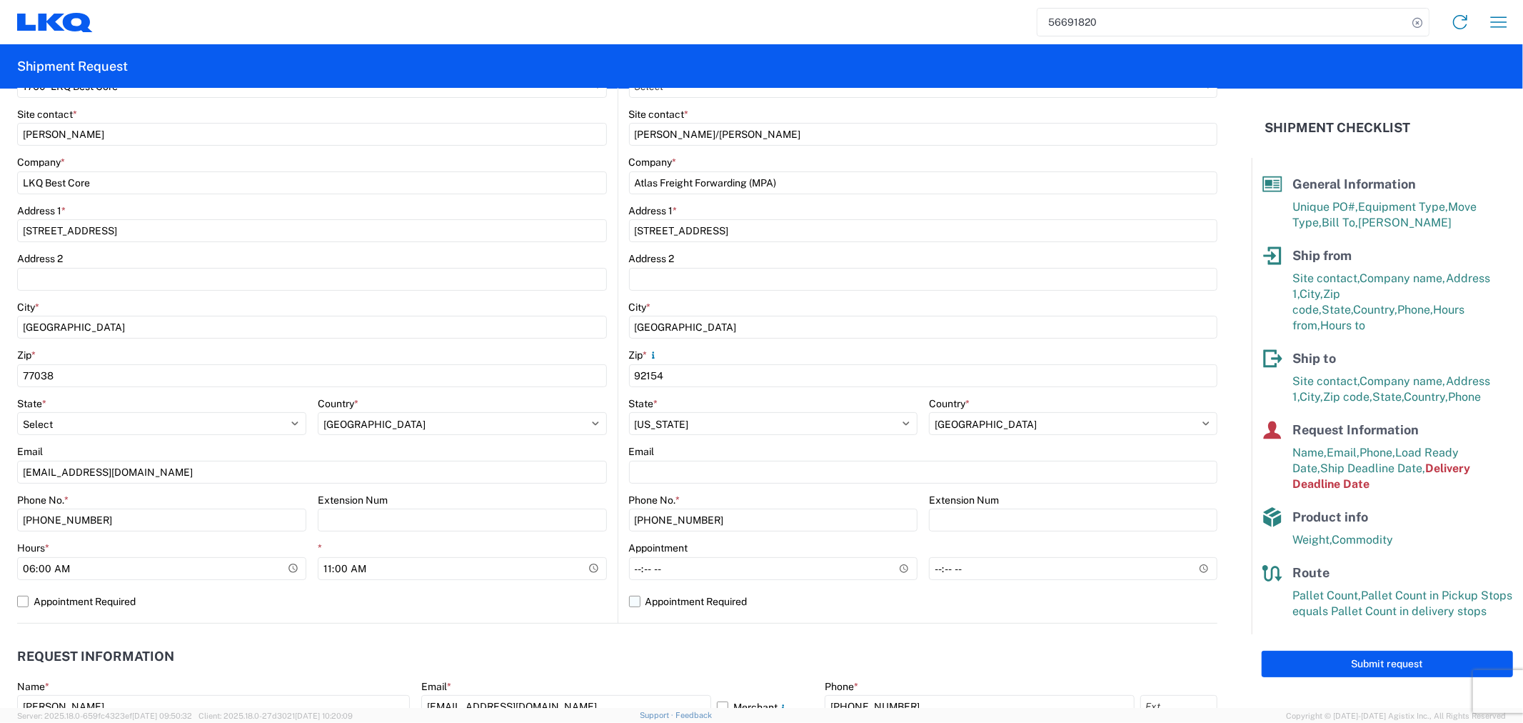
drag, startPoint x: 616, startPoint y: 601, endPoint x: 634, endPoint y: 601, distance: 17.9
click at [622, 601] on main "Location Site contact * Joe Barrett/Sara Lucas Company * Atlas Freight Forwardi…" at bounding box center [919, 341] width 600 height 564
drag, startPoint x: 634, startPoint y: 601, endPoint x: 671, endPoint y: 602, distance: 37.1
click at [638, 602] on label "Appointment Required" at bounding box center [923, 601] width 589 height 23
click at [0, 0] on input "Appointment Required" at bounding box center [0, 0] width 0 height 0
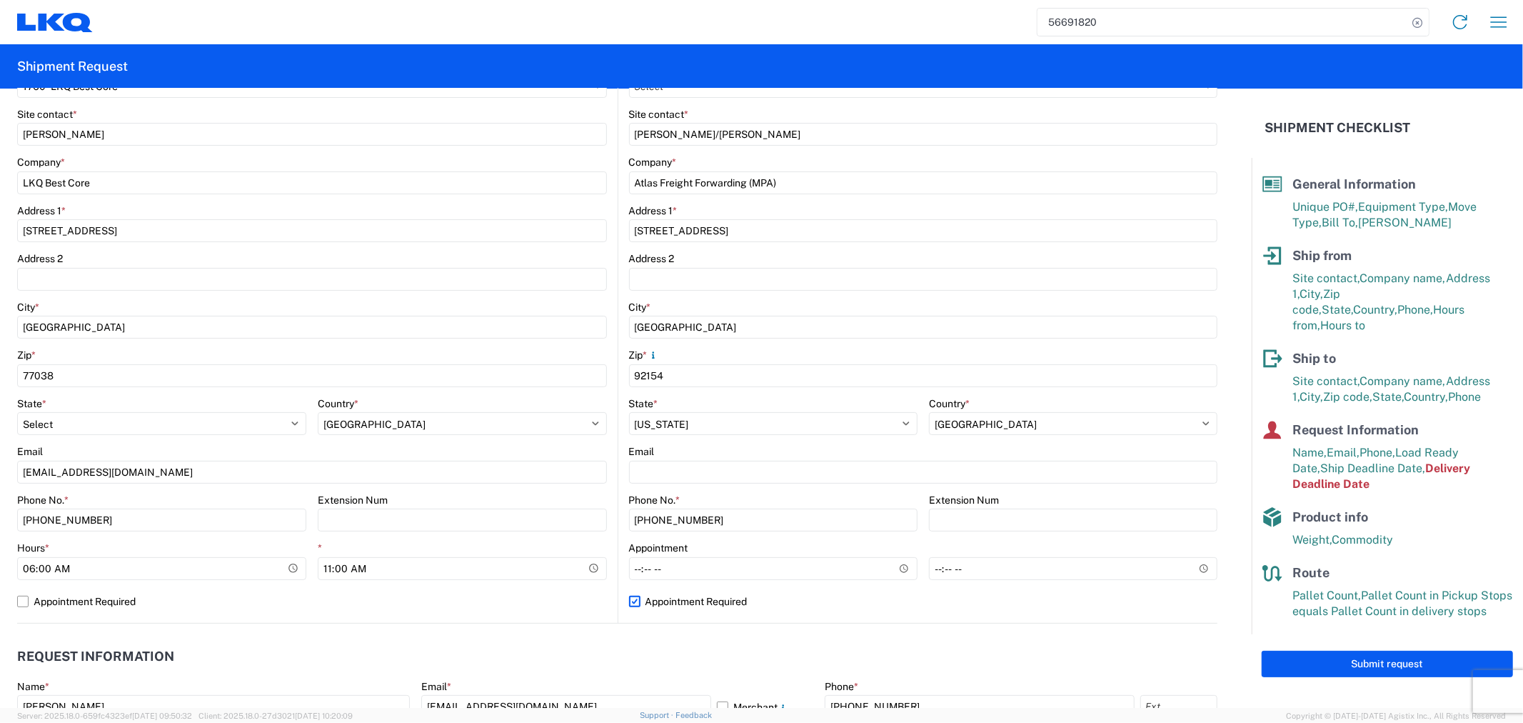
select select "US"
click at [981, 641] on header "Request Information" at bounding box center [617, 657] width 1201 height 32
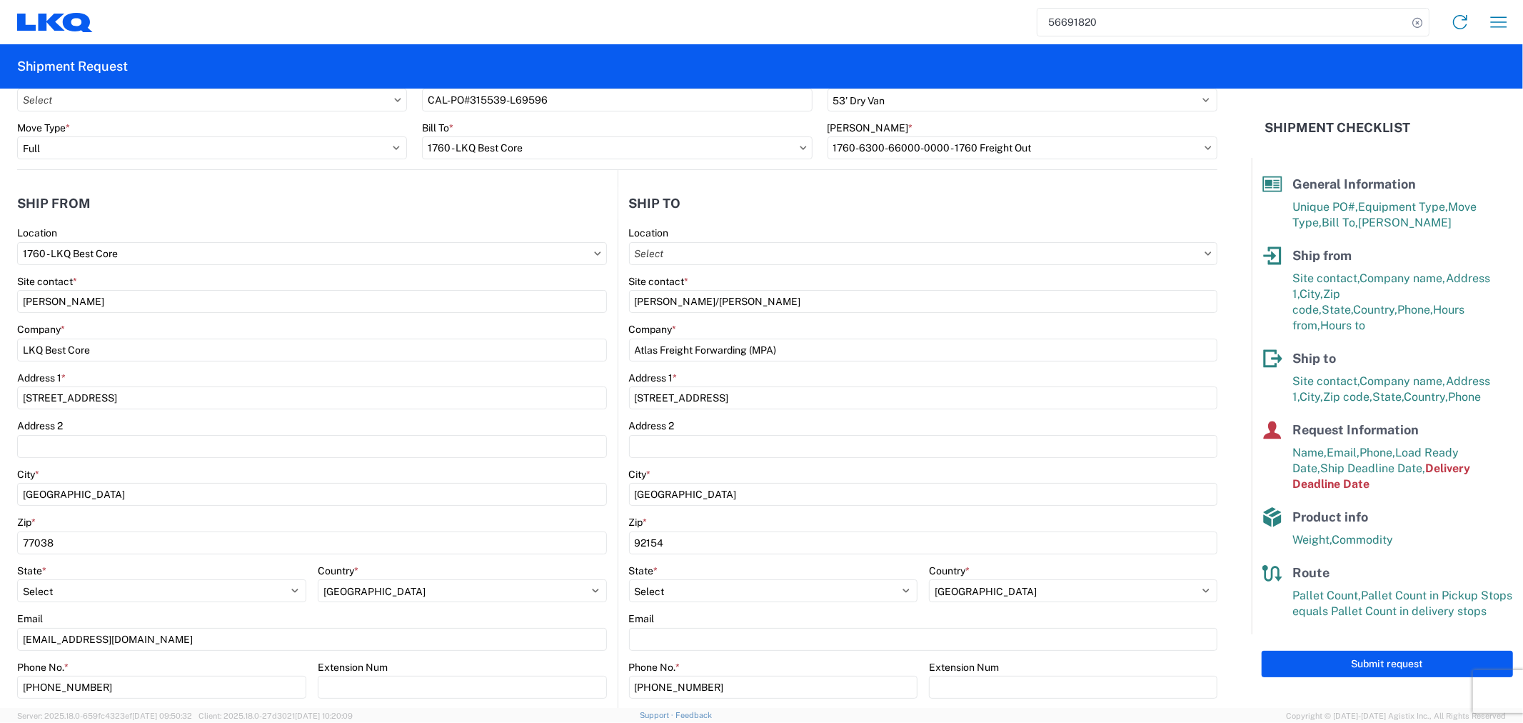
scroll to position [0, 0]
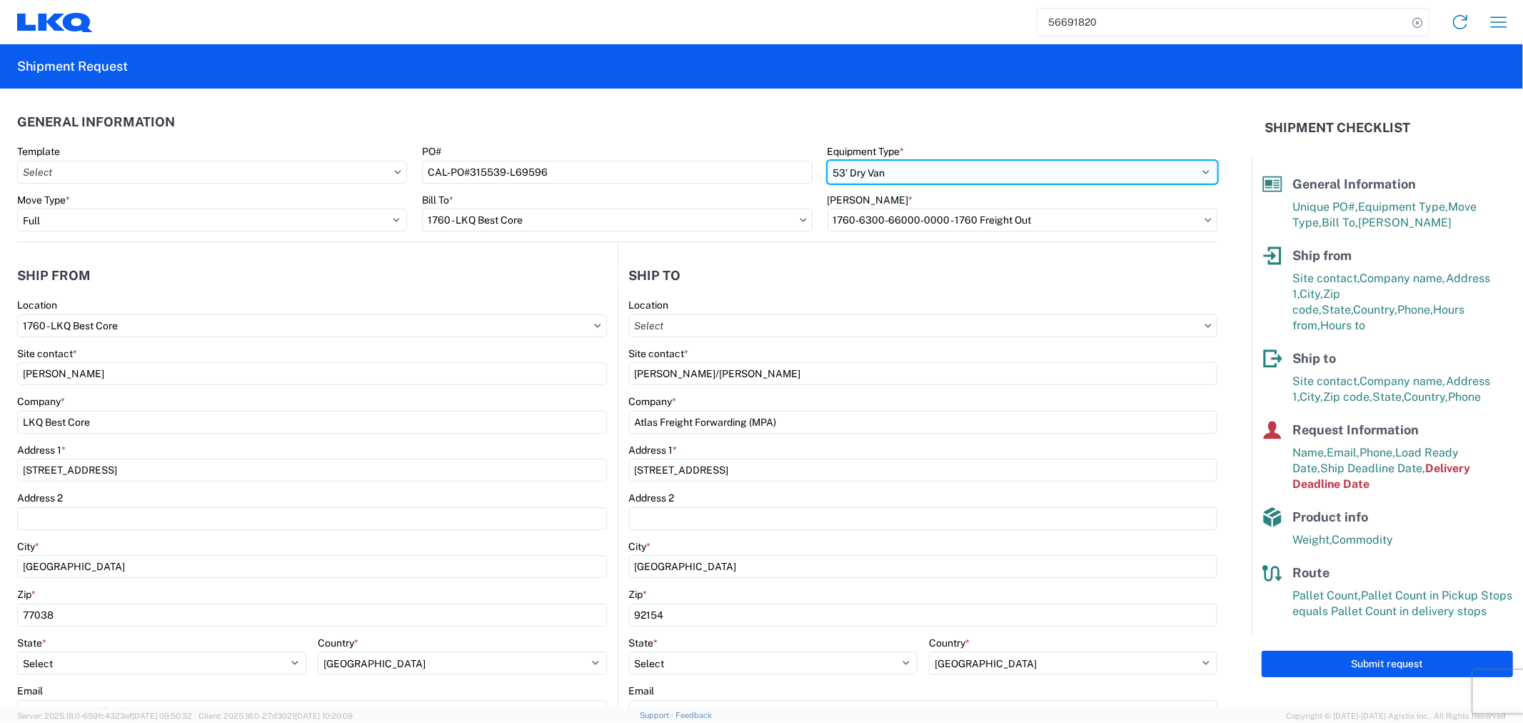
click at [872, 168] on select "Select 53’ Dry Van Flatbed Dropdeck (van) Lowboy (flatbed) Rail" at bounding box center [1023, 172] width 390 height 23
select select "BCAR"
click at [828, 161] on select "Select 53’ Dry Van Flatbed Dropdeck (van) Lowboy (flatbed) Rail" at bounding box center [1023, 172] width 390 height 23
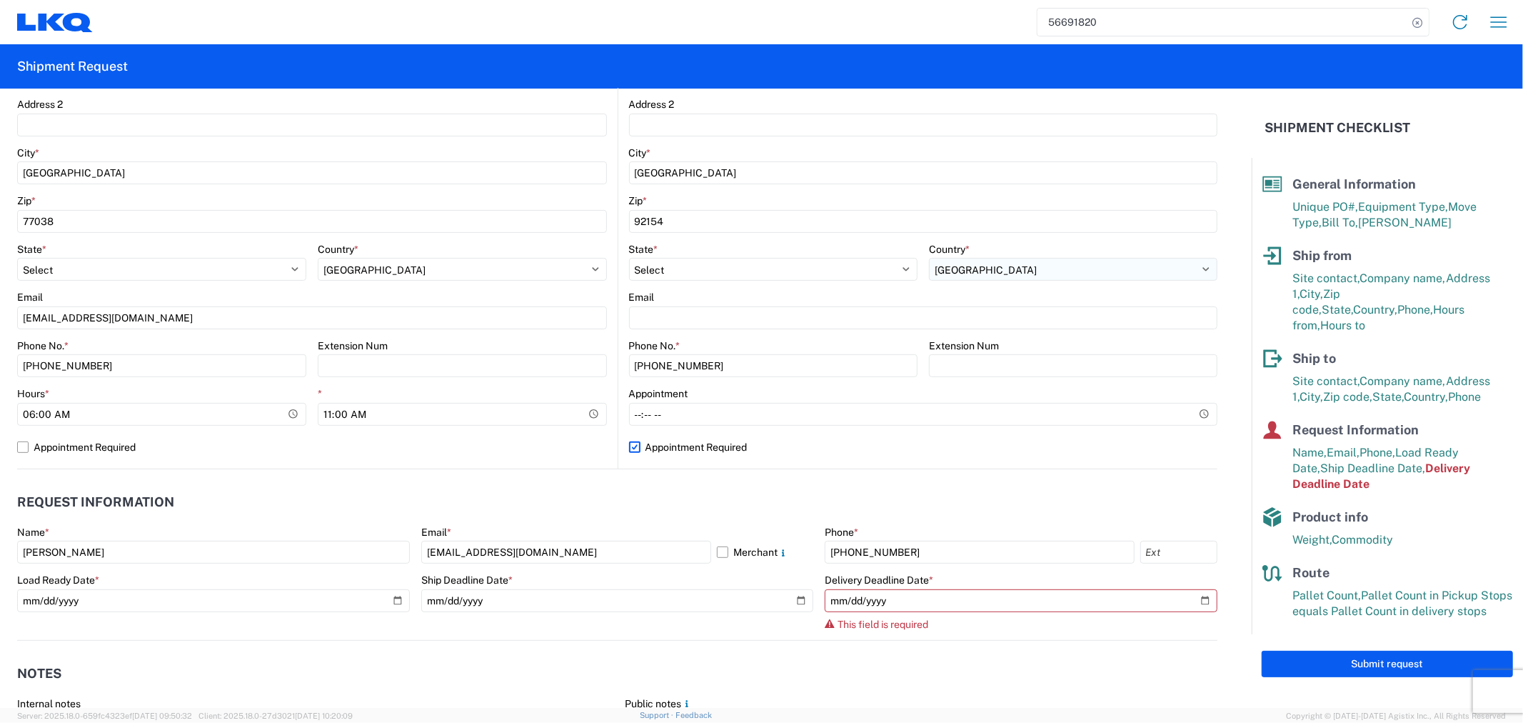
scroll to position [396, 0]
click at [918, 431] on agx-form-control-wrapper-v2 "Appointment" at bounding box center [923, 408] width 589 height 49
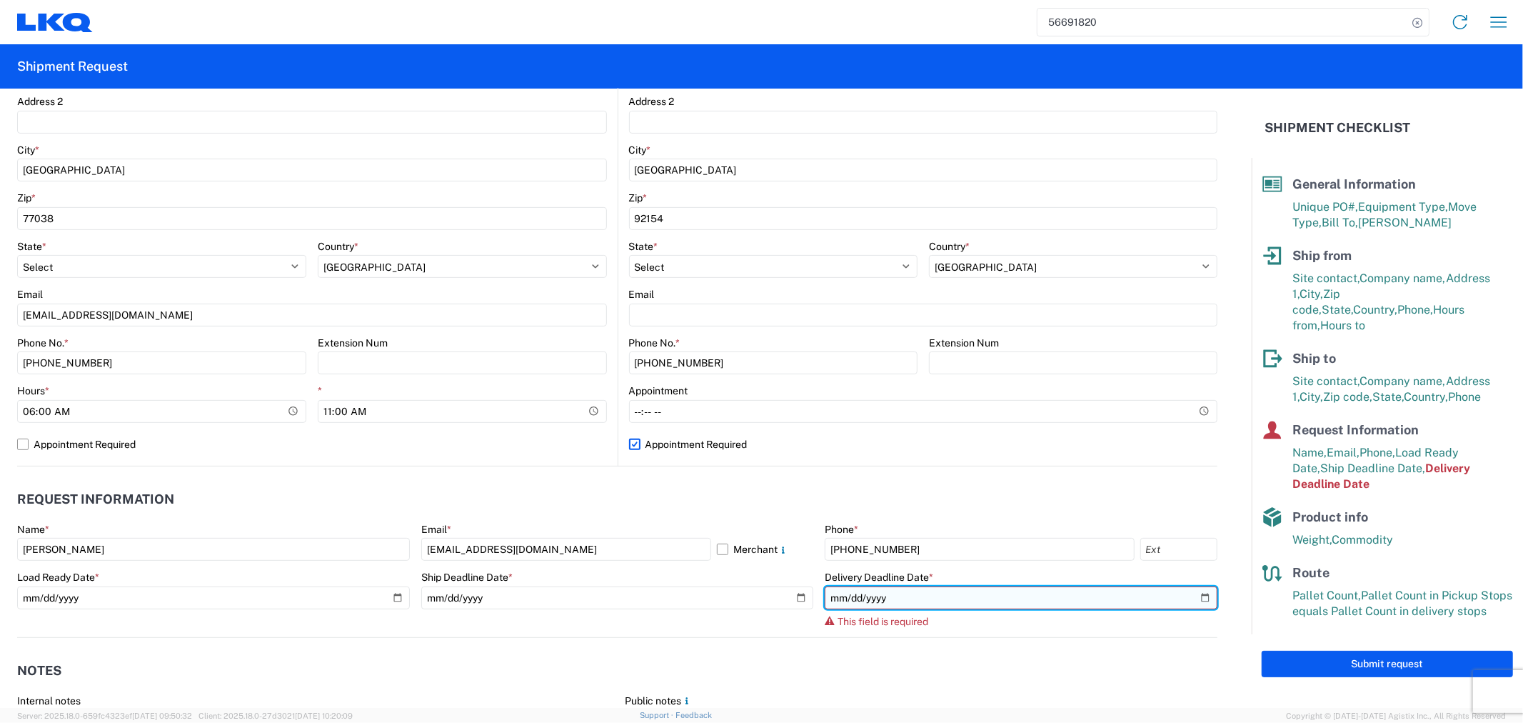
click at [1200, 595] on input "date" at bounding box center [1021, 597] width 393 height 23
type input "2025-09-15"
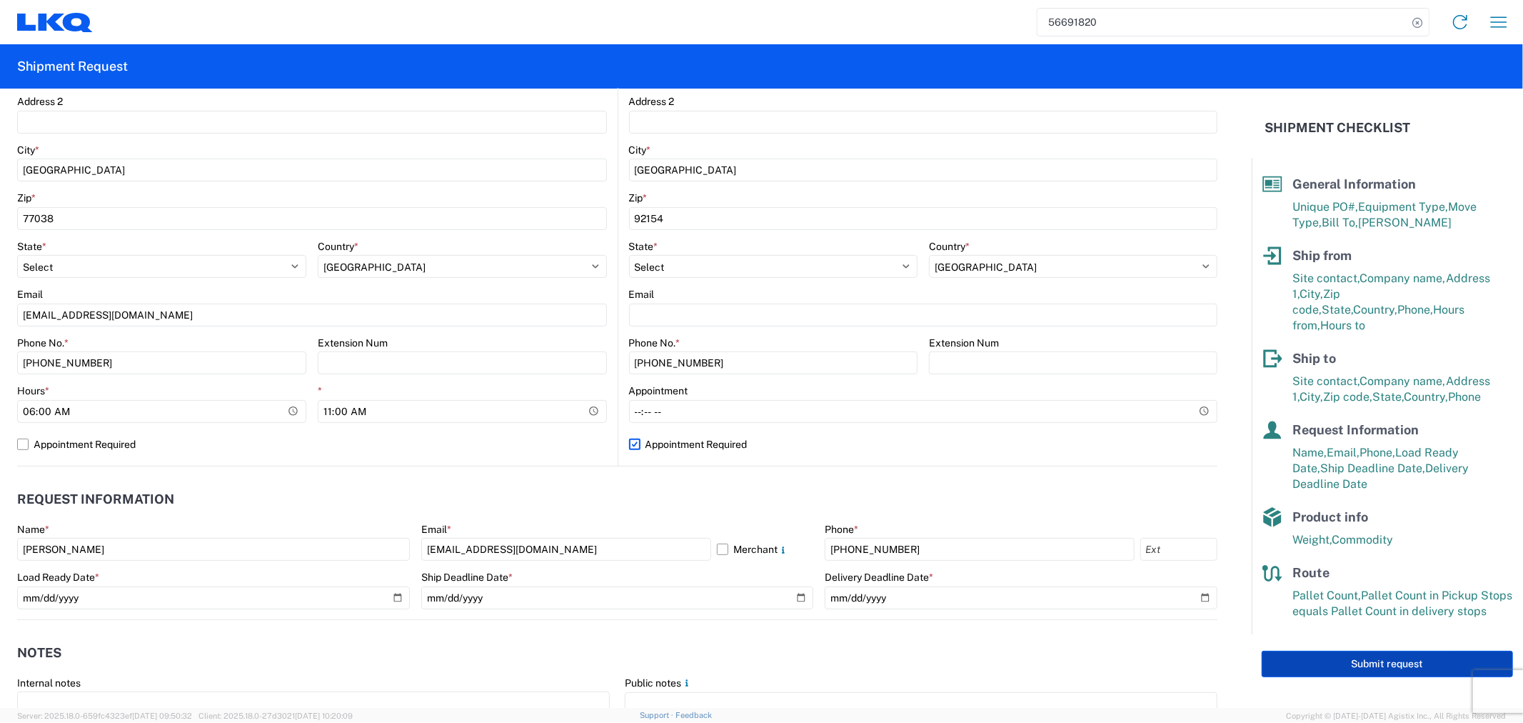
click at [1310, 651] on button "Submit request" at bounding box center [1387, 664] width 251 height 26
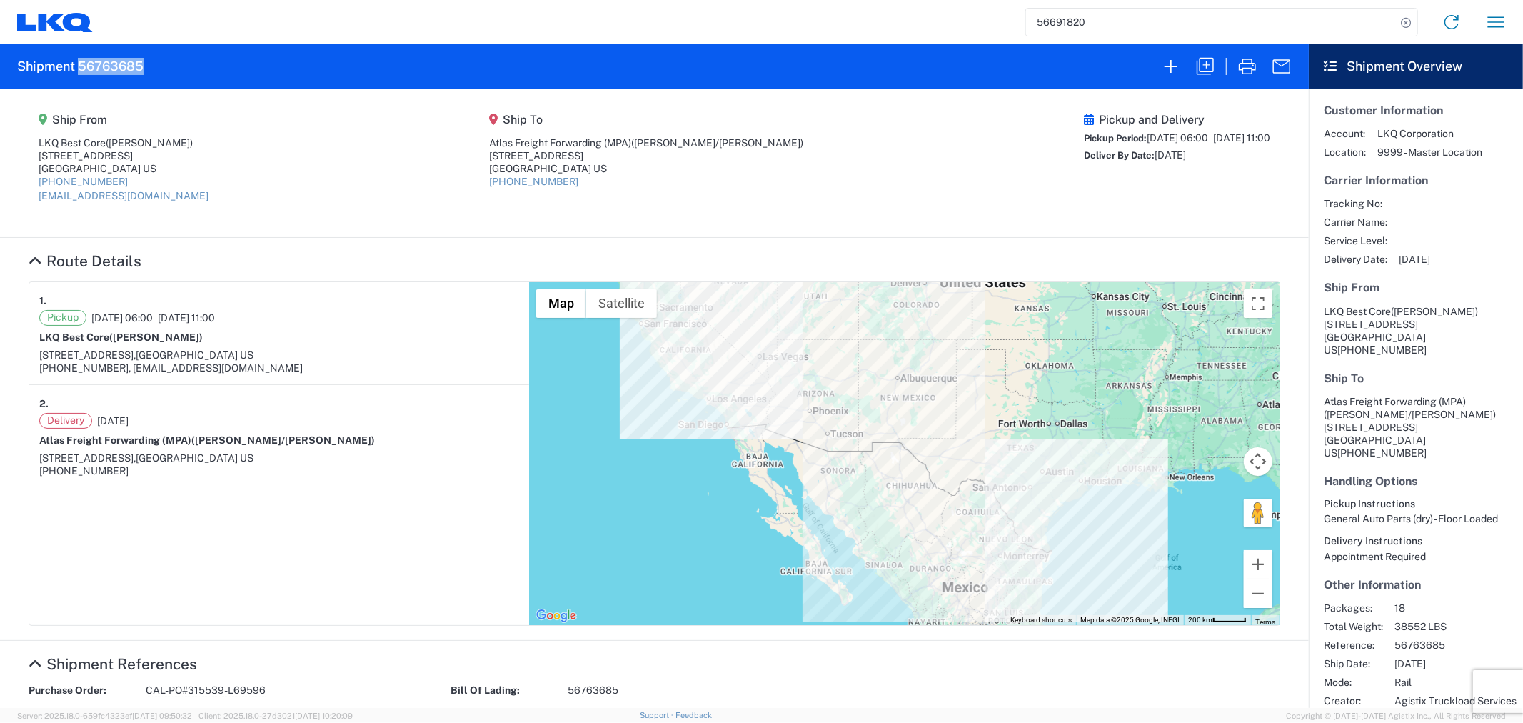
drag, startPoint x: 156, startPoint y: 62, endPoint x: 81, endPoint y: 68, distance: 75.2
click at [81, 68] on agx-form-header "Shipment 56763685" at bounding box center [654, 66] width 1309 height 44
copy h2 "56763685"
click at [1179, 69] on icon "button" at bounding box center [1171, 66] width 23 height 23
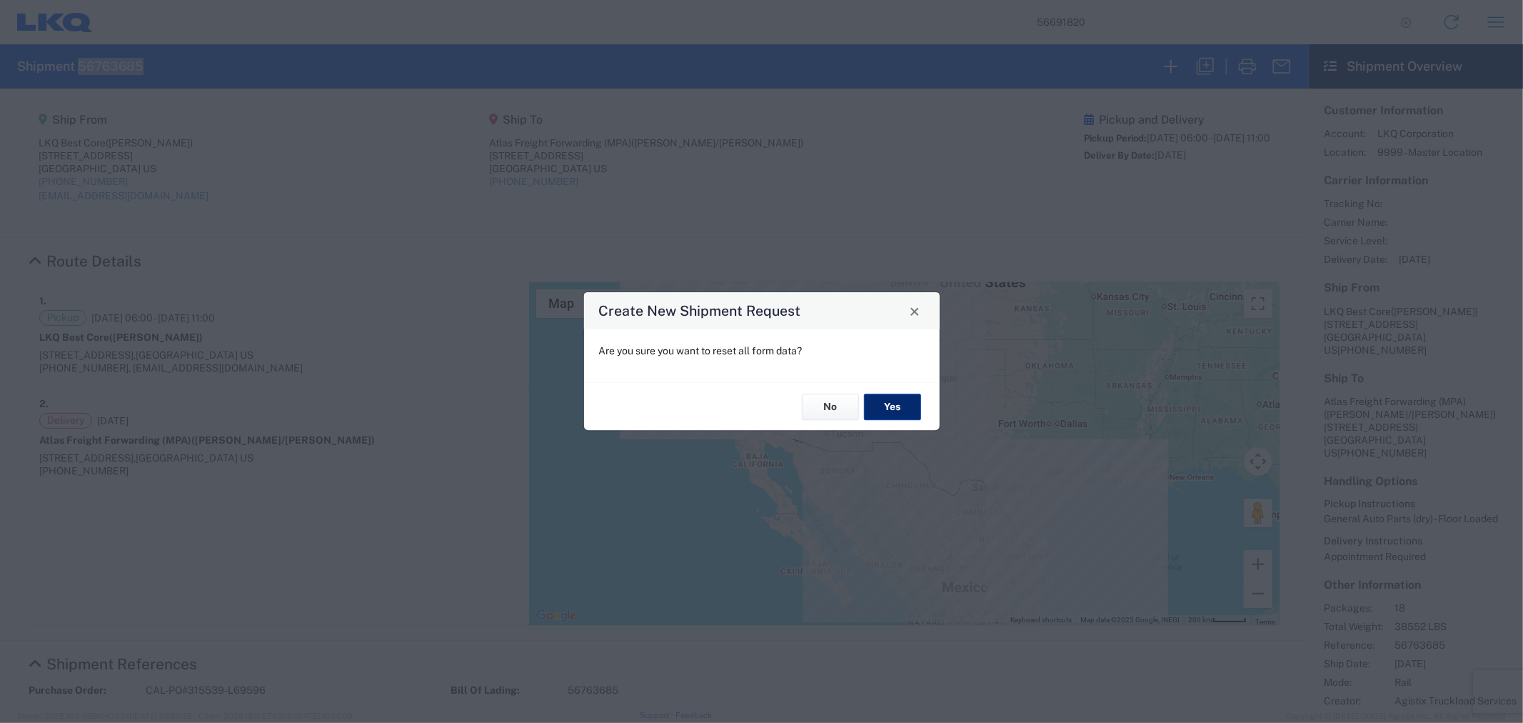
click at [874, 409] on button "Yes" at bounding box center [892, 407] width 57 height 26
select select "FULL"
select select "US"
select select "LBS"
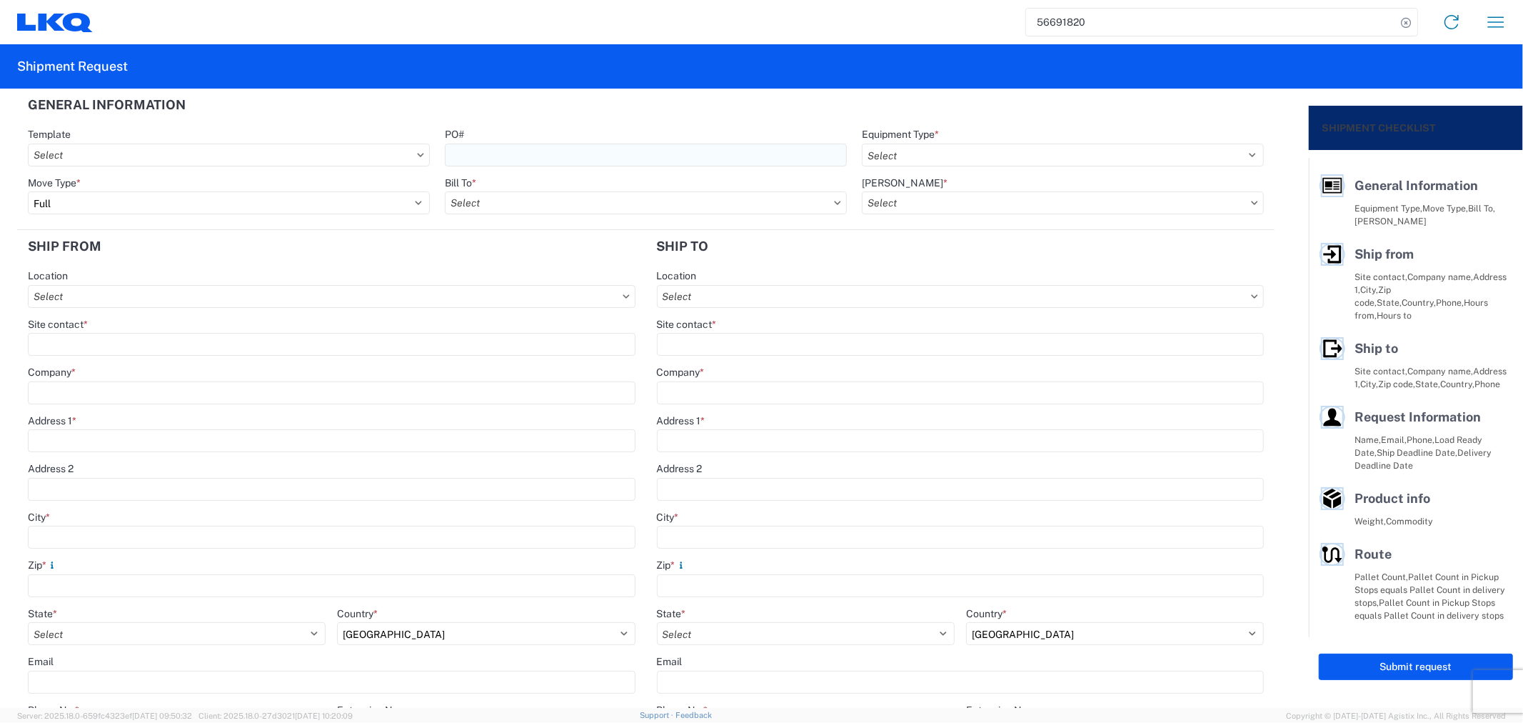
click at [488, 149] on input "PO#" at bounding box center [646, 155] width 402 height 23
click at [532, 160] on input "PO#" at bounding box center [646, 155] width 402 height 23
click at [486, 159] on input "PO#" at bounding box center [646, 155] width 402 height 23
type input "SPM-L69436"
click at [533, 203] on input "Bill To *" at bounding box center [646, 202] width 402 height 23
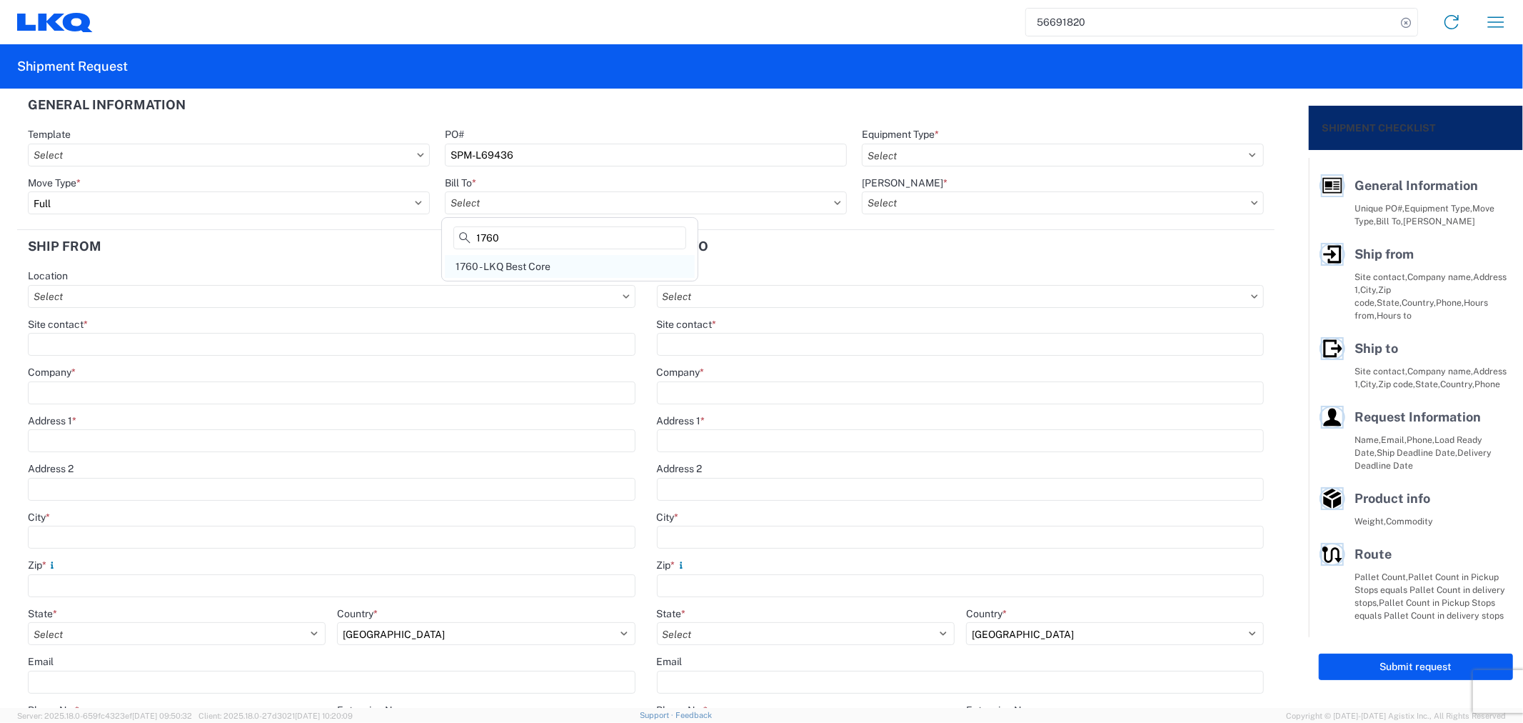
type input "1760"
click at [524, 265] on div "1760 - LKQ Best Core" at bounding box center [570, 266] width 250 height 23
type input "1760 - LKQ Best Core"
click at [964, 159] on select "Select 53’ Dry Van Flatbed Dropdeck (van) Lowboy (flatbed) Rail" at bounding box center [1063, 155] width 402 height 23
select select "STDV"
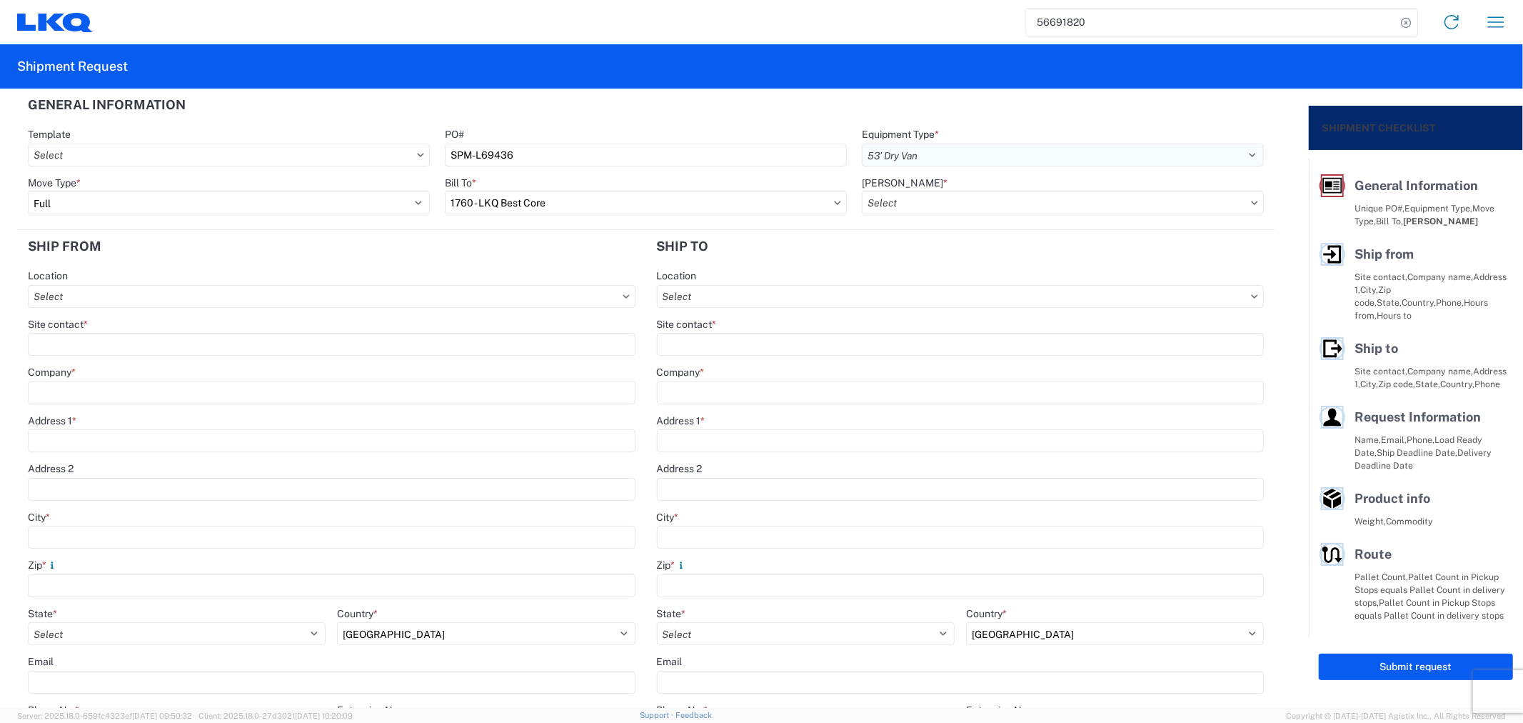
click at [862, 144] on select "Select 53’ Dry Van Flatbed Dropdeck (van) Lowboy (flatbed) Rail" at bounding box center [1063, 155] width 402 height 23
click at [913, 213] on input "Bill Code *" at bounding box center [1063, 202] width 402 height 23
click at [913, 208] on input "Bill Code *" at bounding box center [1063, 202] width 402 height 23
click at [938, 286] on div "1760-6300-66000-0000 - 1760 Freight Out" at bounding box center [983, 289] width 250 height 23
type input "1760-6300-66000-0000 - 1760 Freight Out"
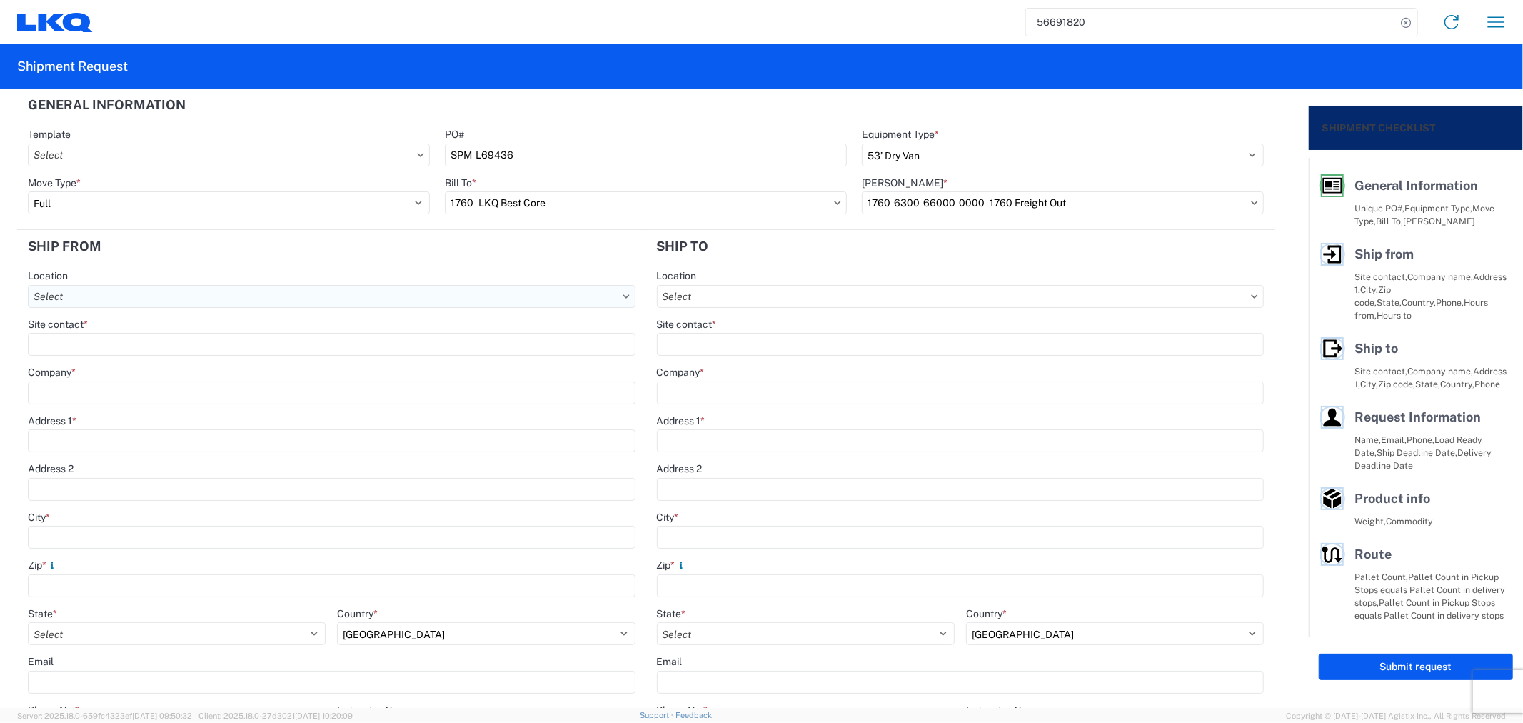
click at [369, 286] on input "Location" at bounding box center [332, 296] width 608 height 23
type input "1760"
click at [113, 365] on div "1760 - LKQ Best Core" at bounding box center [156, 360] width 250 height 23
type input "1760 - LKQ Best Core"
type input "LKQ Corporation"
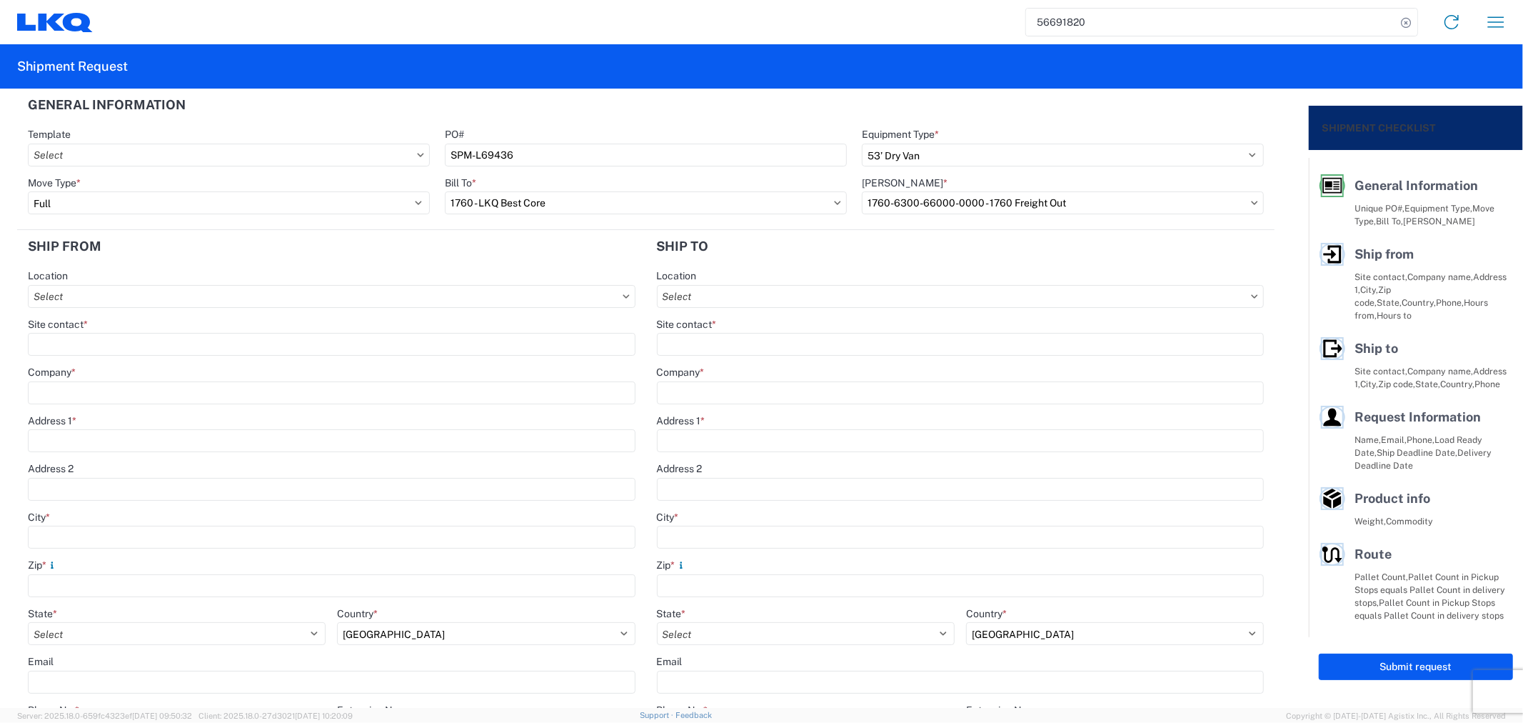
type input "1710 W Mount Houston Rd"
type input "Houston"
type input "77038"
select select "TX"
type input "281-886-1028"
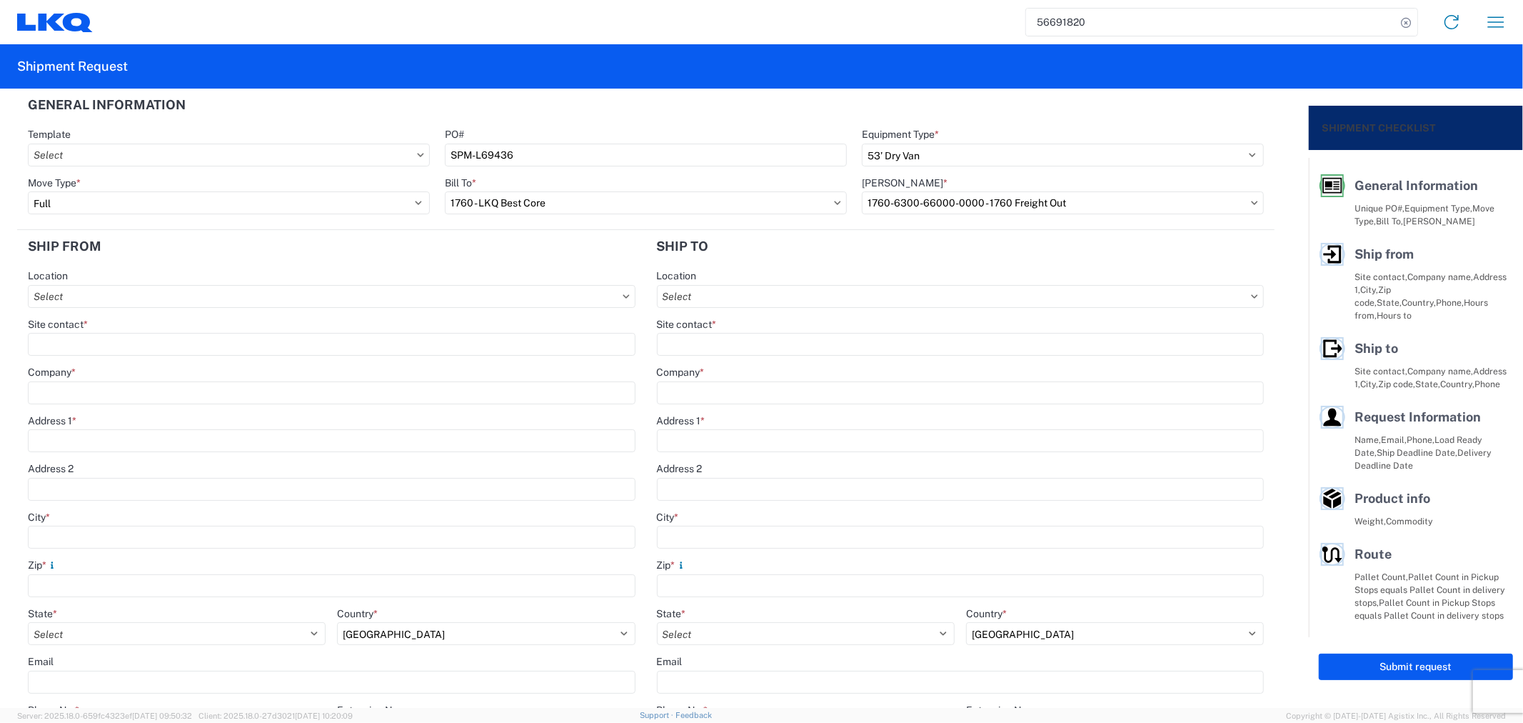
type input "06:00"
type input "14:30"
click at [113, 349] on input "Site contact *" at bounding box center [332, 344] width 608 height 23
type input "Alfredo Canales"
type input "LKQ Best Core"
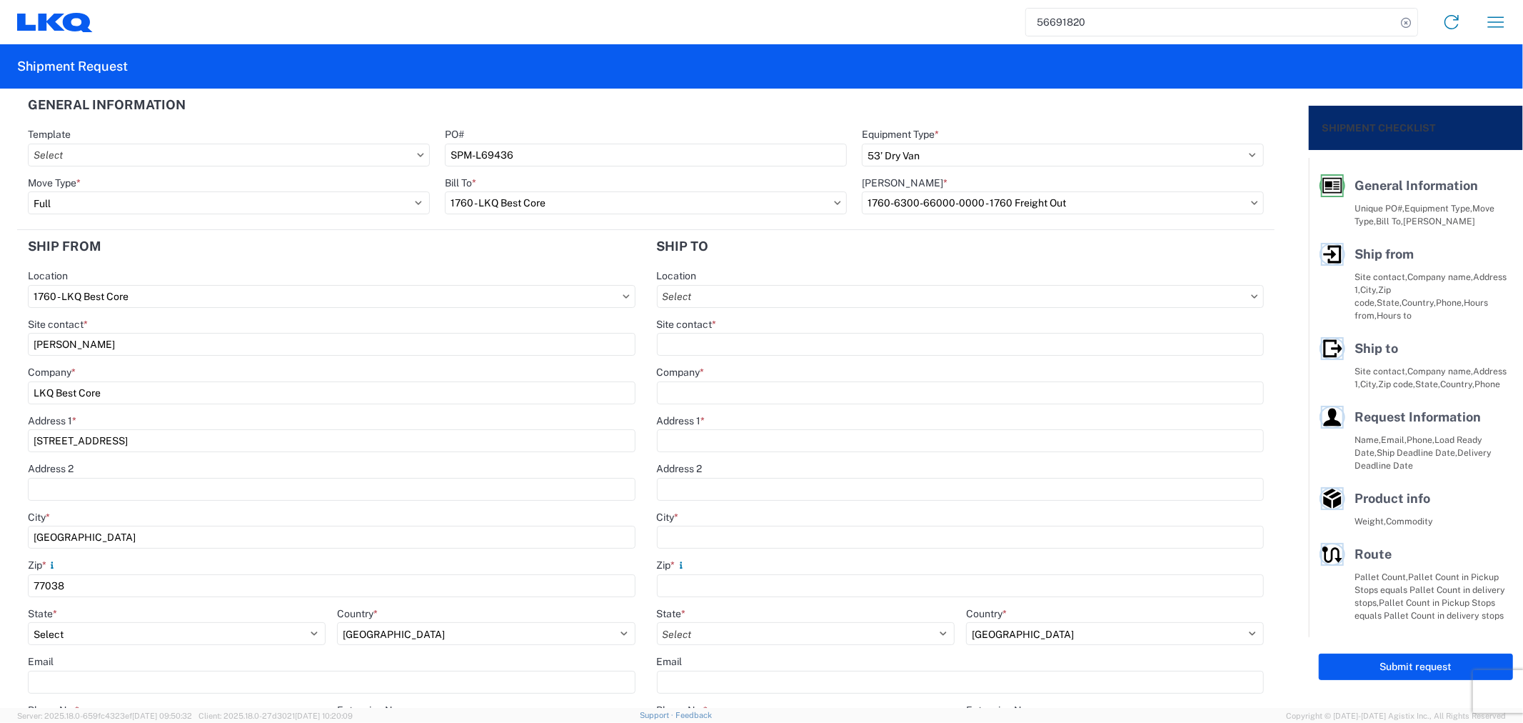
type input "1714 West Mount Houston Road"
type input "oxdavila@lkqcorp.com"
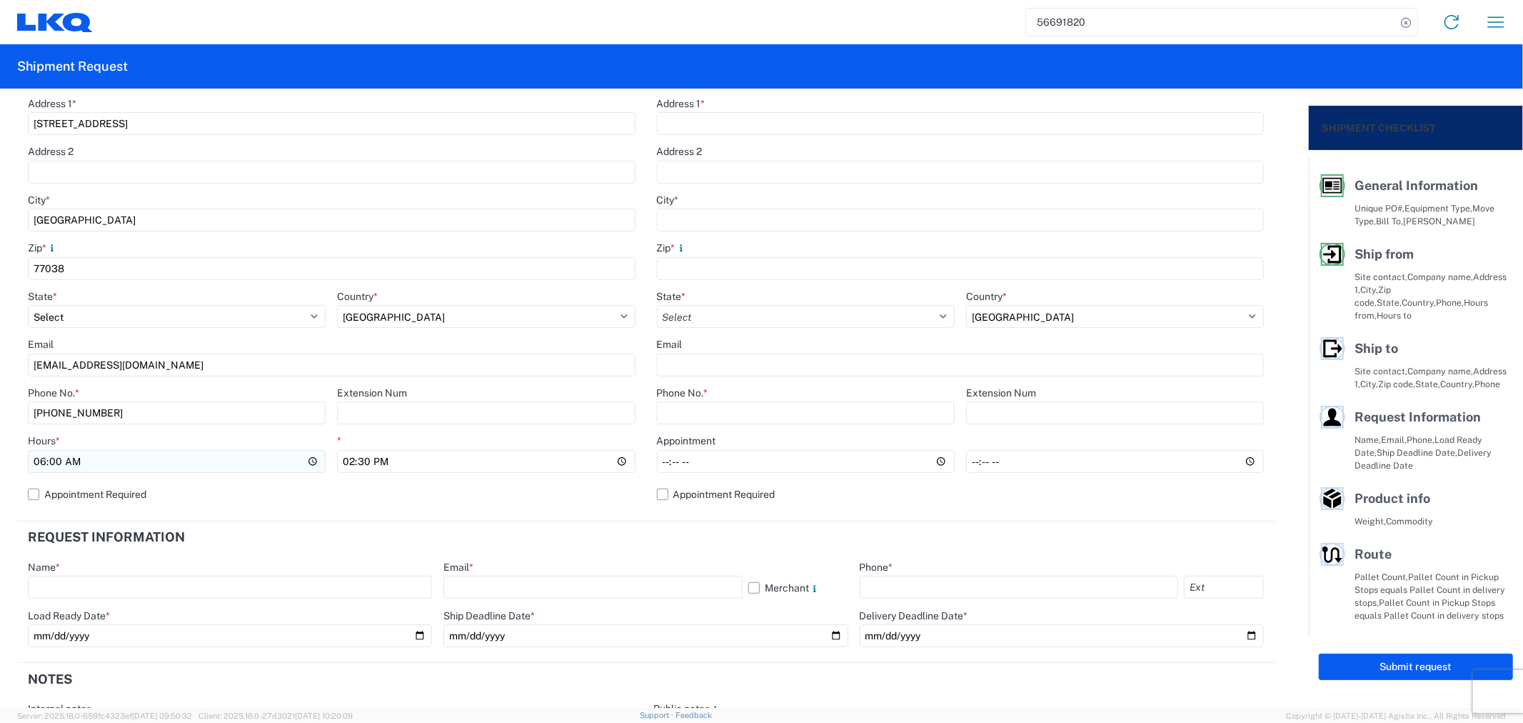
click at [127, 464] on input "06:00" at bounding box center [177, 461] width 298 height 23
type input "08:00"
click at [379, 458] on input "14:30" at bounding box center [486, 461] width 298 height 23
type input "11:00"
click at [324, 516] on agx-form-section "Ship from 1760 Location 1760 - LKQ Best Core Site contact * Alfredo Canales Com…" at bounding box center [331, 217] width 629 height 609
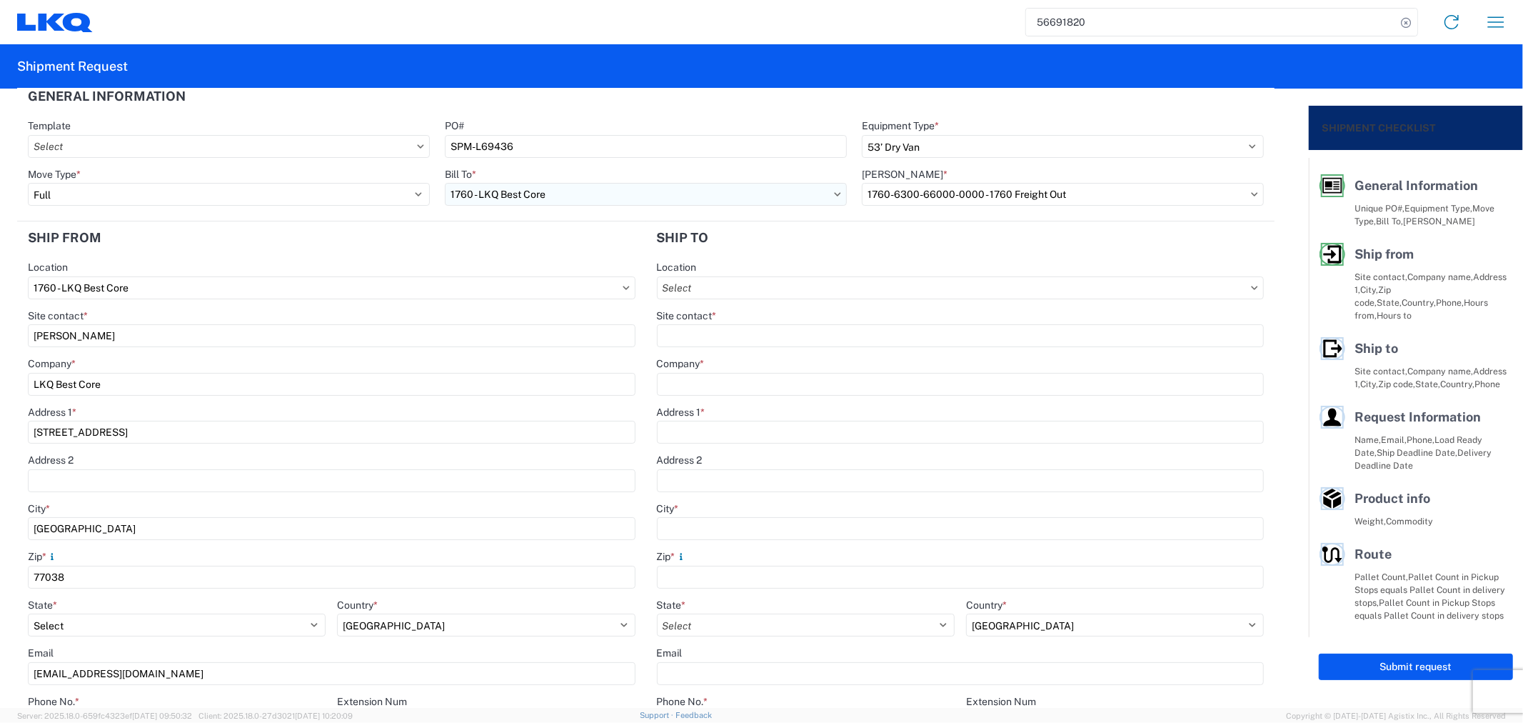
scroll to position [0, 0]
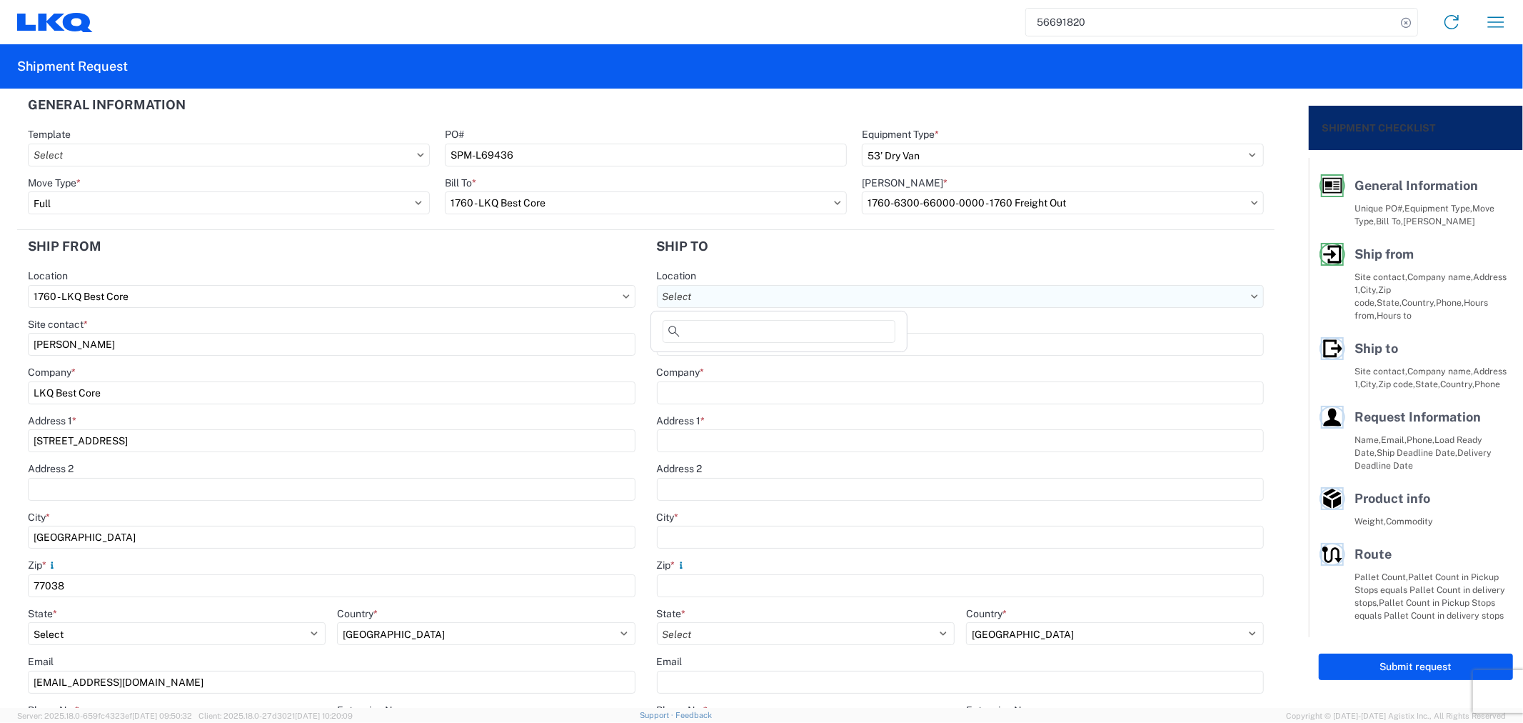
click at [719, 302] on input "Location" at bounding box center [961, 296] width 608 height 23
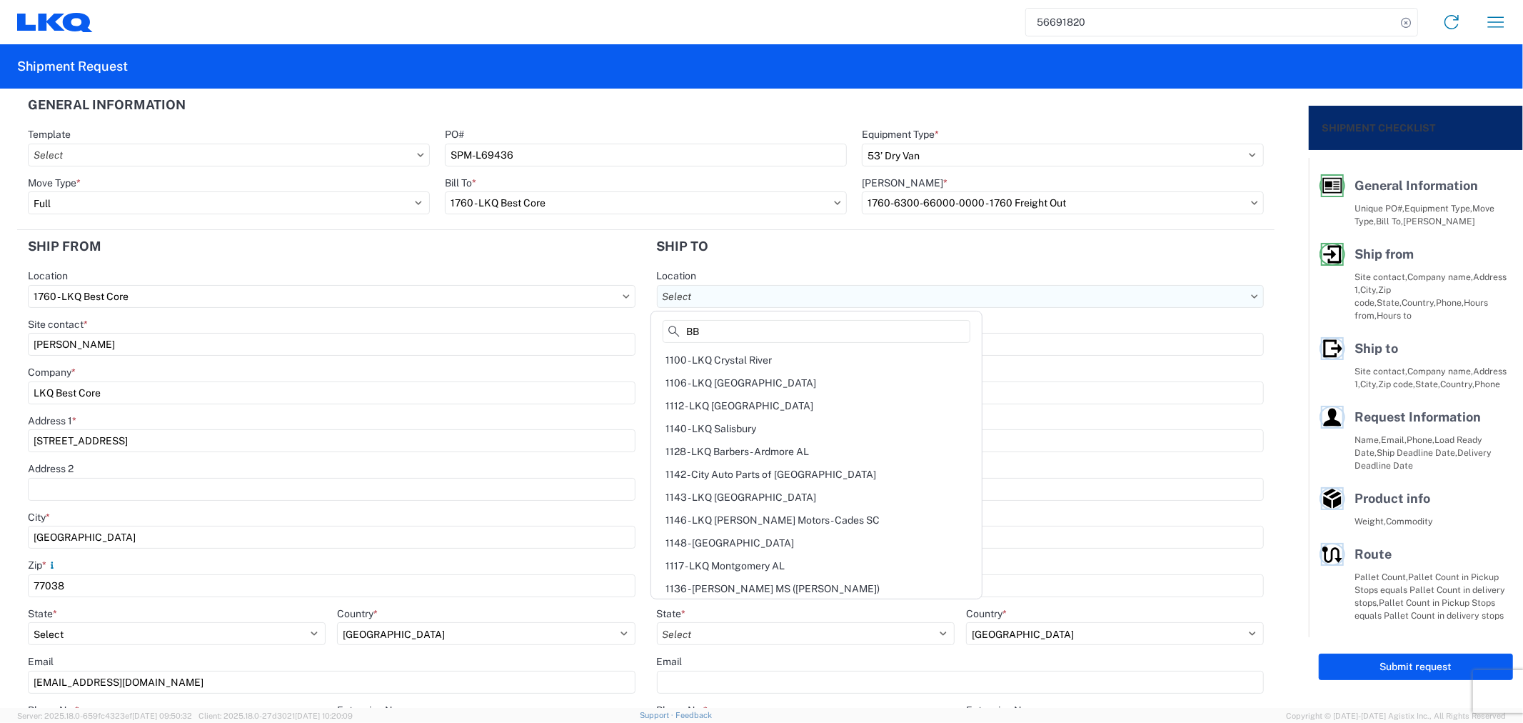
type input "BBB"
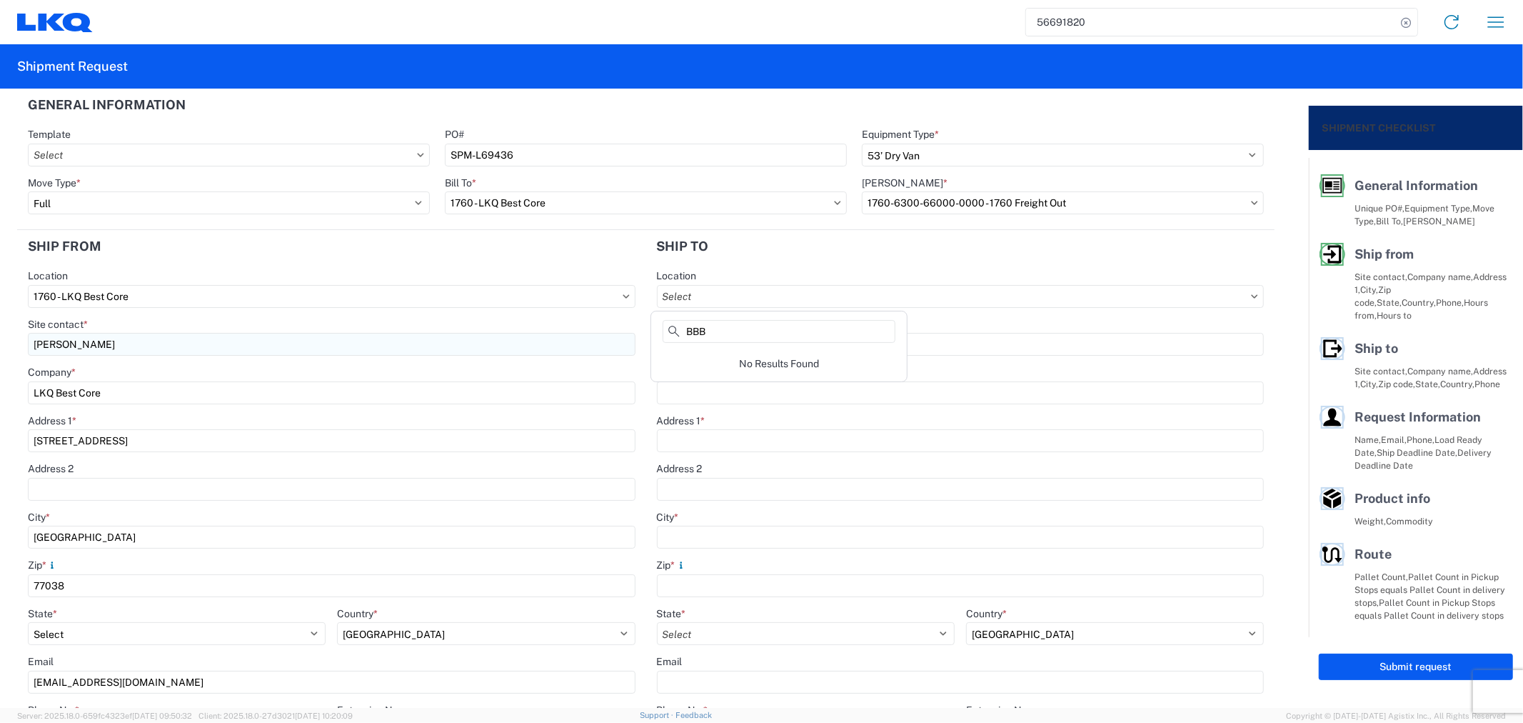
drag, startPoint x: 730, startPoint y: 341, endPoint x: 602, endPoint y: 336, distance: 128.0
click at [602, 336] on agx-block-ui "56691820 Home Shipment request Shipment tracking Shipment Request General Infor…" at bounding box center [761, 361] width 1523 height 723
click at [701, 376] on span "*" at bounding box center [703, 371] width 4 height 11
click at [636, 381] on input "LKQ Best Core" at bounding box center [332, 392] width 608 height 23
click at [696, 393] on input "Company *" at bounding box center [961, 392] width 608 height 23
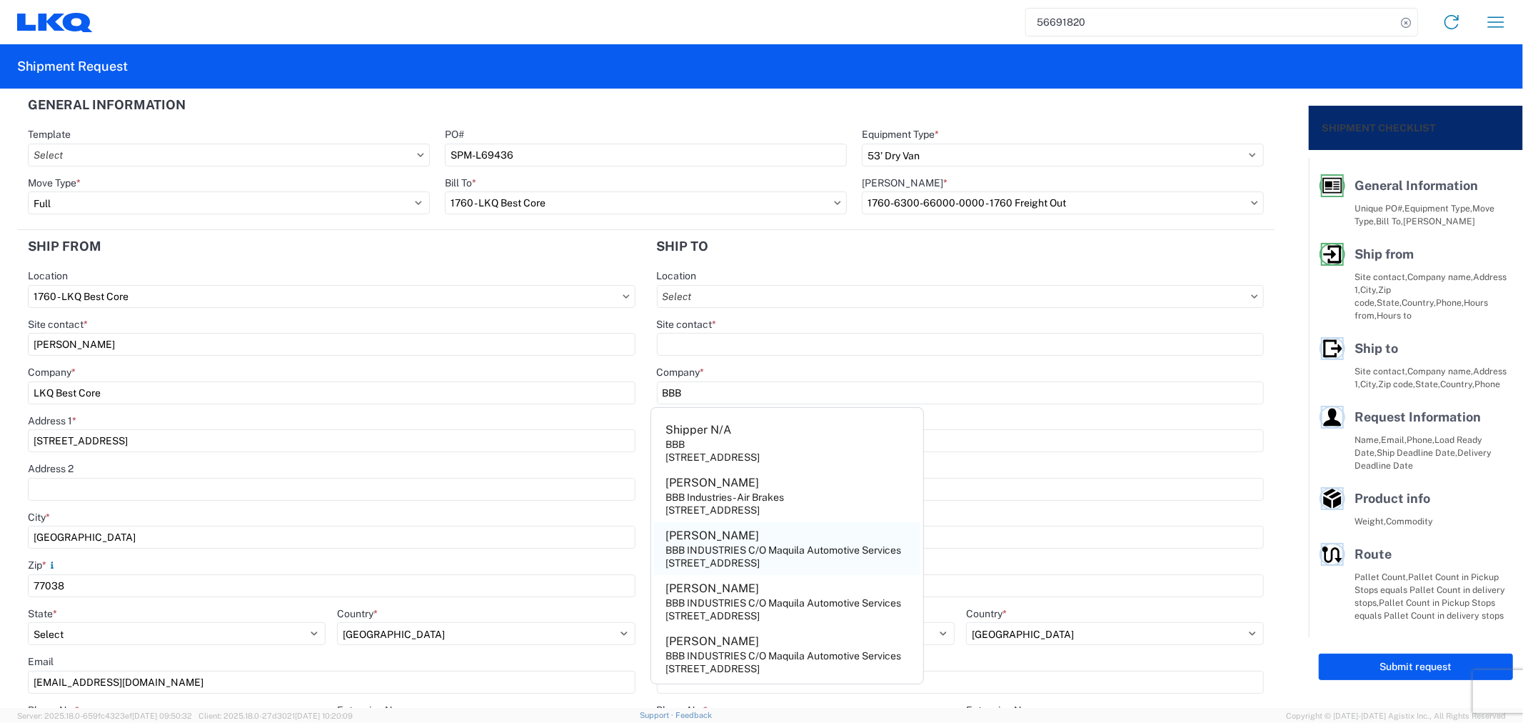
type input "BBB"
click at [796, 546] on div "BBB INDUSTRIES C/O Maquila Automotive Services" at bounding box center [784, 550] width 236 height 13
type input "Urbano Garza"
type input "BBB INDUSTRIES C/O Maquila Automotive Services"
type input "9601 International Blvd."
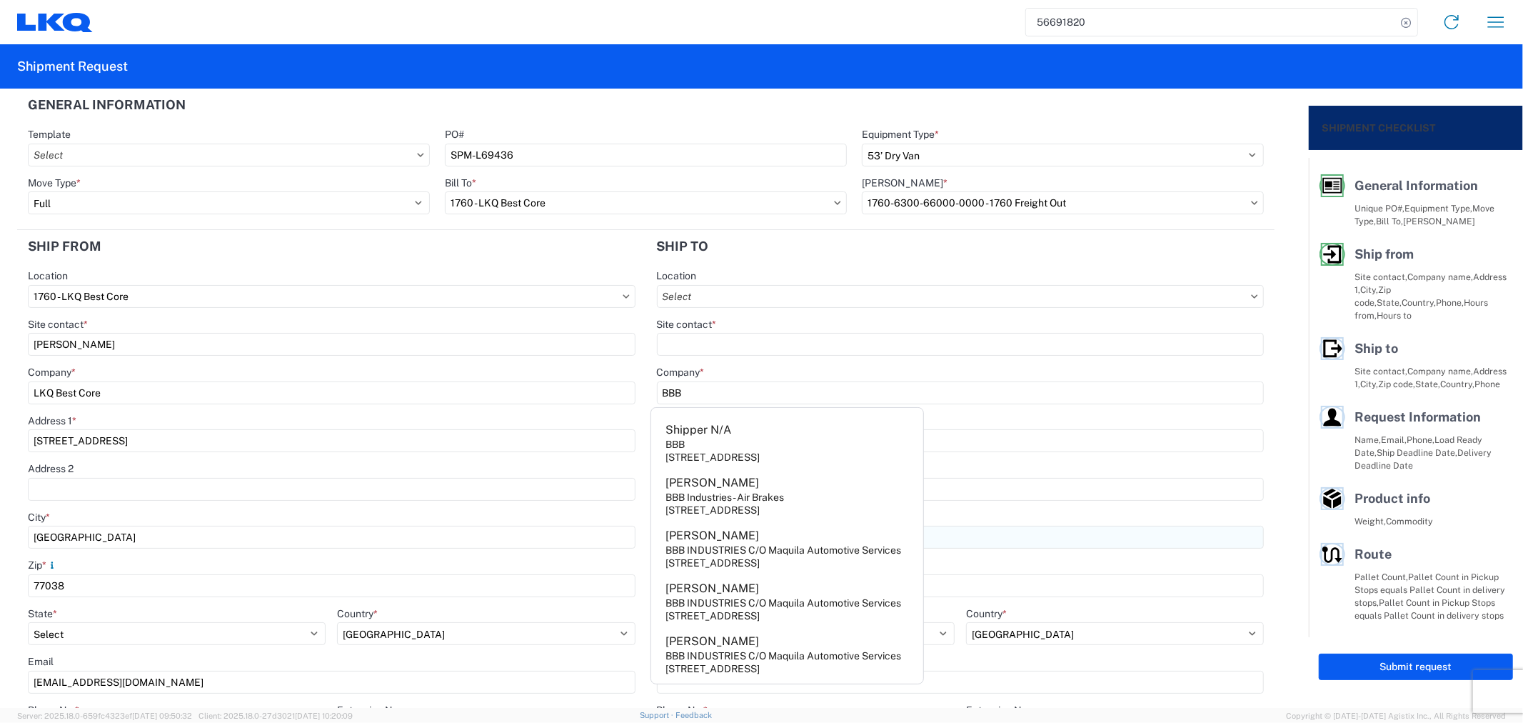
type input "Pharr"
type input "78577"
select select "TX"
type input "ugarza@bbbmex.com"
type input "956-241-7273"
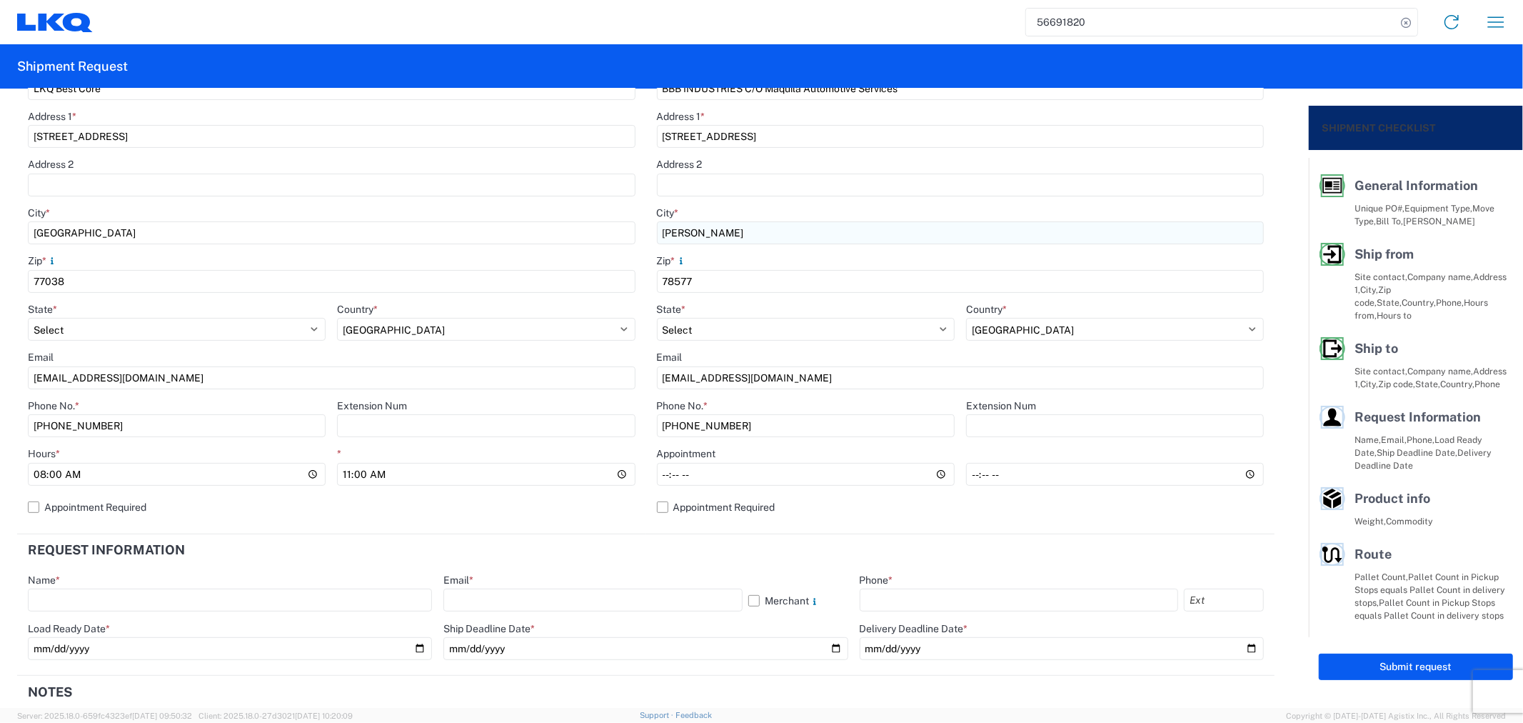
scroll to position [317, 0]
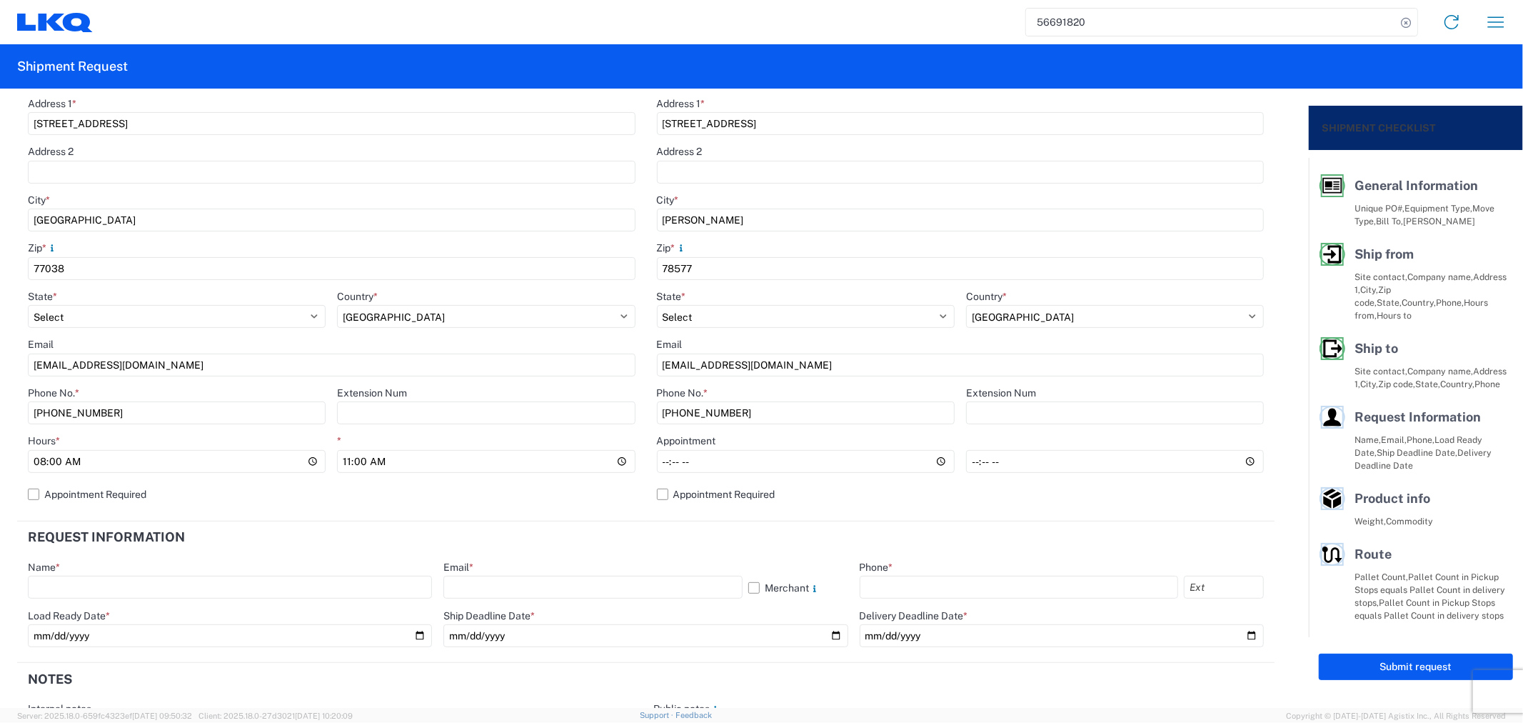
drag, startPoint x: 779, startPoint y: 366, endPoint x: 413, endPoint y: 349, distance: 366.1
click at [413, 349] on div "Ship from 1760 Location 1760 - LKQ Best Core Site contact * Alfredo Canales Com…" at bounding box center [646, 217] width 1258 height 609
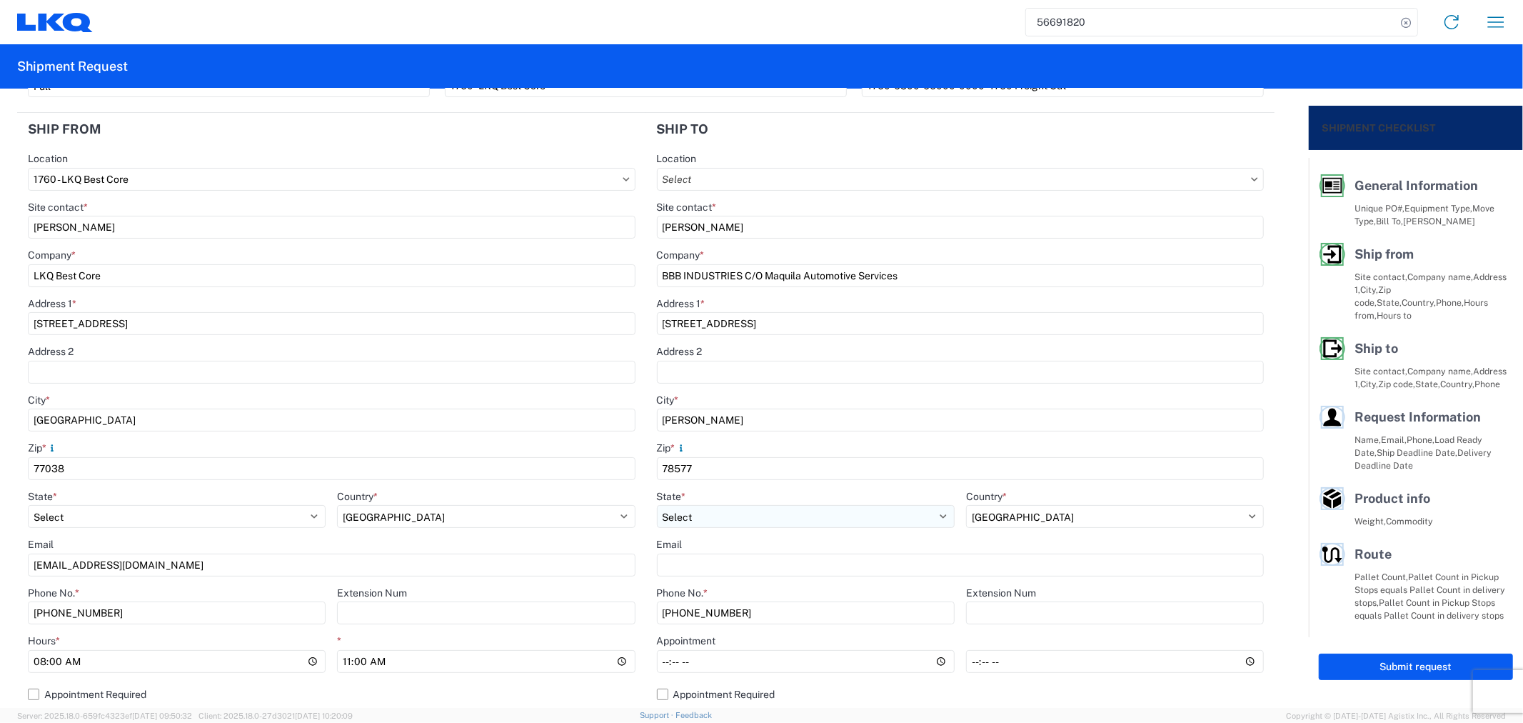
scroll to position [79, 0]
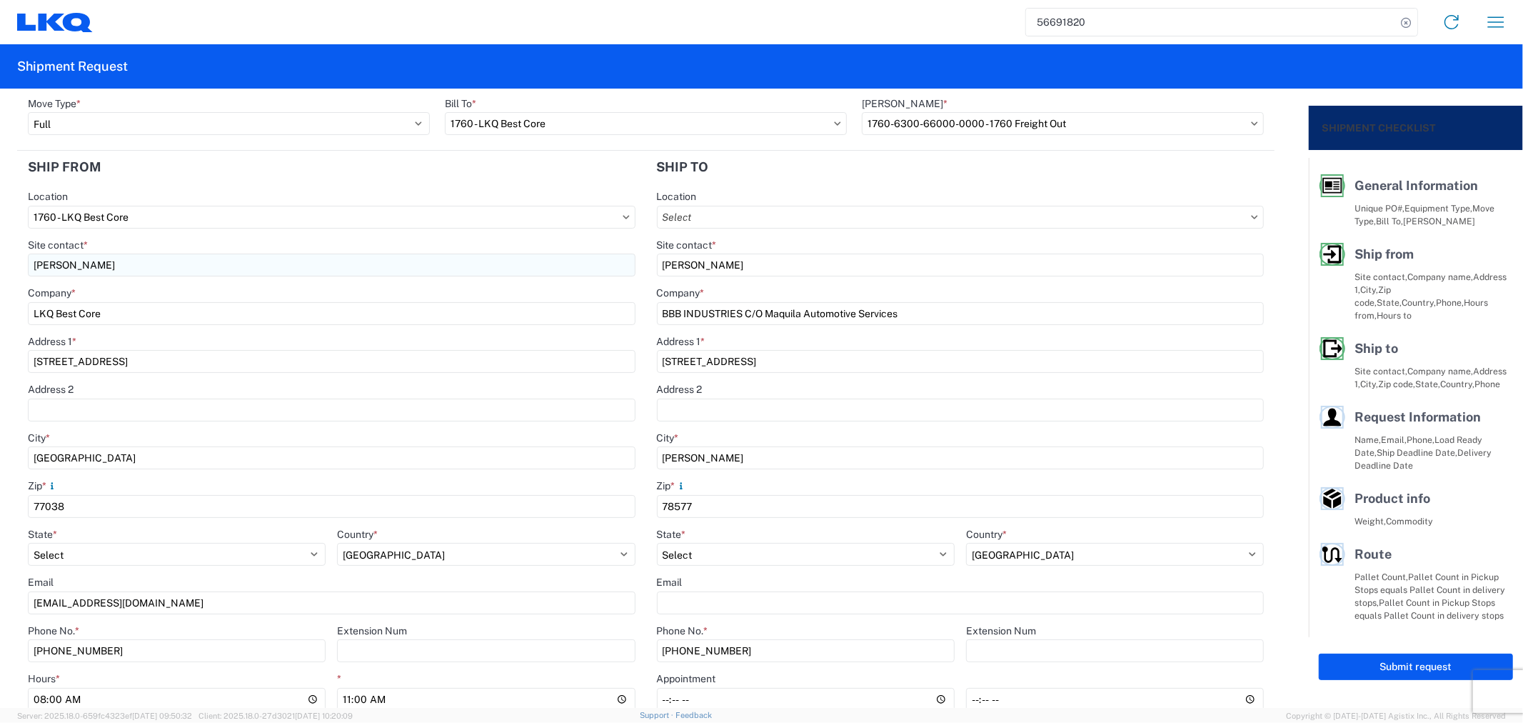
drag, startPoint x: 750, startPoint y: 261, endPoint x: 605, endPoint y: 268, distance: 145.1
click at [605, 268] on div "Ship from 1760 Location 1760 - LKQ Best Core Site contact * Alfredo Canales Com…" at bounding box center [646, 455] width 1258 height 609
paste input "LAZARO VILLAREAL"
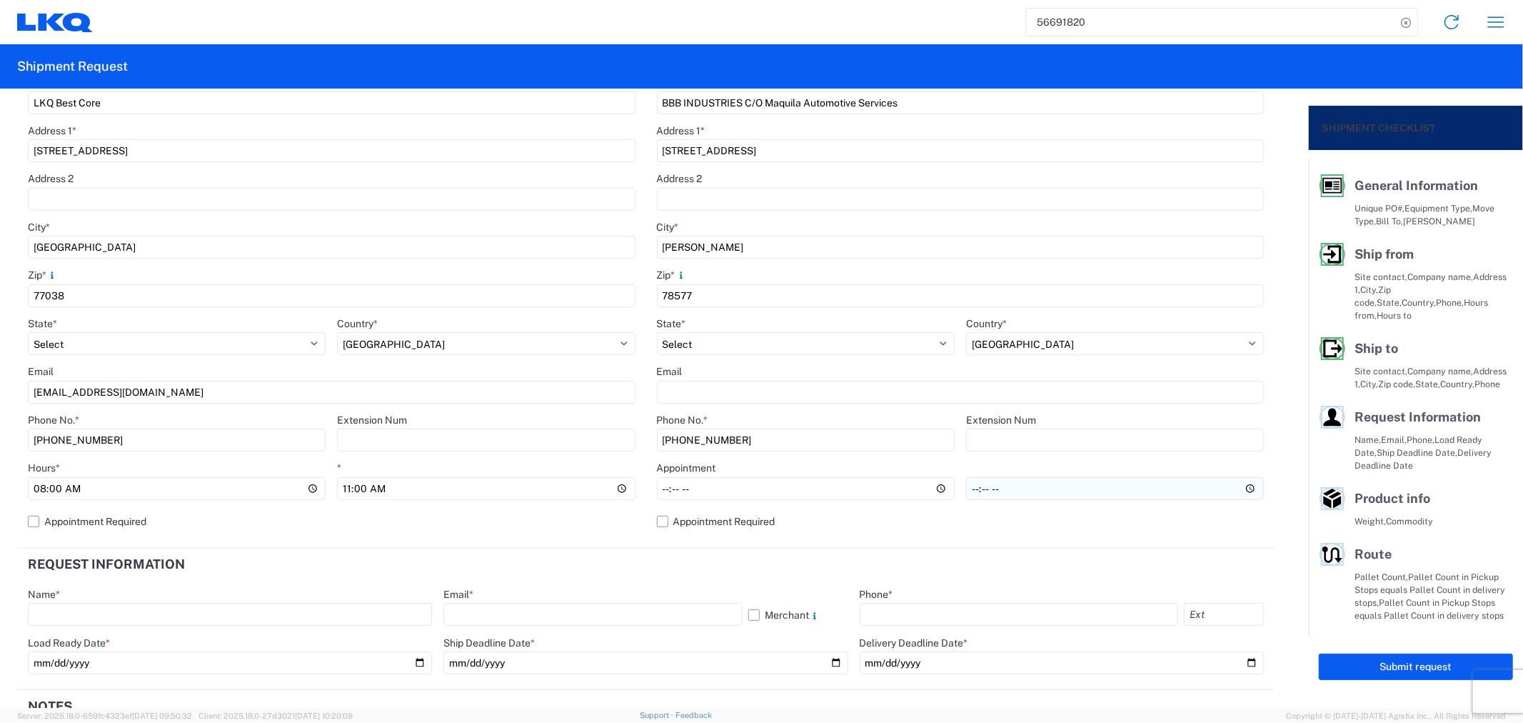
scroll to position [396, 0]
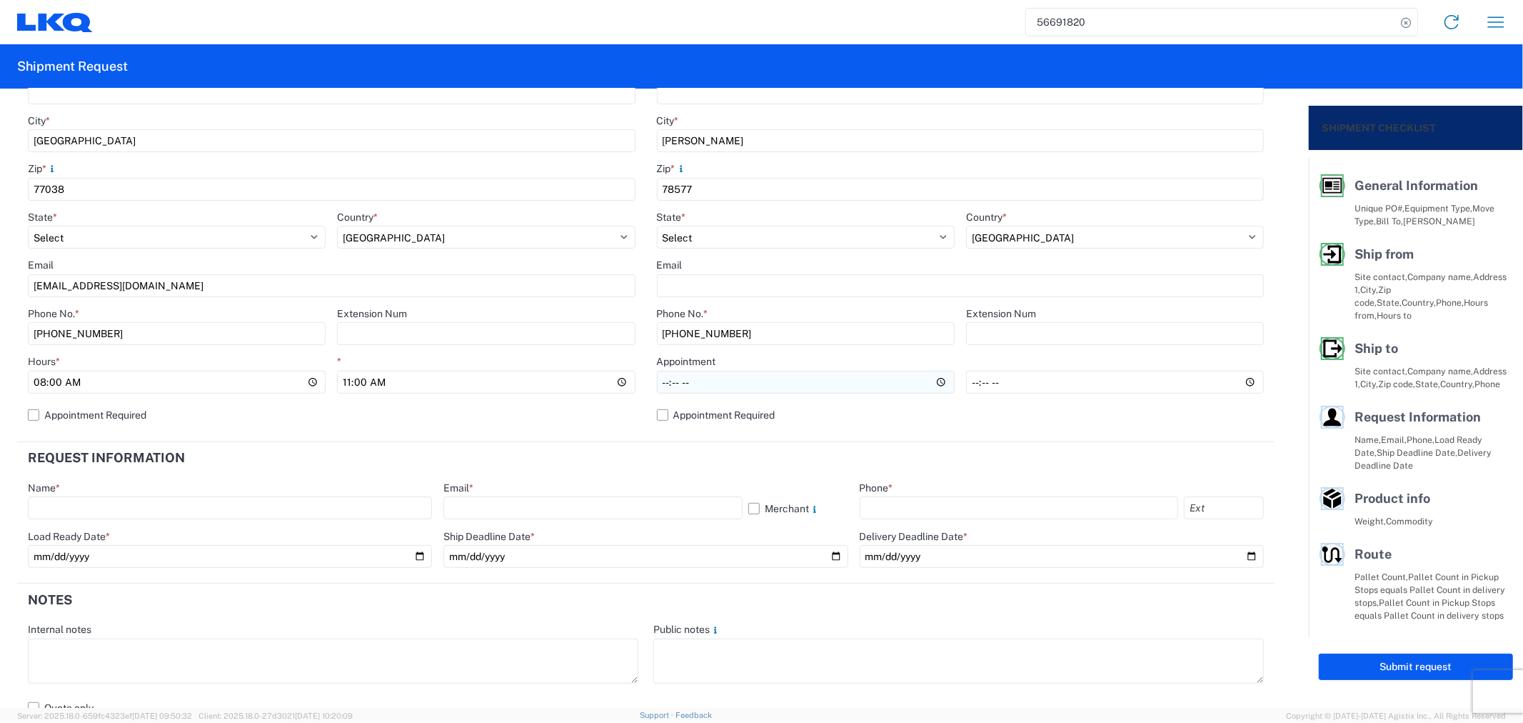
type input "LAZARO VILLAREAL"
click at [769, 380] on input "Hours *" at bounding box center [806, 382] width 298 height 23
type input "08:00"
click at [986, 384] on input "*" at bounding box center [1115, 382] width 298 height 23
click at [968, 384] on input "*" at bounding box center [1115, 382] width 298 height 23
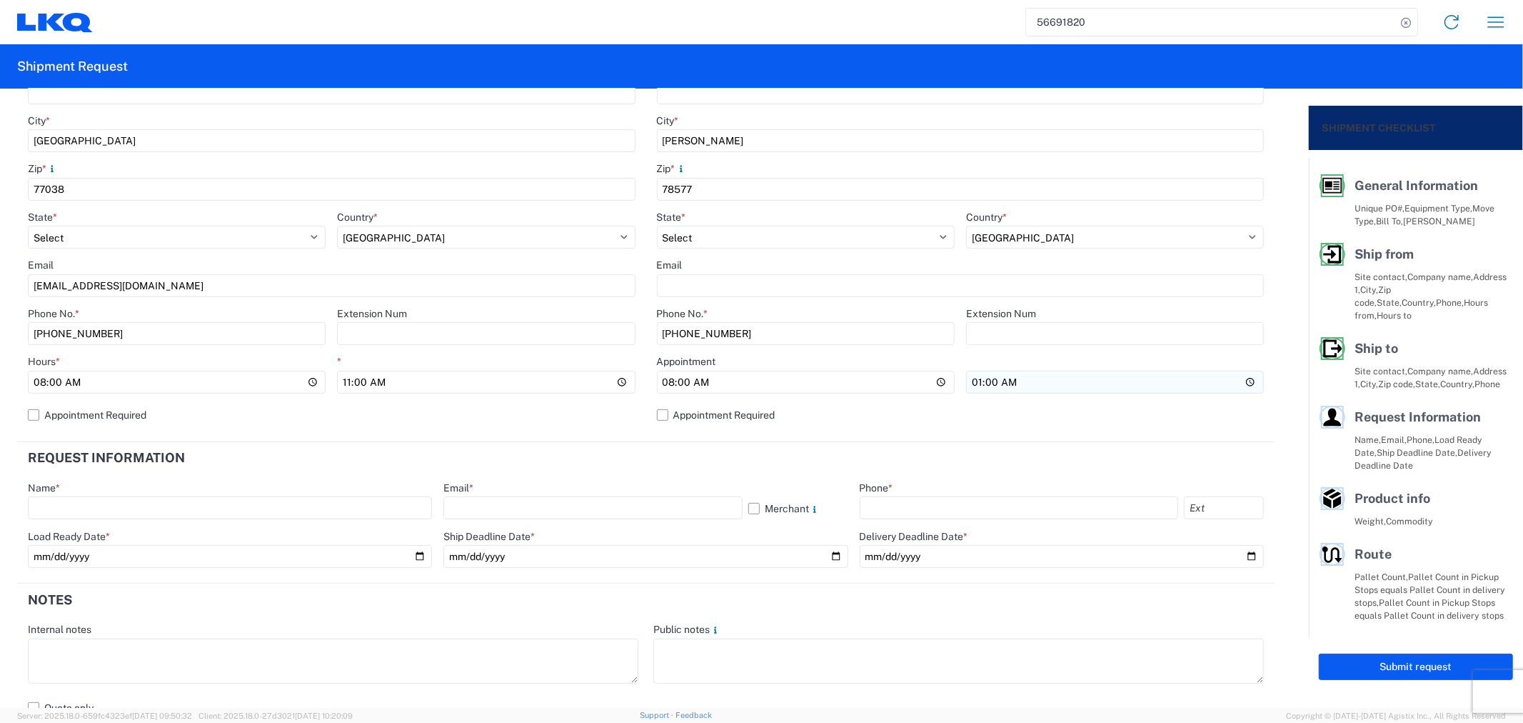
type input "13:00"
click at [929, 430] on div "Location Site contact * LAZARO VILLAREAL Company * BBB INDUSTRIES C/O Maquila A…" at bounding box center [961, 155] width 608 height 564
click at [274, 516] on input "text" at bounding box center [230, 507] width 404 height 23
type input "Alfredo Canales"
click at [523, 519] on agx-form-control-wrapper-v2 "Email * Merchant" at bounding box center [646, 505] width 404 height 49
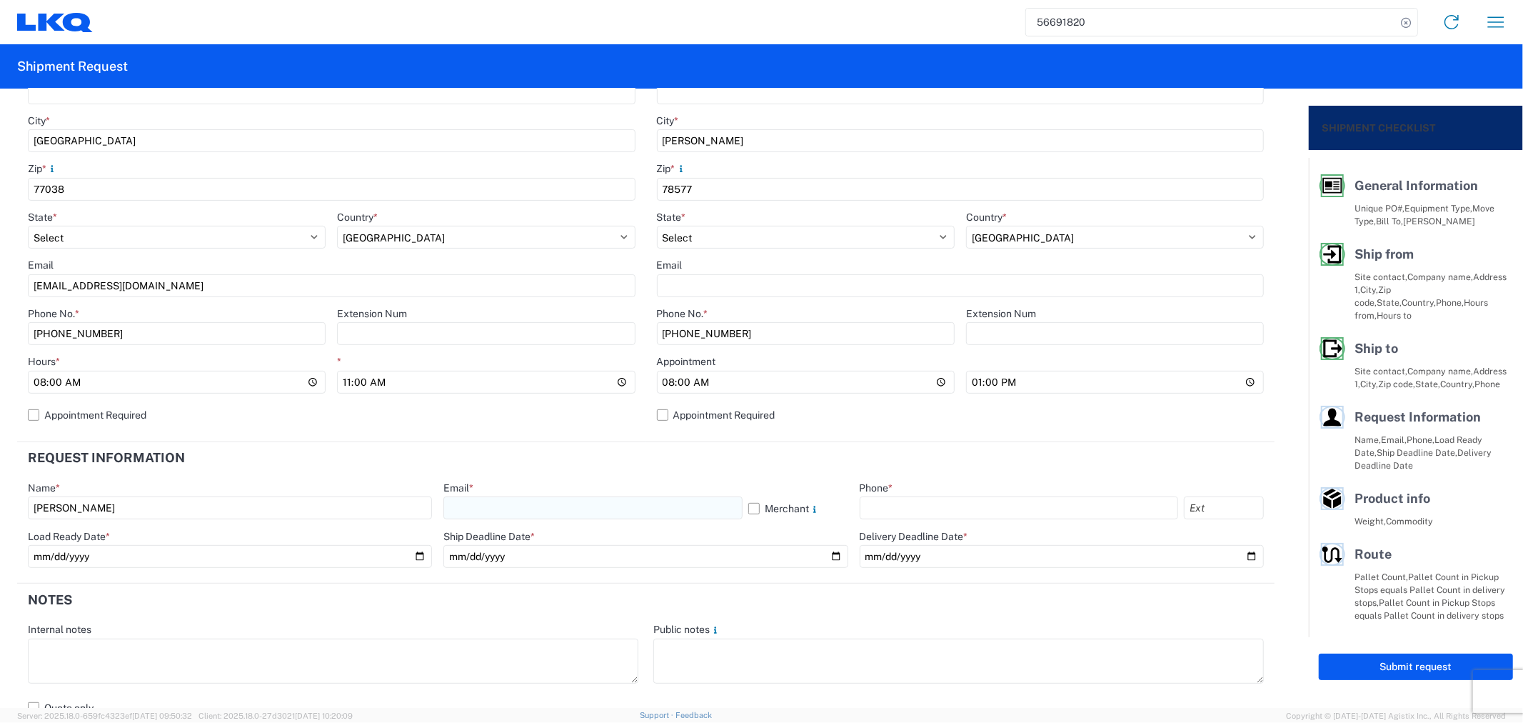
click at [552, 509] on input "text" at bounding box center [593, 507] width 299 height 23
type input "acgarcia@lkqcorp.com"
click at [894, 504] on input "text" at bounding box center [1019, 507] width 319 height 23
type input "281-886-1028"
drag, startPoint x: 145, startPoint y: 275, endPoint x: 13, endPoint y: 281, distance: 132.3
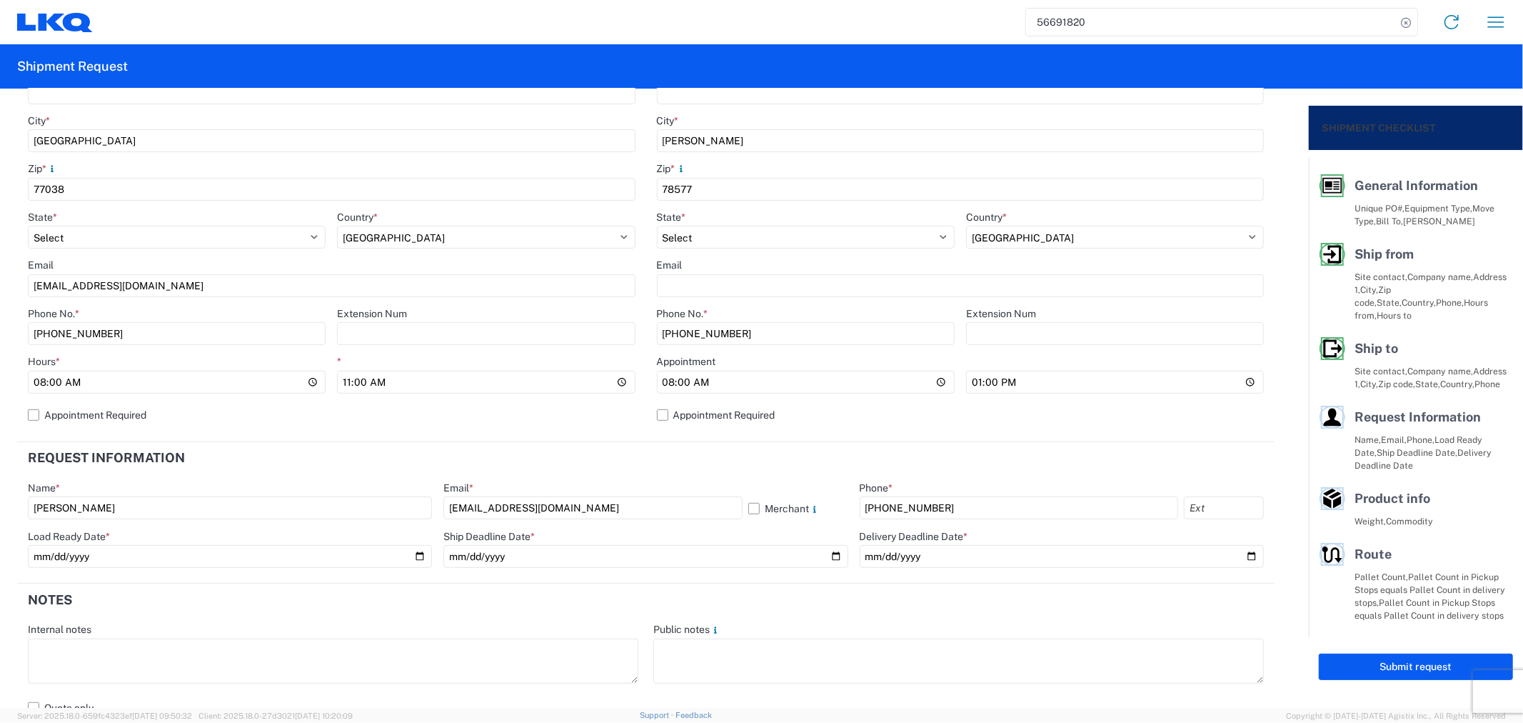
click at [17, 281] on main "1760 Location 1760 - LKQ Best Core Site contact * Alfredo Canales Company * LKQ…" at bounding box center [331, 155] width 629 height 564
click at [191, 296] on input "acgarcia@lkqcorp.com" at bounding box center [332, 285] width 608 height 23
type input "acgarcia@lkqcorp.com; oxdavila@lkqcorp.com"
click at [403, 551] on input "date" at bounding box center [230, 556] width 404 height 23
click at [419, 552] on input "date" at bounding box center [230, 556] width 404 height 23
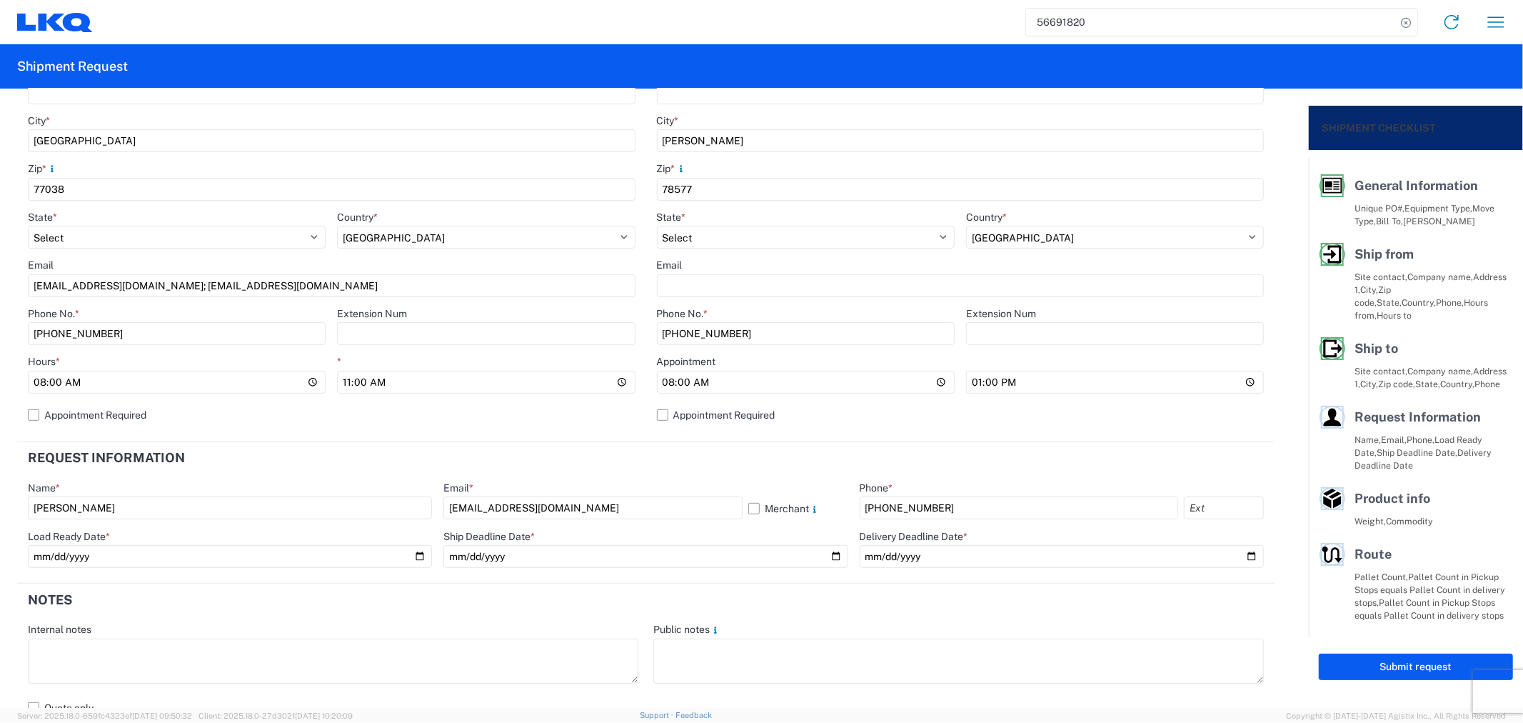
type input "2025-09-10"
click at [829, 555] on input "date" at bounding box center [646, 556] width 404 height 23
type input "2025-09-10"
click at [1238, 553] on input "date" at bounding box center [1062, 556] width 404 height 23
type input "2025-09-11"
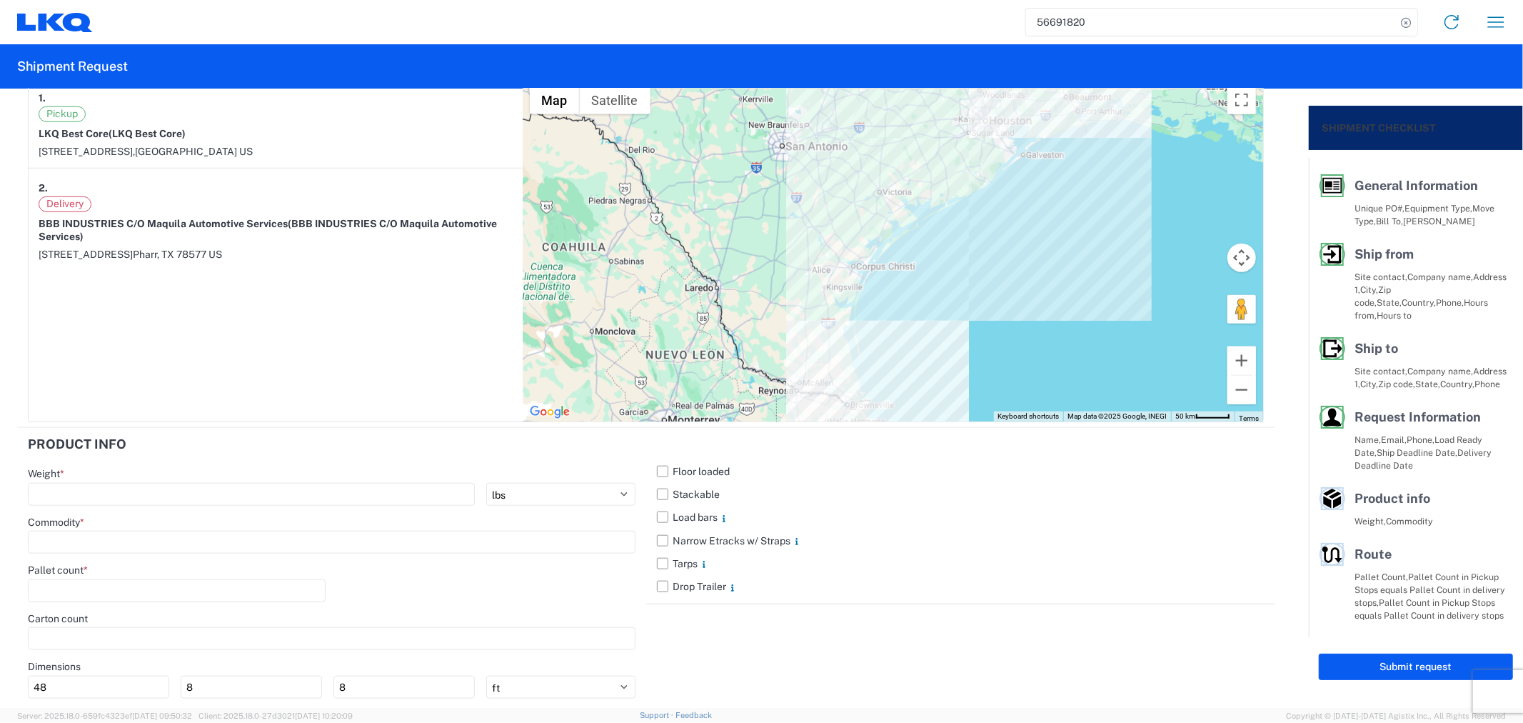
scroll to position [1111, 0]
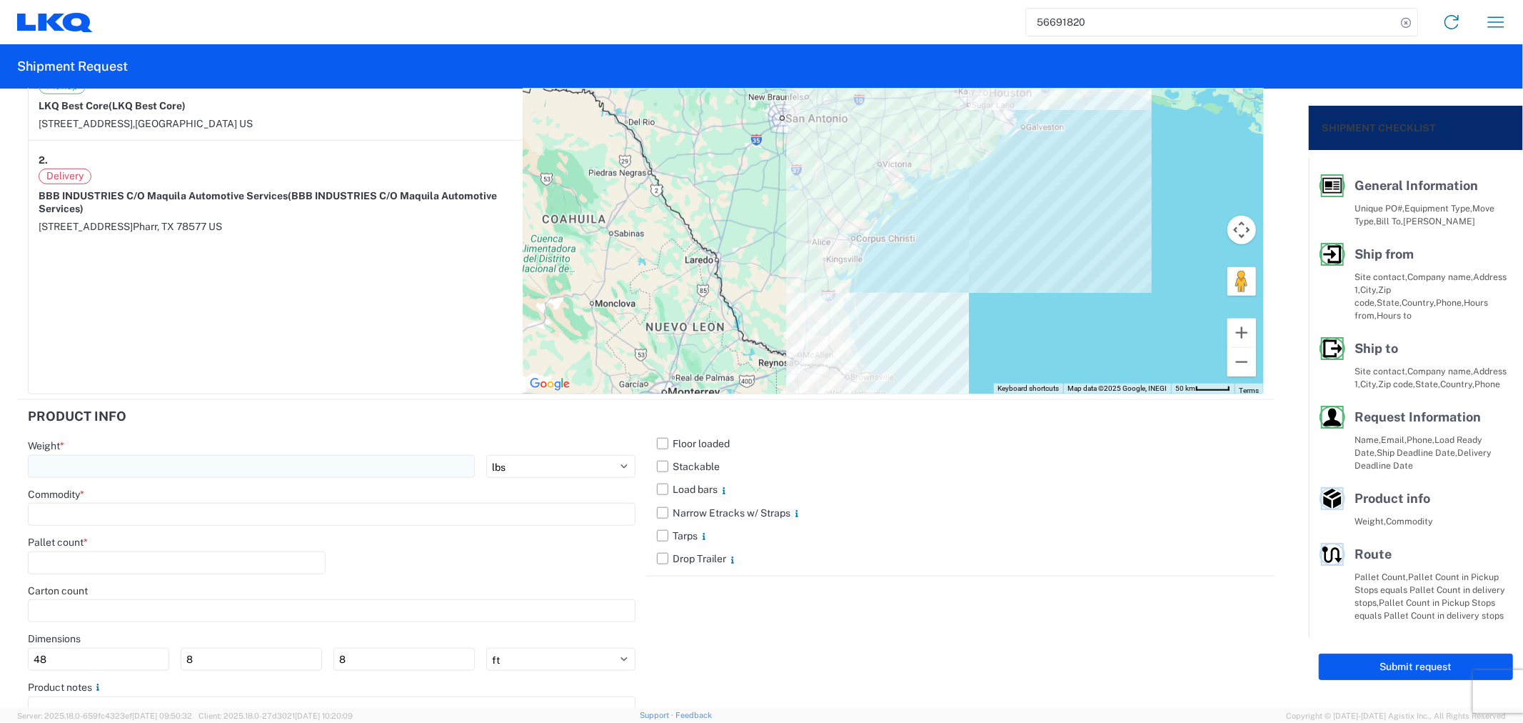
click at [255, 476] on input "number" at bounding box center [251, 466] width 447 height 23
type input "42000"
click at [164, 505] on input at bounding box center [332, 514] width 608 height 23
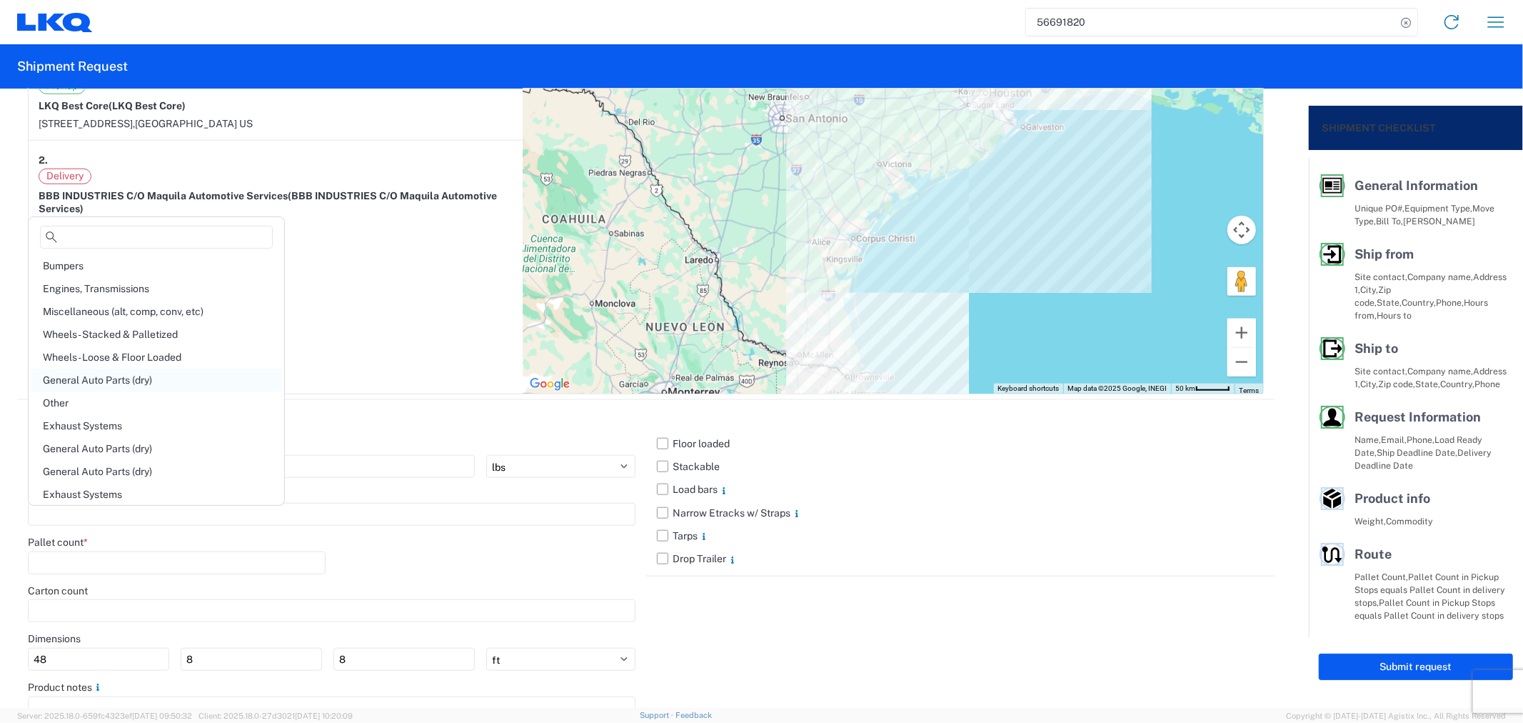
click at [115, 376] on div "General Auto Parts (dry)" at bounding box center [156, 380] width 250 height 23
type input "General Auto Parts (dry)"
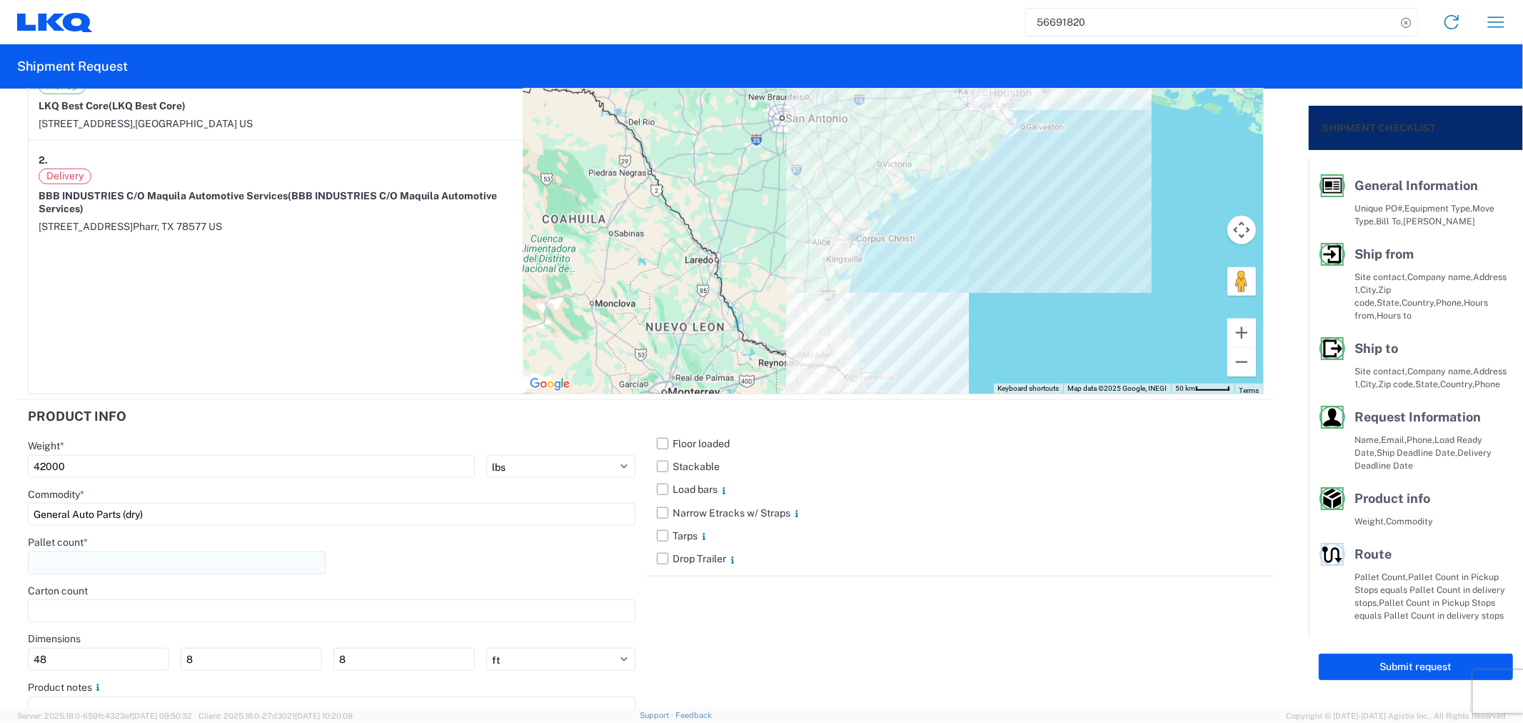
click at [144, 562] on input "number" at bounding box center [177, 562] width 298 height 23
type input "14"
click at [657, 445] on label "Floor loaded" at bounding box center [961, 443] width 608 height 23
click at [0, 0] on input "Floor loaded" at bounding box center [0, 0] width 0 height 0
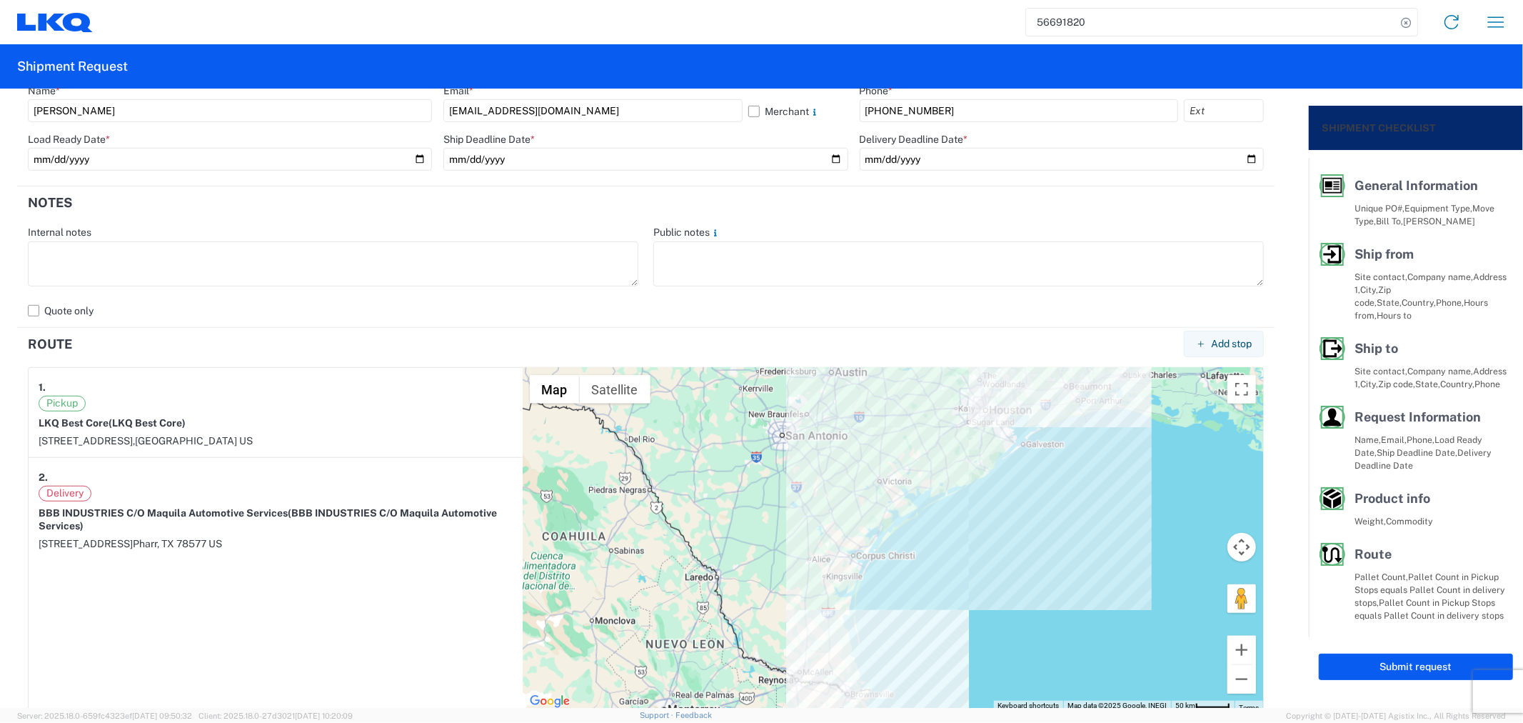
scroll to position [476, 0]
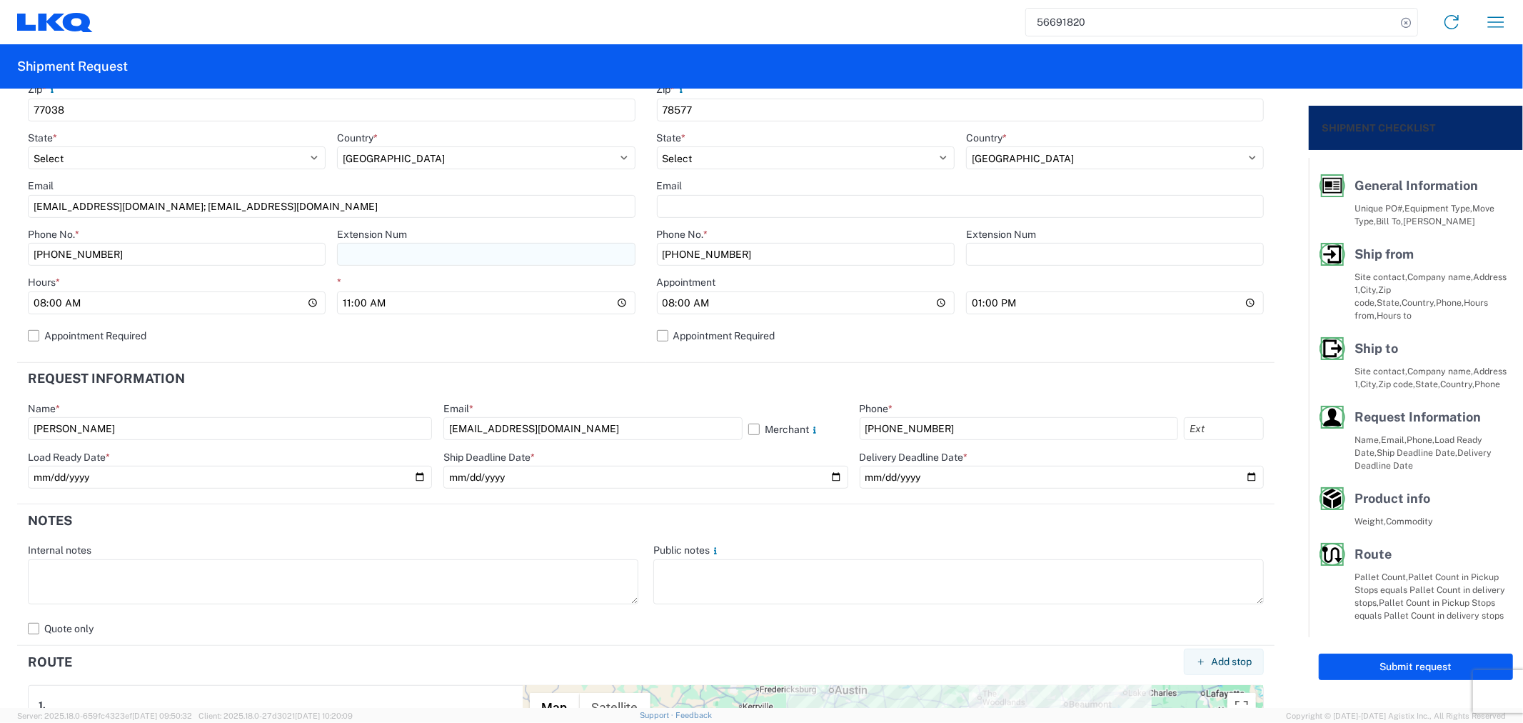
drag, startPoint x: 739, startPoint y: 248, endPoint x: 600, endPoint y: 254, distance: 139.4
click at [600, 254] on div "Ship from 1760 Location 1760 - LKQ Best Core Site contact * Alfredo Canales Com…" at bounding box center [646, 58] width 1258 height 609
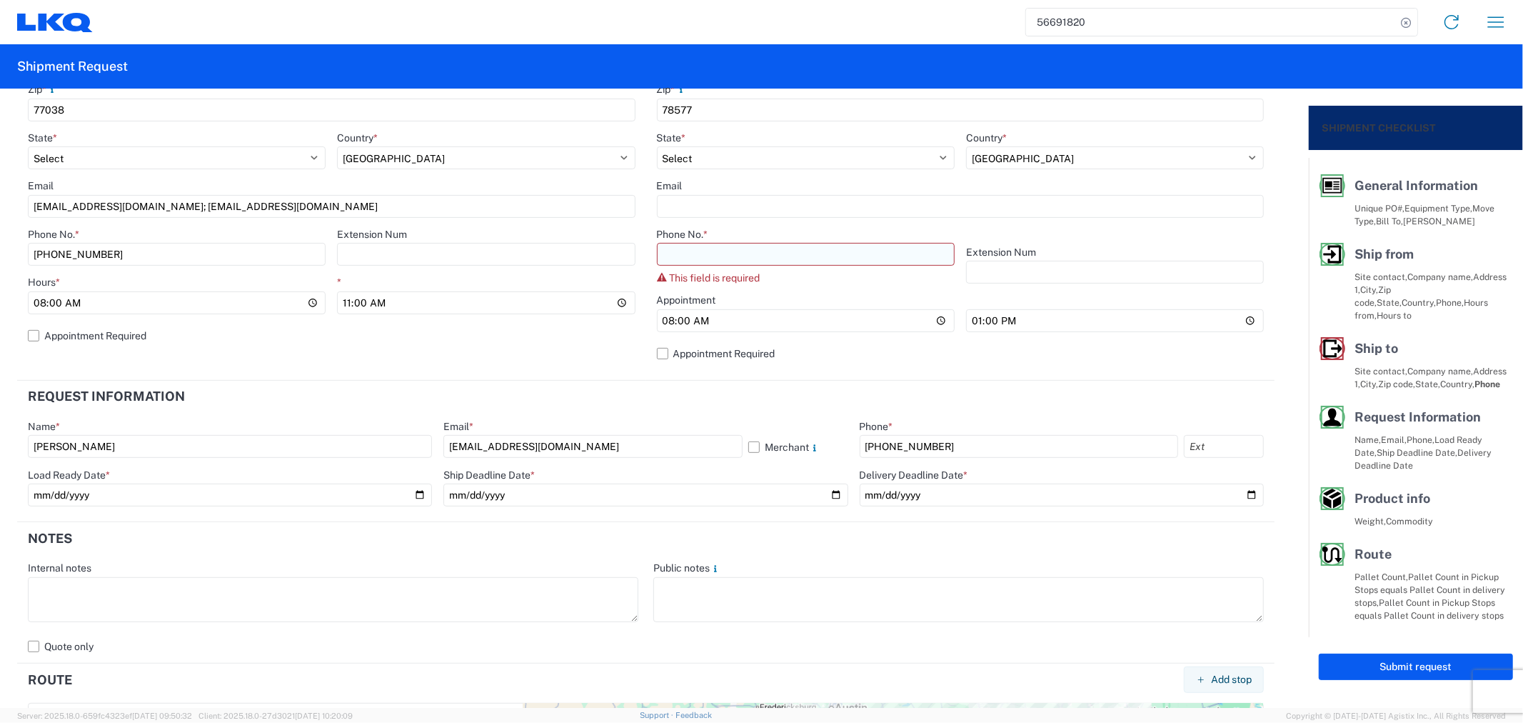
click at [704, 252] on input "Phone No. *" at bounding box center [806, 254] width 298 height 23
paste input "956-782-4319"
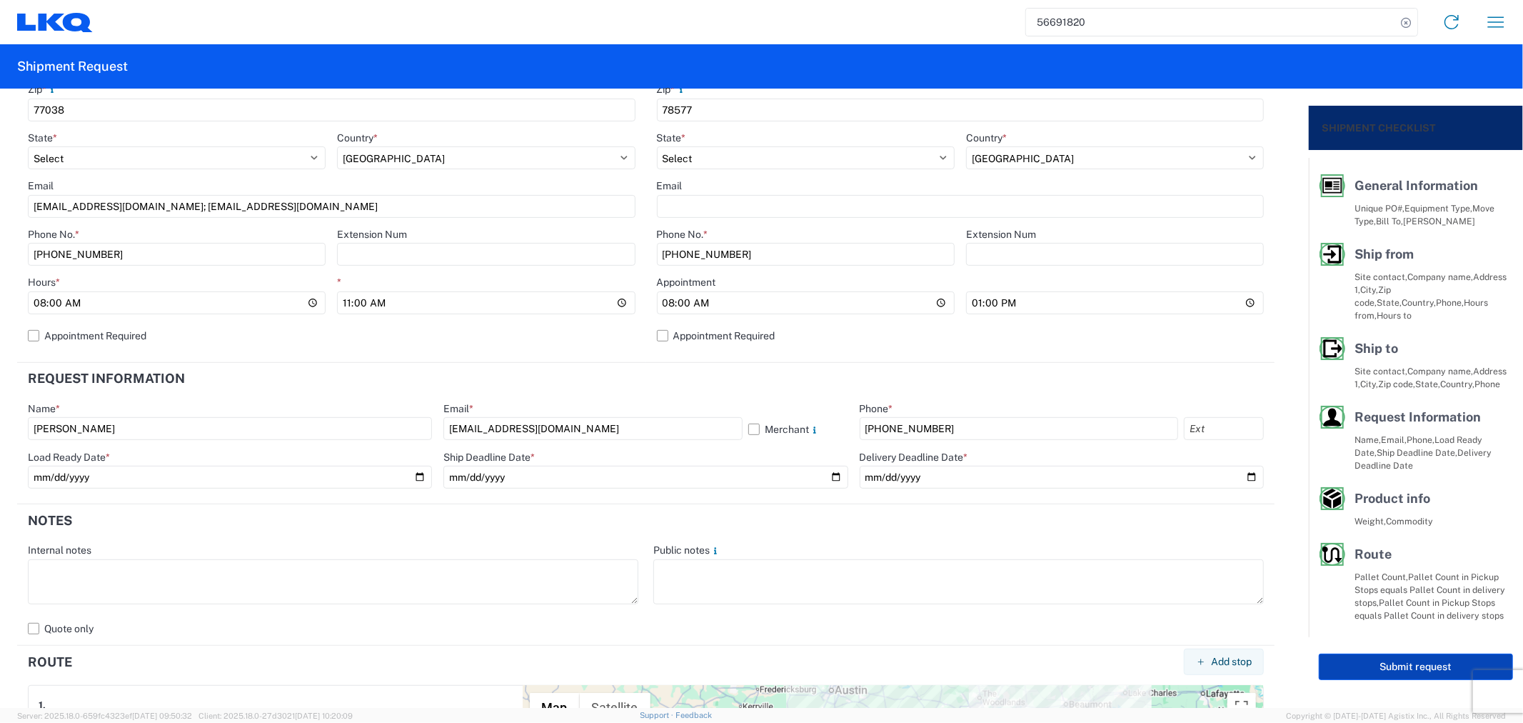
type input "956-782-4319"
click at [1355, 661] on button "Submit request" at bounding box center [1416, 667] width 194 height 26
select select "US"
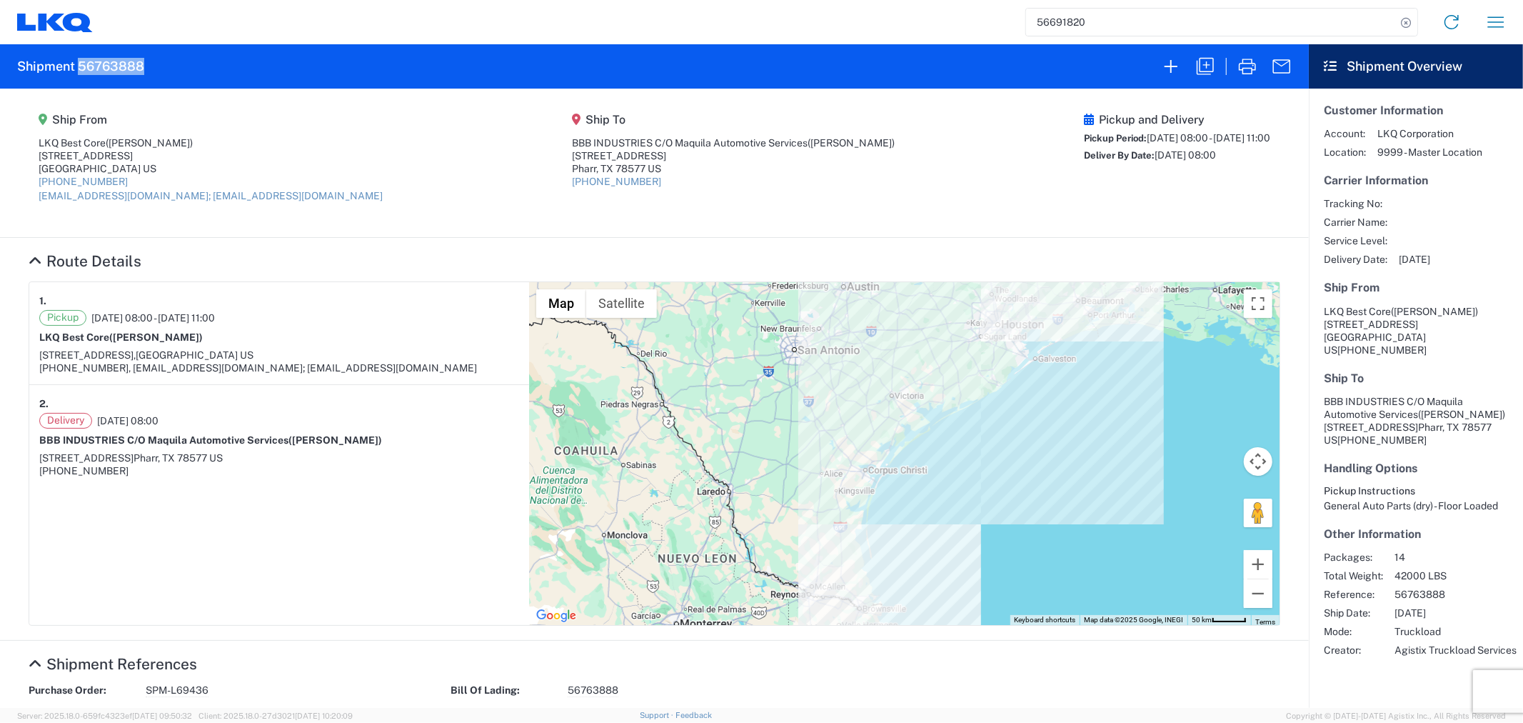
drag, startPoint x: 154, startPoint y: 66, endPoint x: 76, endPoint y: 66, distance: 77.9
click at [76, 66] on agx-form-header "Shipment 56763888" at bounding box center [654, 66] width 1309 height 44
copy h2 "56763888"
click at [1208, 67] on icon "button" at bounding box center [1205, 66] width 23 height 23
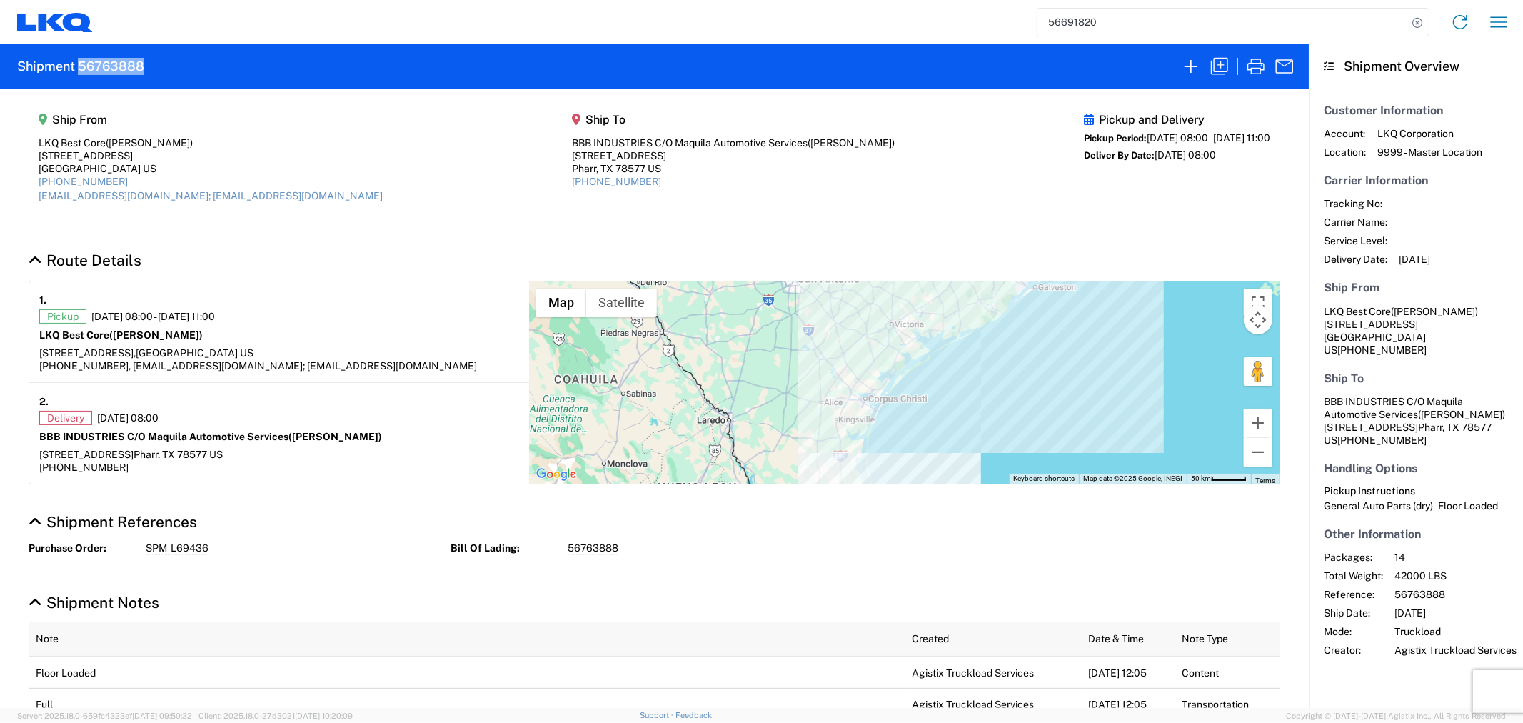
select select "STDV"
select select "FULL"
select select "US"
select select "LBS"
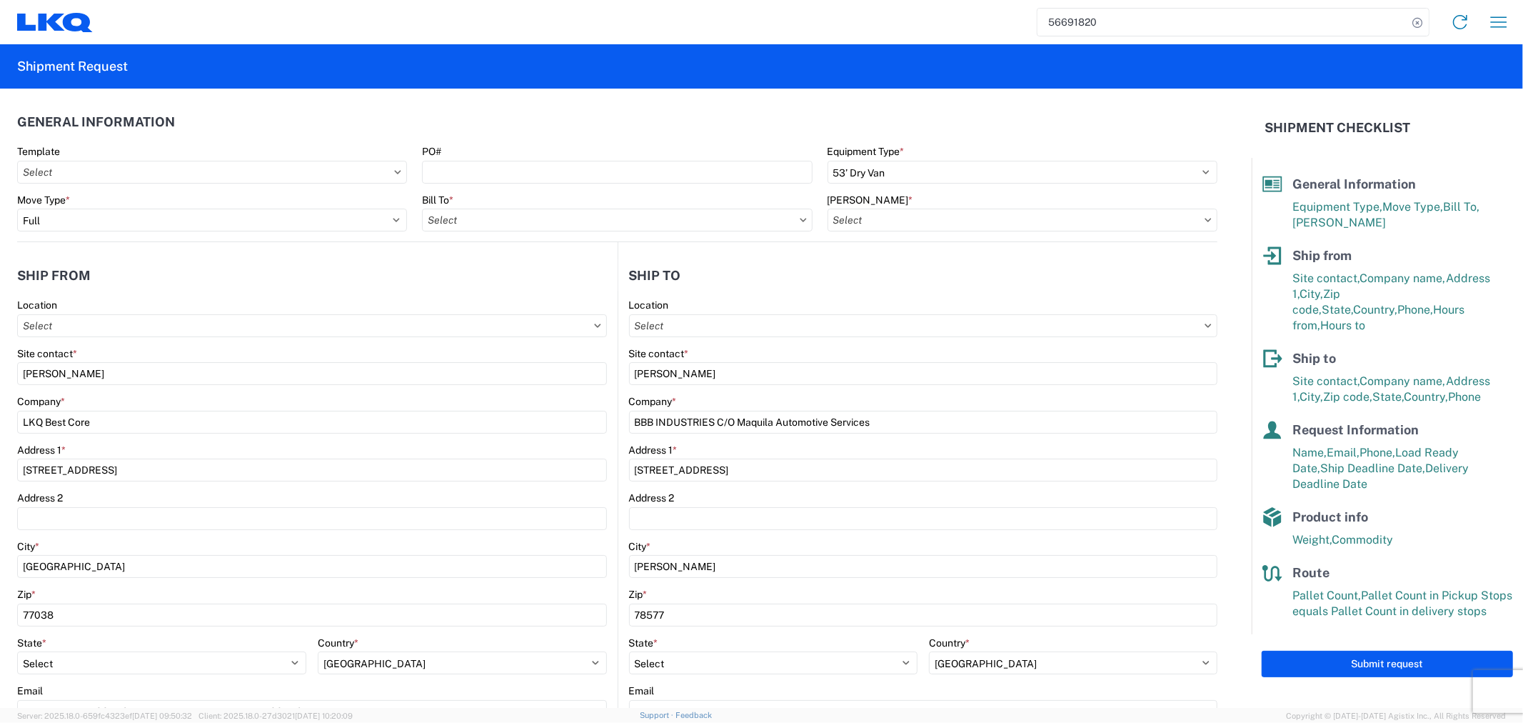
type input "1760 - LKQ Best Core"
type input "1760-6300-66000-0000 - 1760 Freight Out"
type input "1760 - LKQ Best Core"
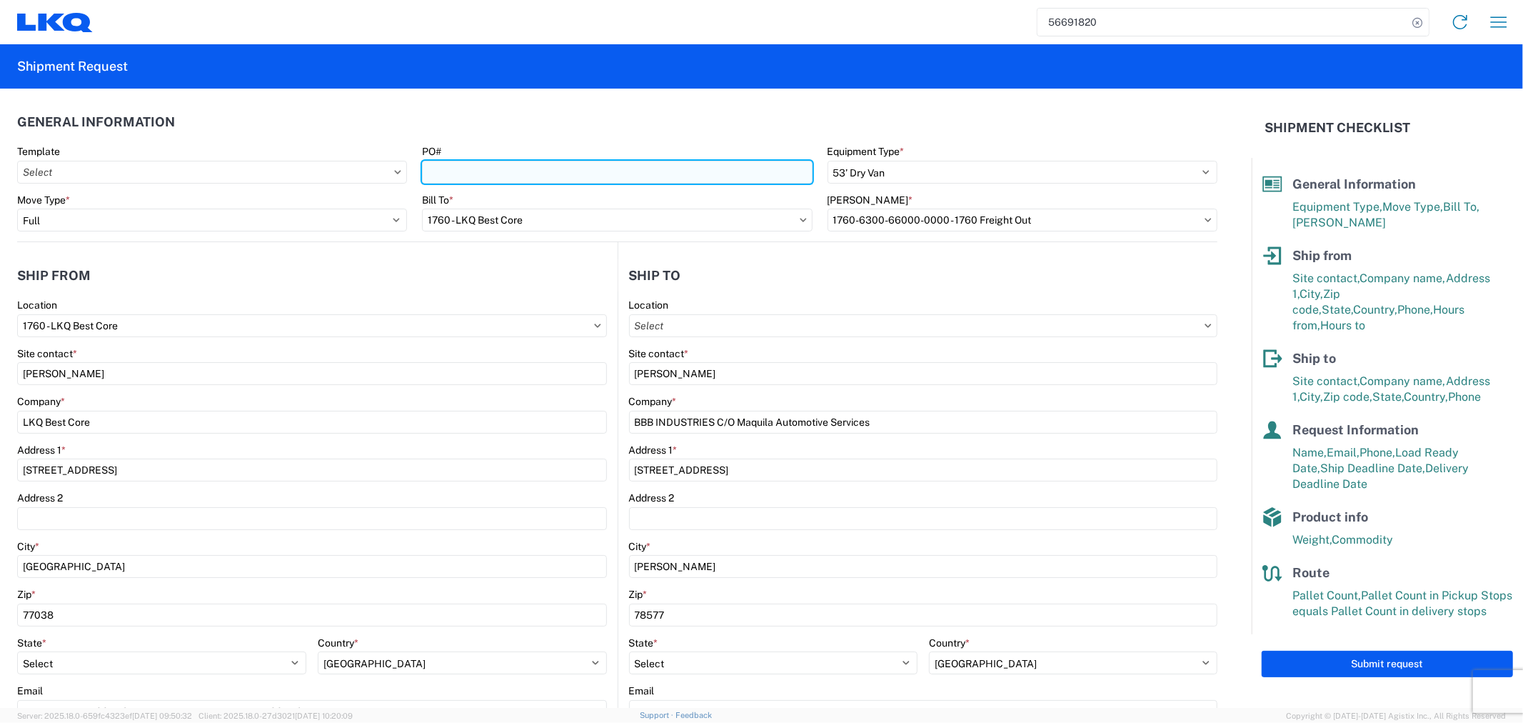
click at [565, 170] on input "PO#" at bounding box center [617, 172] width 390 height 23
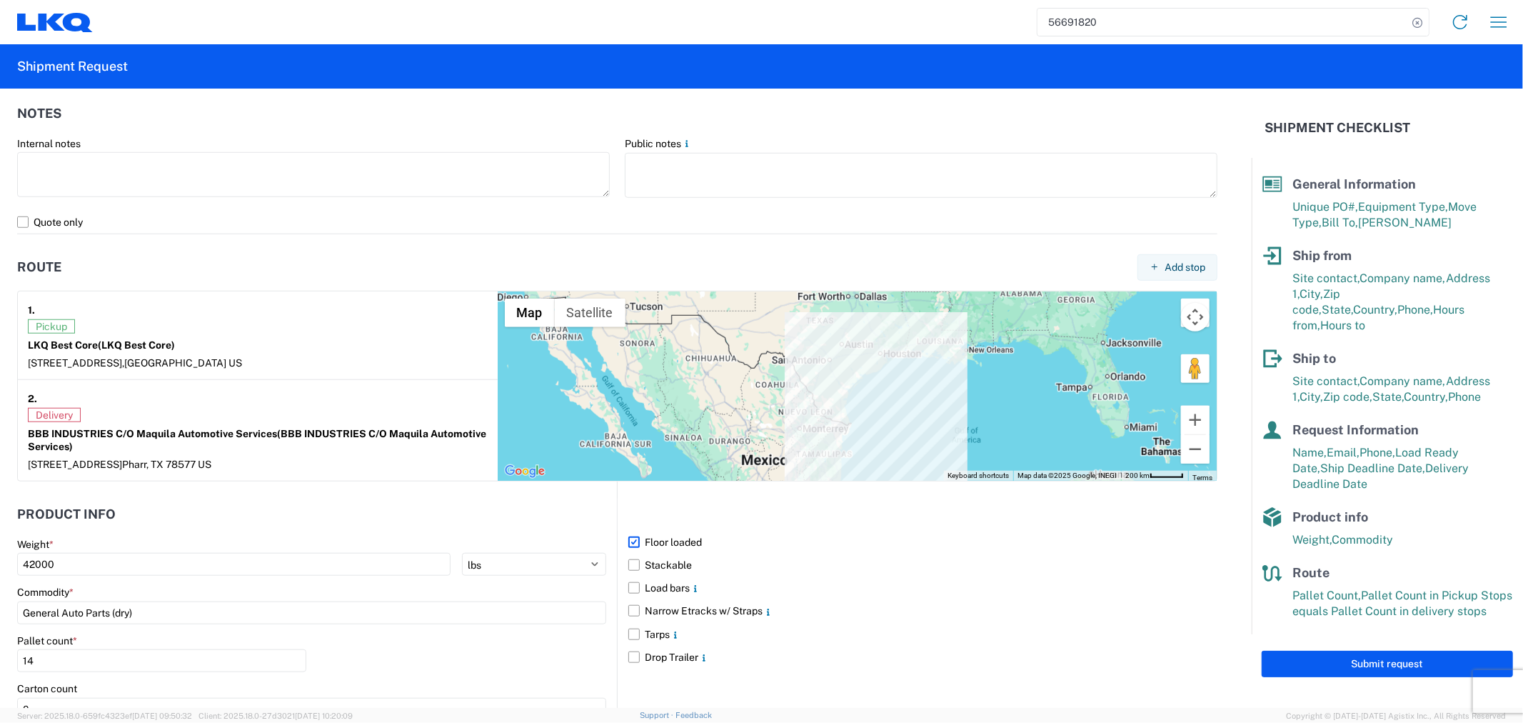
scroll to position [1107, 0]
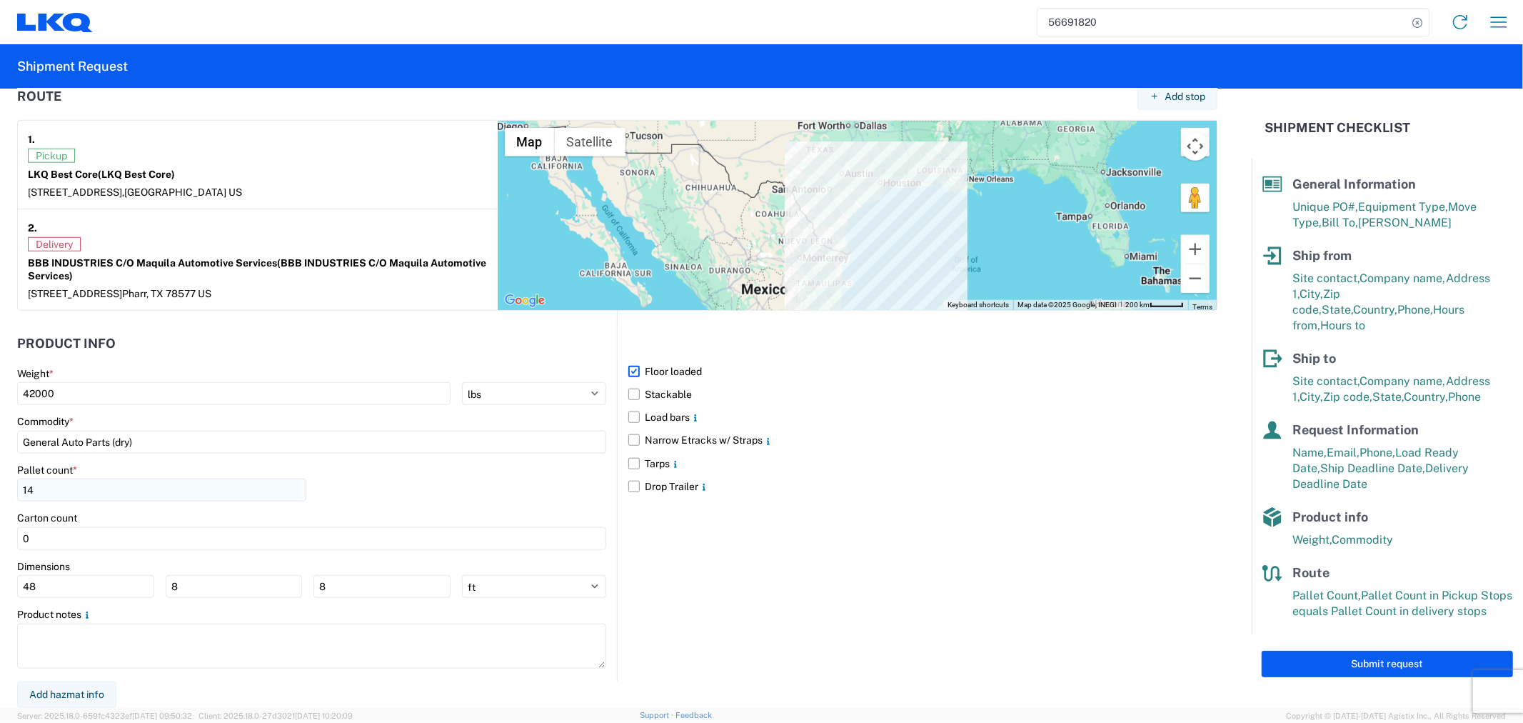
type input "STG-L69455"
click at [69, 489] on input "14" at bounding box center [161, 490] width 289 height 23
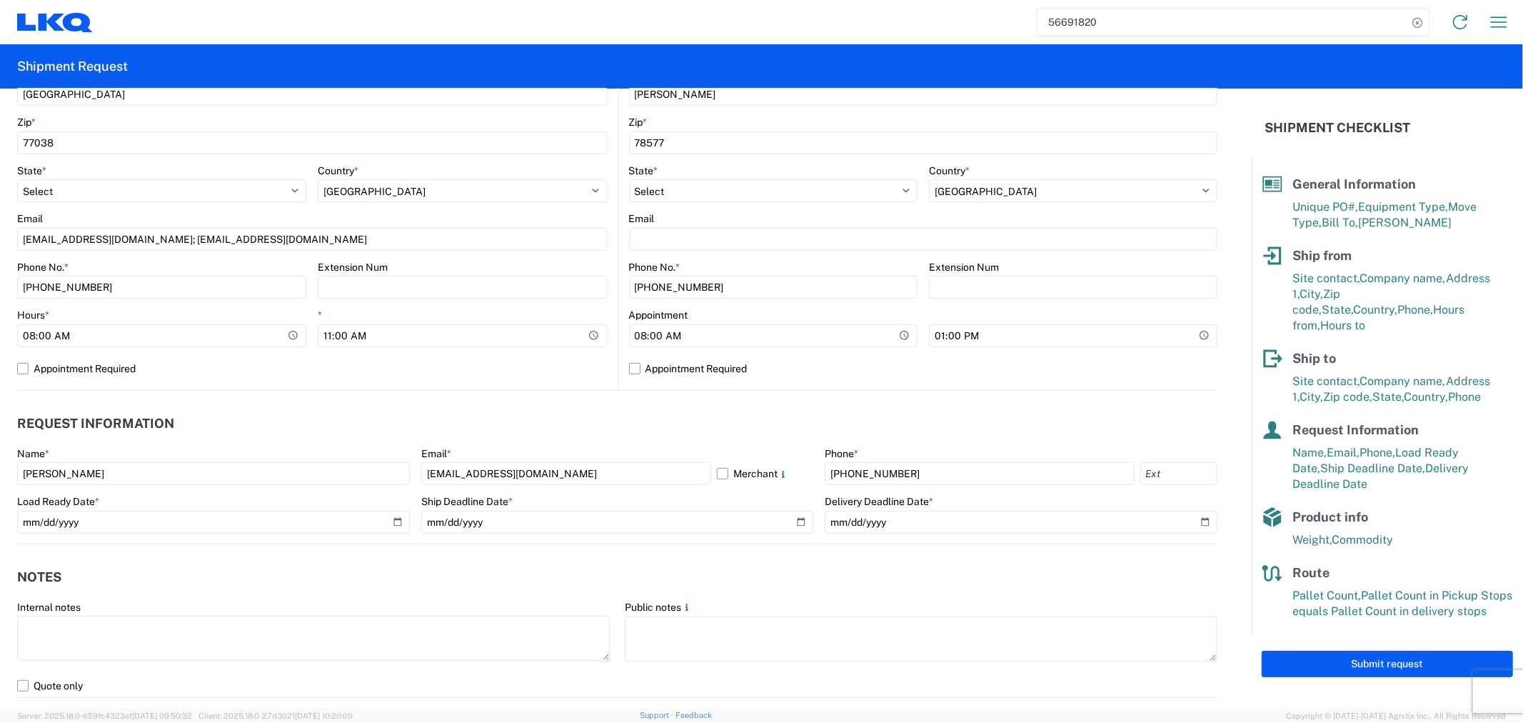
scroll to position [154, 0]
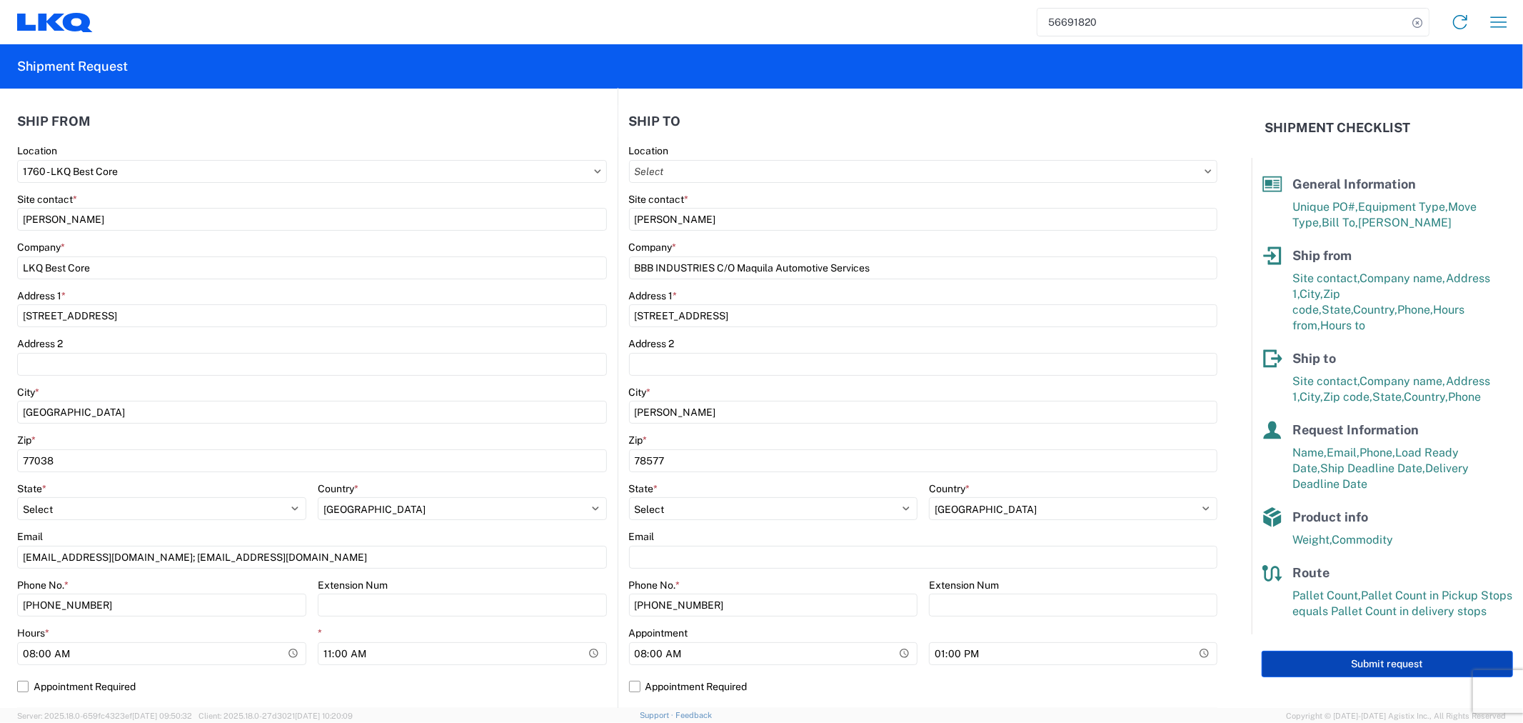
type input "15"
click at [1380, 651] on button "Submit request" at bounding box center [1387, 664] width 251 height 26
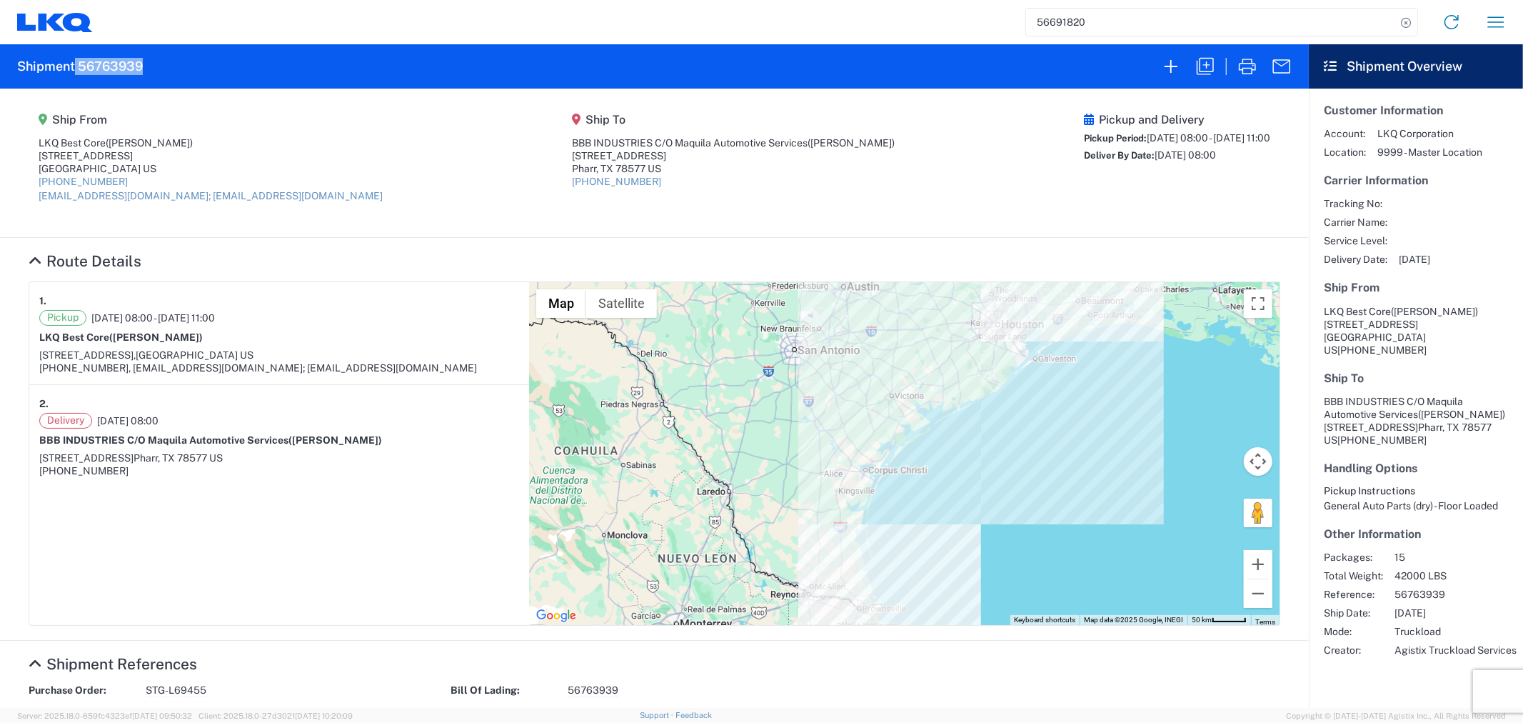
drag, startPoint x: 151, startPoint y: 64, endPoint x: 75, endPoint y: 66, distance: 75.7
click at [75, 66] on agx-form-header "Shipment 56763939" at bounding box center [654, 66] width 1309 height 44
copy h2 "56763939"
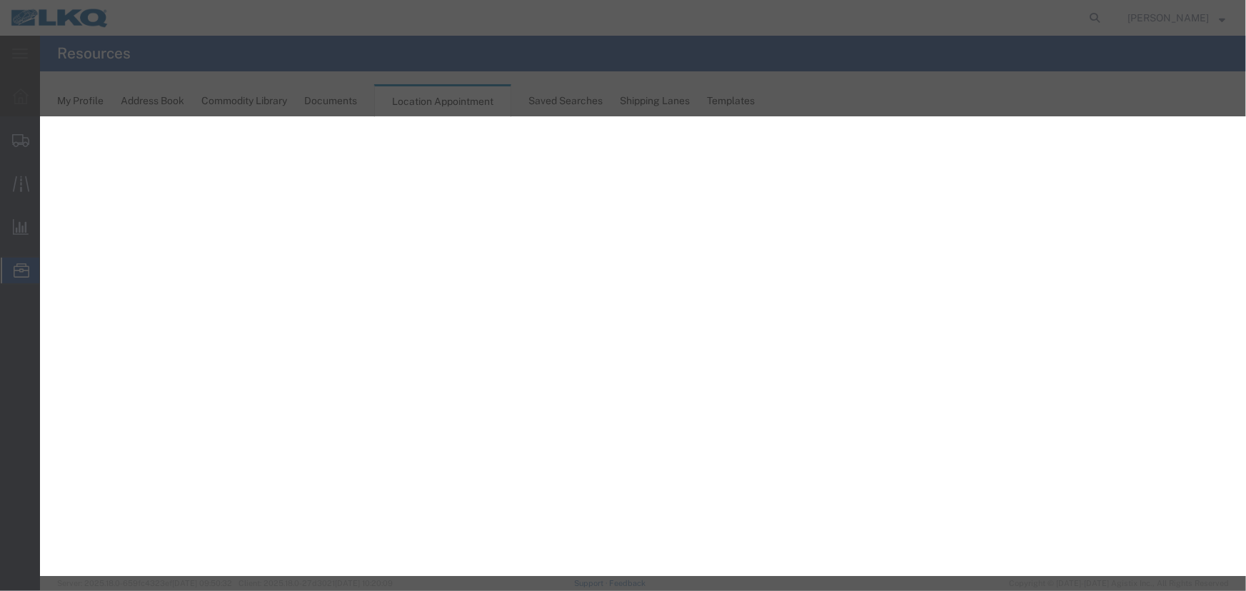
select select "27634"
select select
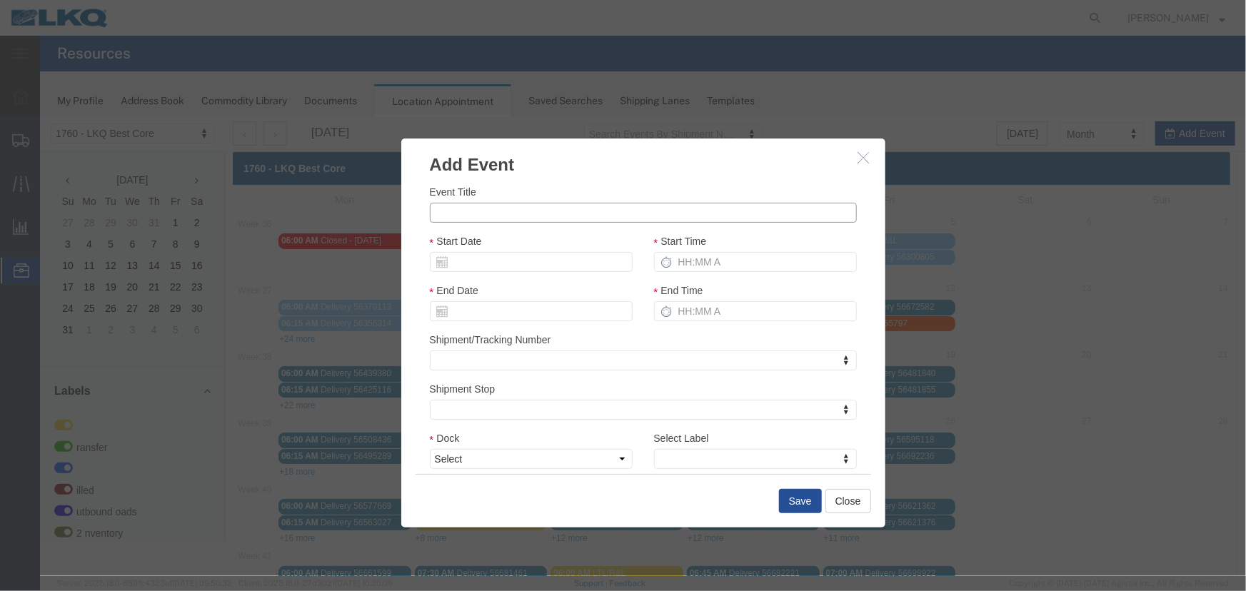
click at [474, 214] on input "Event Title" at bounding box center [642, 212] width 427 height 20
paste input "56763685"
type input "56763685 - MPA"
click at [491, 261] on input "Start Date" at bounding box center [530, 261] width 203 height 20
click at [509, 355] on td "10" at bounding box center [504, 350] width 21 height 21
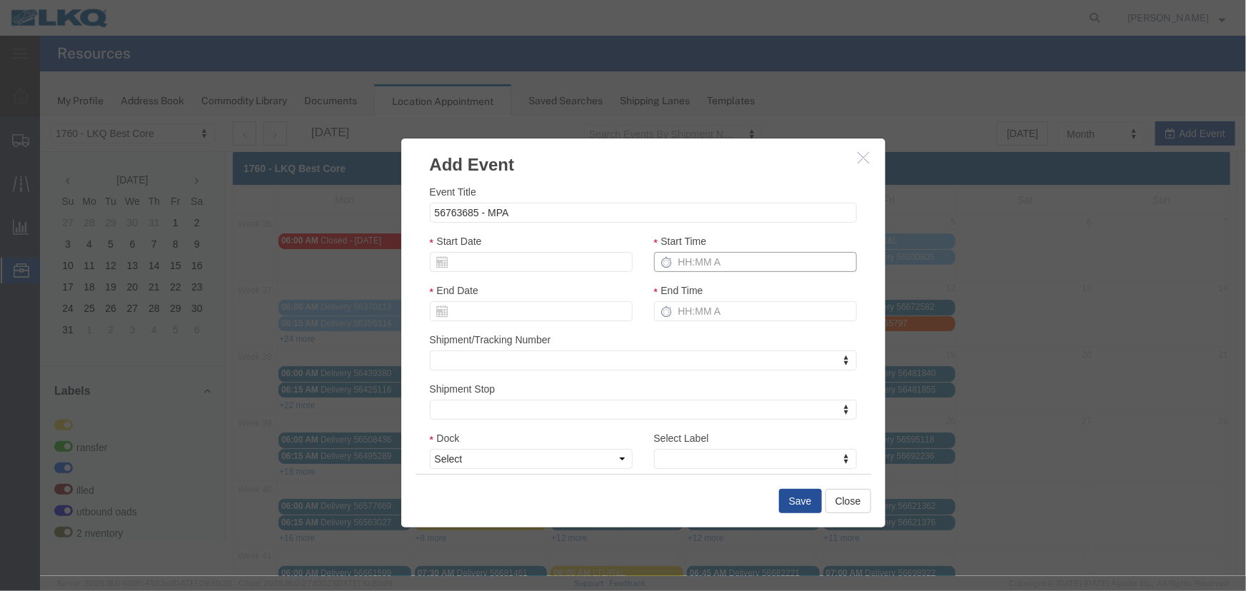
click at [710, 258] on input "Start Time" at bounding box center [755, 261] width 203 height 20
type input "215p"
click at [515, 458] on select "Select 1760 - LKQ Best Core 1760 - Outbound Loads" at bounding box center [530, 459] width 203 height 20
select select "1"
click at [429, 449] on select "Select 1760 - LKQ Best Core 1760 - Outbound Loads" at bounding box center [530, 459] width 203 height 20
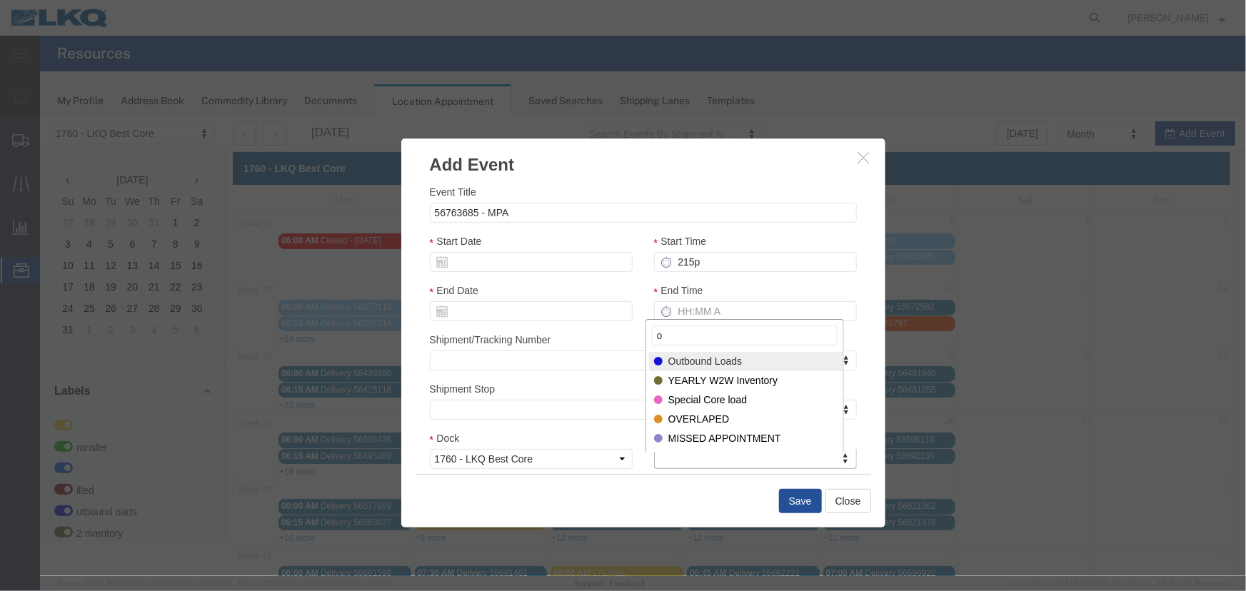
type input "o"
select select "80"
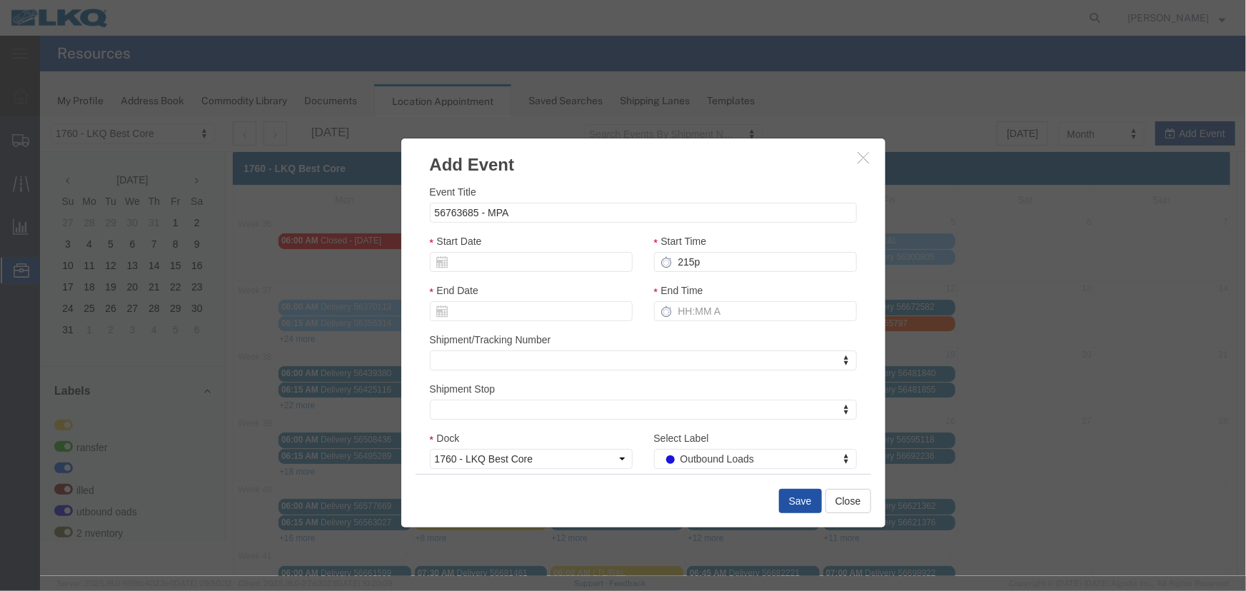
click at [780, 497] on button "Save" at bounding box center [800, 501] width 43 height 24
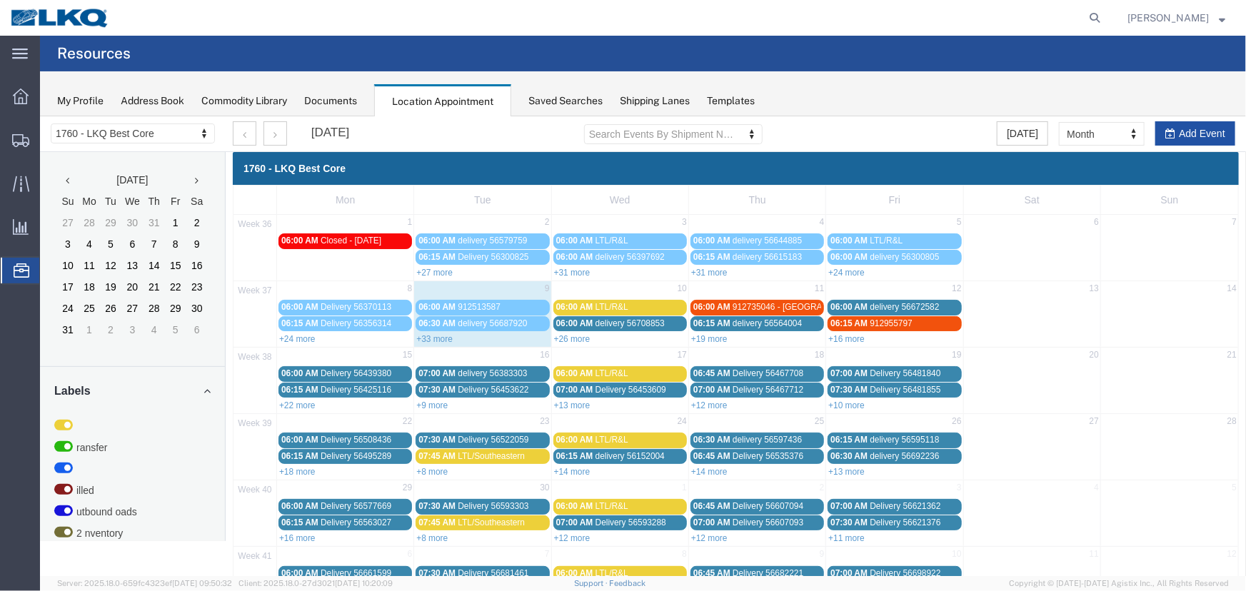
click at [1185, 129] on button "Add Event" at bounding box center [1195, 133] width 80 height 24
select select
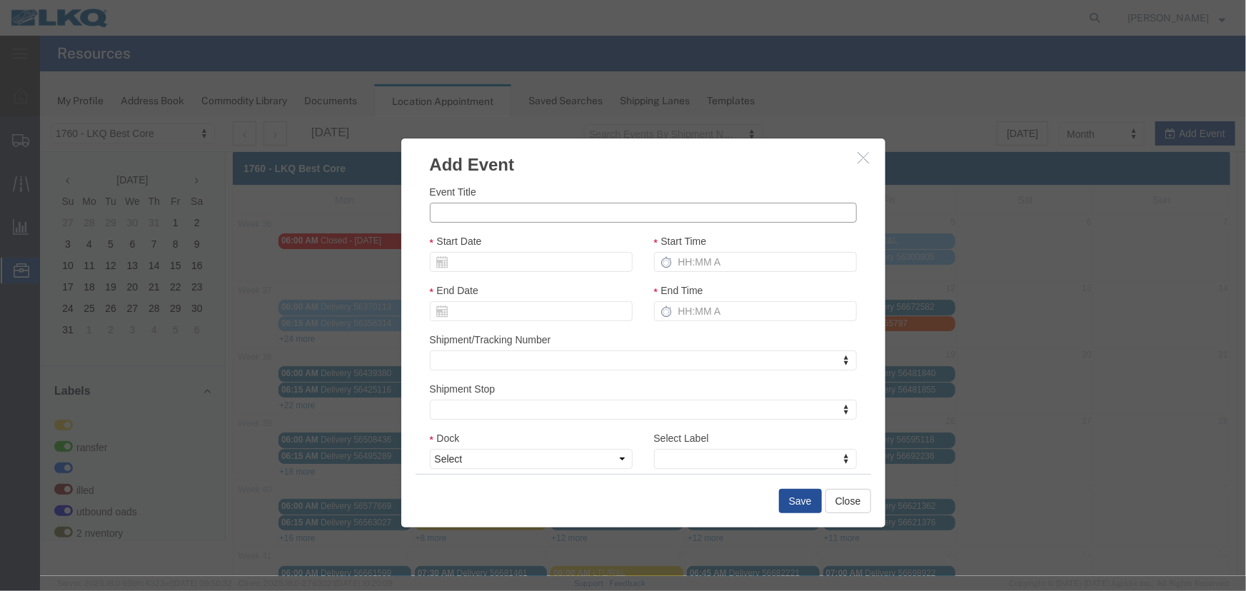
click at [486, 213] on input "Event Title" at bounding box center [642, 212] width 427 height 20
paste input "56763888"
type input "56763888 - BBB"
click at [489, 258] on input "Start Date" at bounding box center [530, 261] width 203 height 20
click at [506, 351] on td "10" at bounding box center [504, 350] width 21 height 21
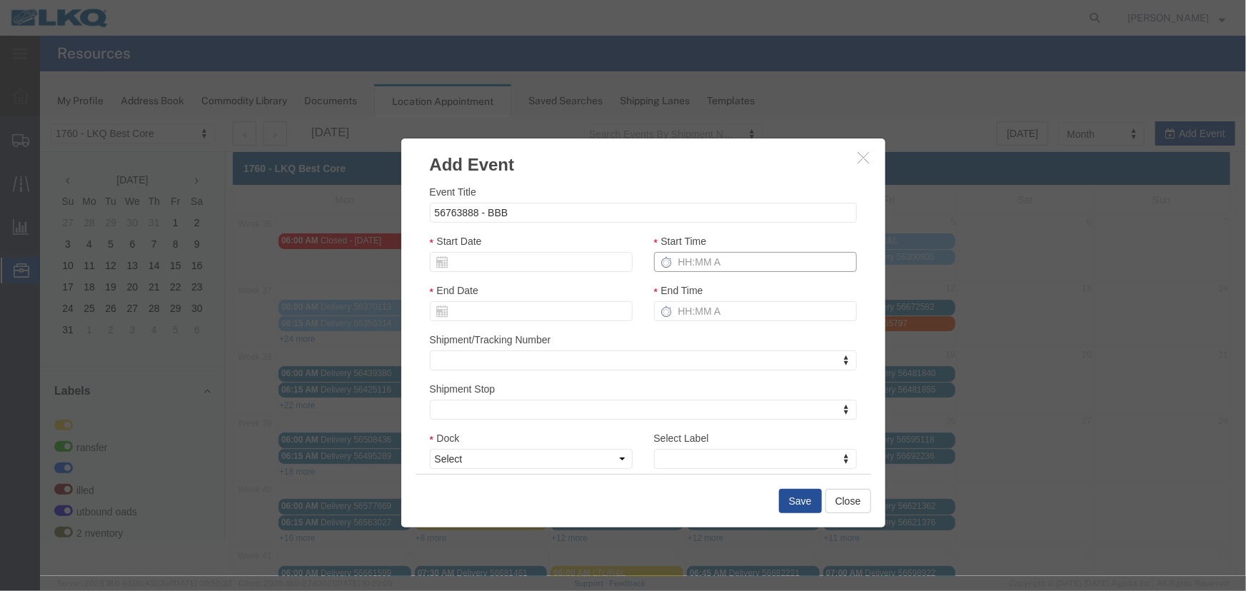
click at [697, 263] on input "Start Time" at bounding box center [755, 261] width 203 height 20
type input "215p"
click at [512, 456] on select "Select 1760 - LKQ Best Core 1760 - Outbound Loads" at bounding box center [530, 459] width 203 height 20
select select "1"
click at [429, 449] on select "Select 1760 - LKQ Best Core 1760 - Outbound Loads" at bounding box center [530, 459] width 203 height 20
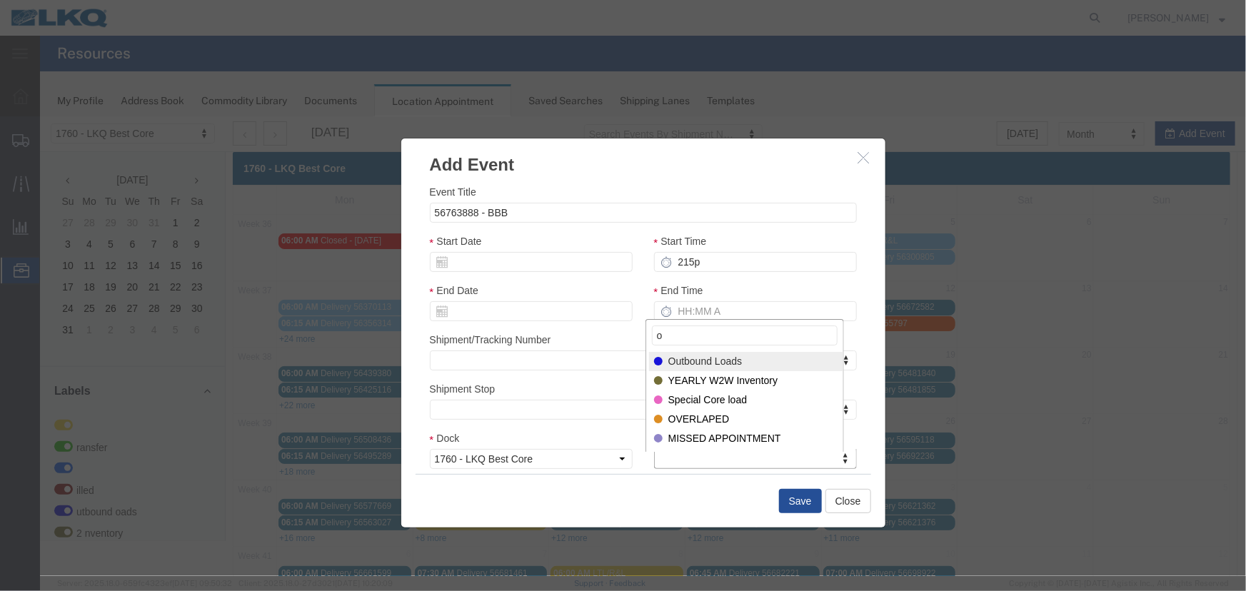
type input "o"
select select "80"
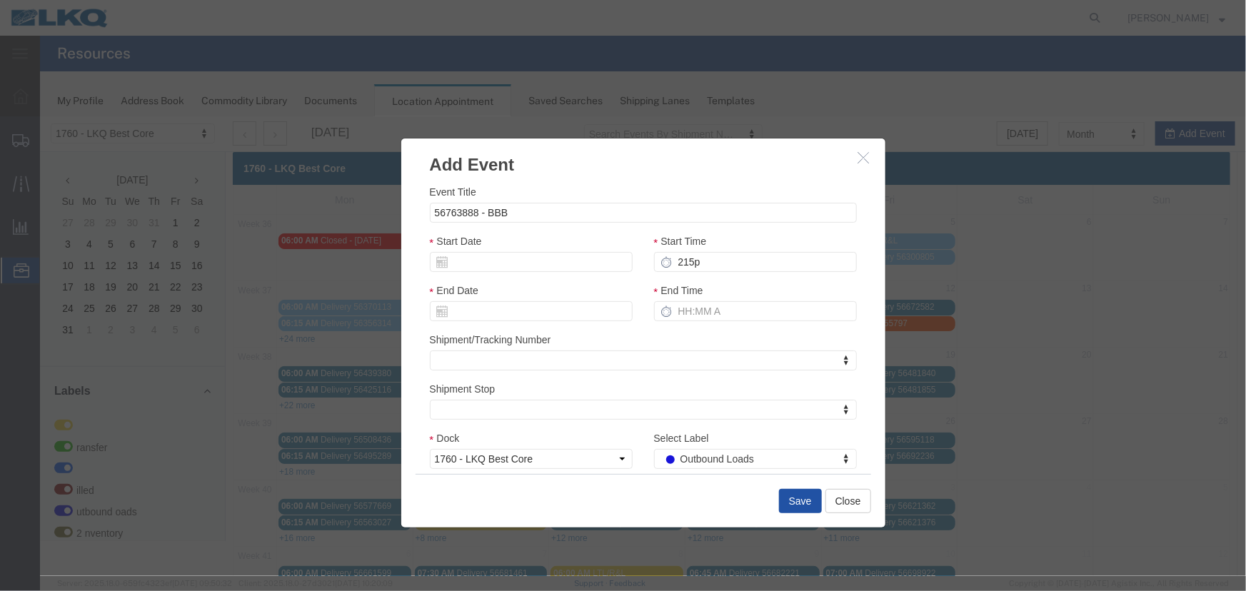
click at [794, 496] on button "Save" at bounding box center [800, 501] width 43 height 24
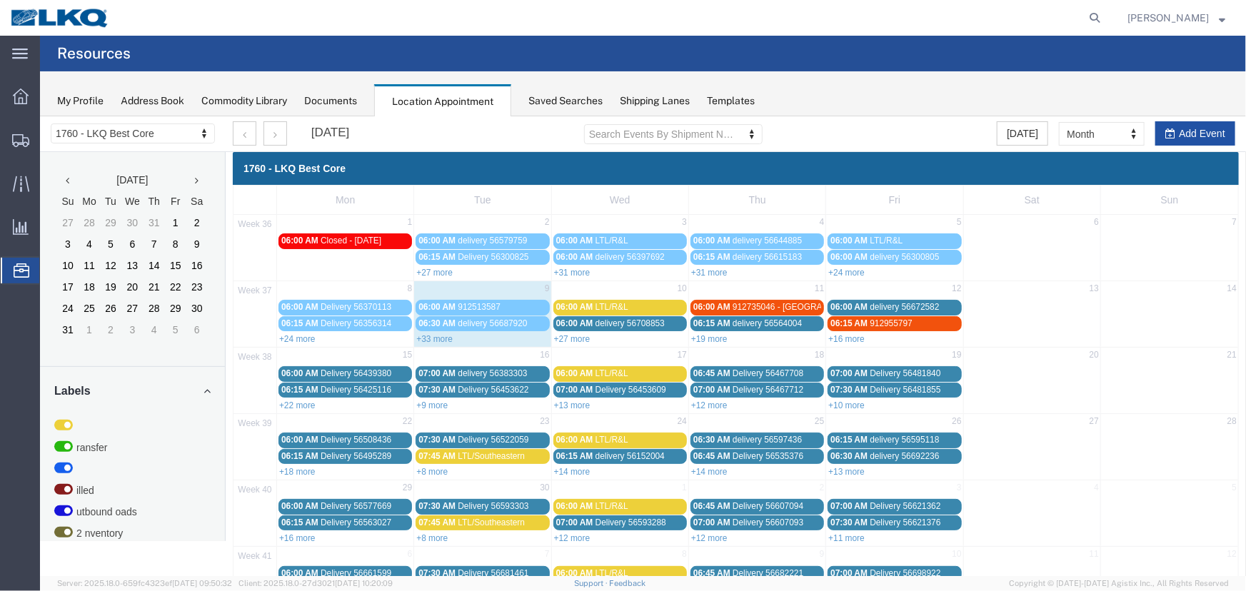
click at [1169, 131] on button "Add Event" at bounding box center [1195, 133] width 80 height 24
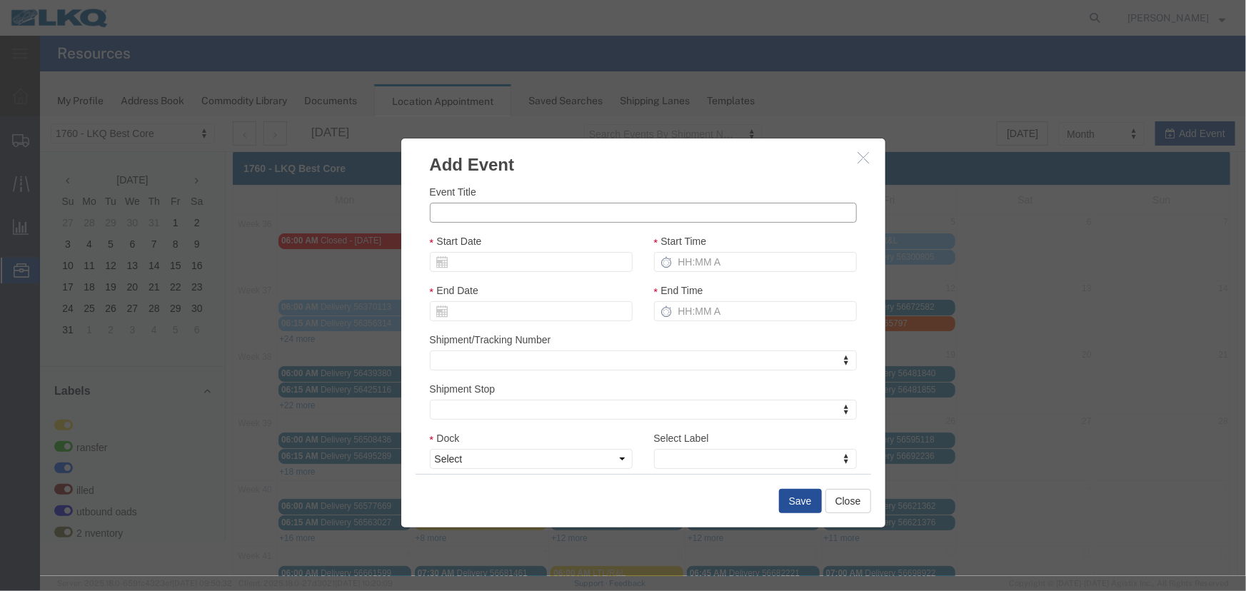
click at [483, 212] on input "Event Title" at bounding box center [642, 212] width 427 height 20
paste input "56763939"
type input "56763939 - BBB"
click at [490, 259] on input "Start Date" at bounding box center [530, 261] width 203 height 20
click at [511, 353] on td "10" at bounding box center [504, 350] width 21 height 21
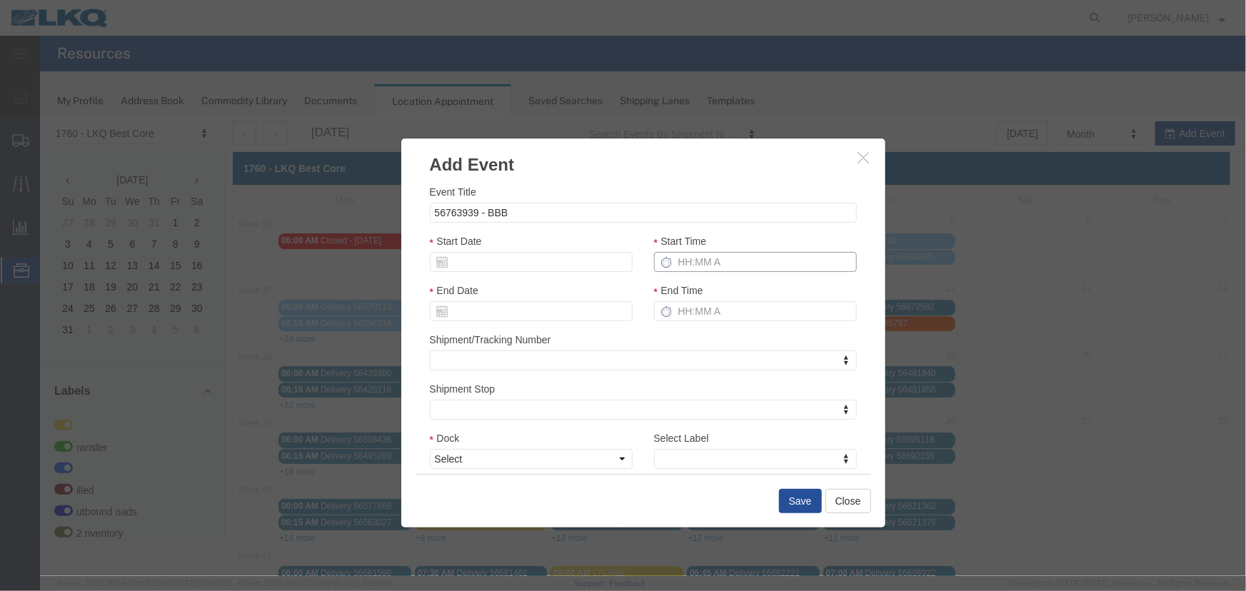
click at [726, 252] on input "Start Time" at bounding box center [755, 261] width 203 height 20
type input "215p"
click at [464, 456] on select "Select 1760 - LKQ Best Core 1760 - Outbound Loads" at bounding box center [530, 459] width 203 height 20
select select "1"
click at [429, 449] on select "Select 1760 - LKQ Best Core 1760 - Outbound Loads" at bounding box center [530, 459] width 203 height 20
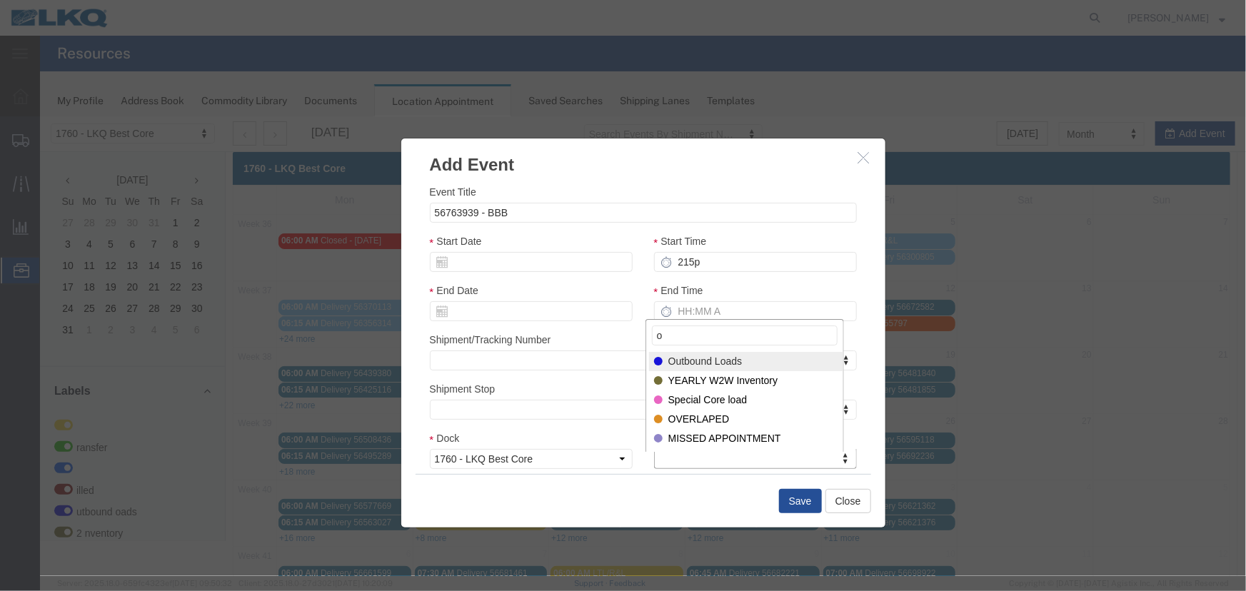
type input "o"
drag, startPoint x: 714, startPoint y: 364, endPoint x: 720, endPoint y: 375, distance: 12.8
select select "80"
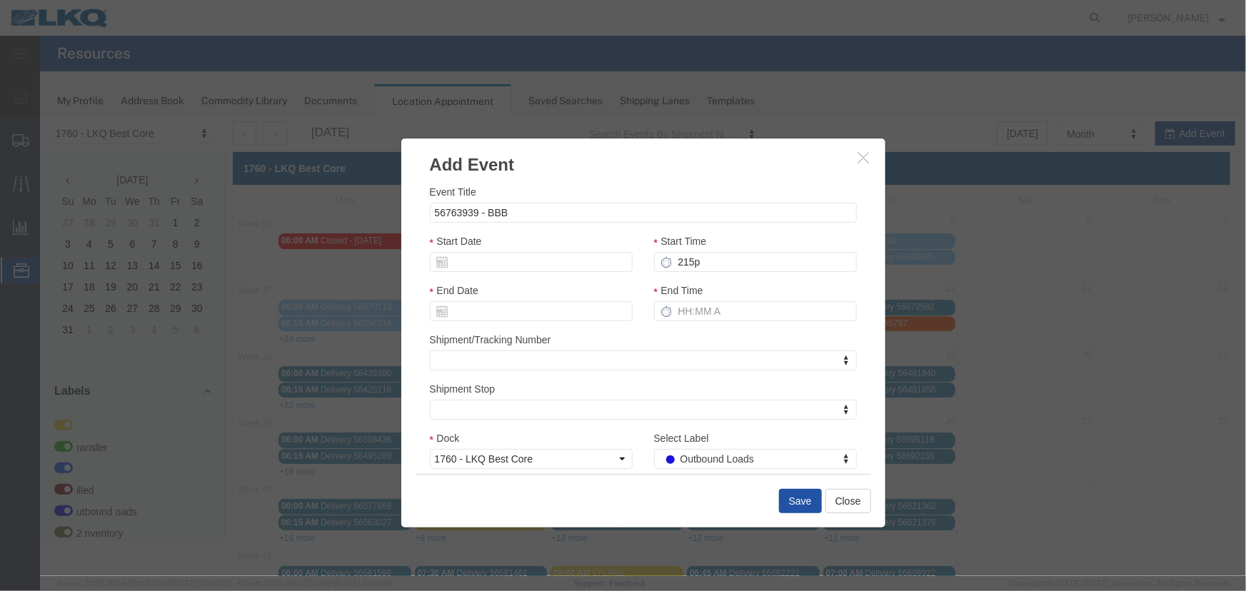
click at [793, 503] on button "Save" at bounding box center [800, 501] width 43 height 24
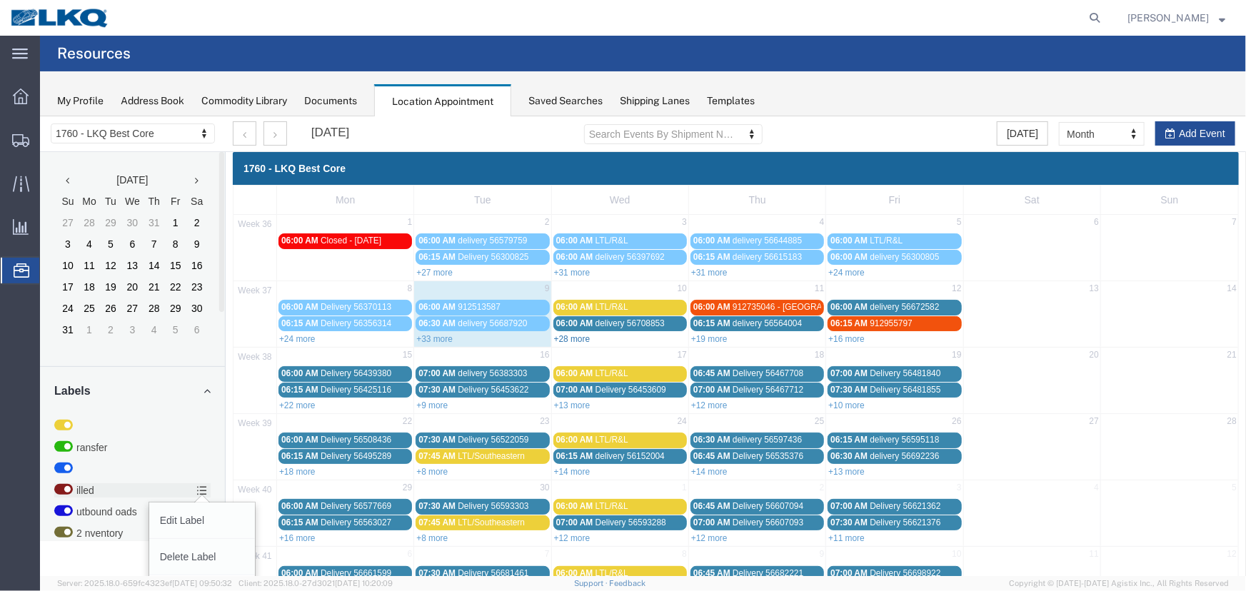
click at [578, 338] on link "+28 more" at bounding box center [572, 339] width 36 height 10
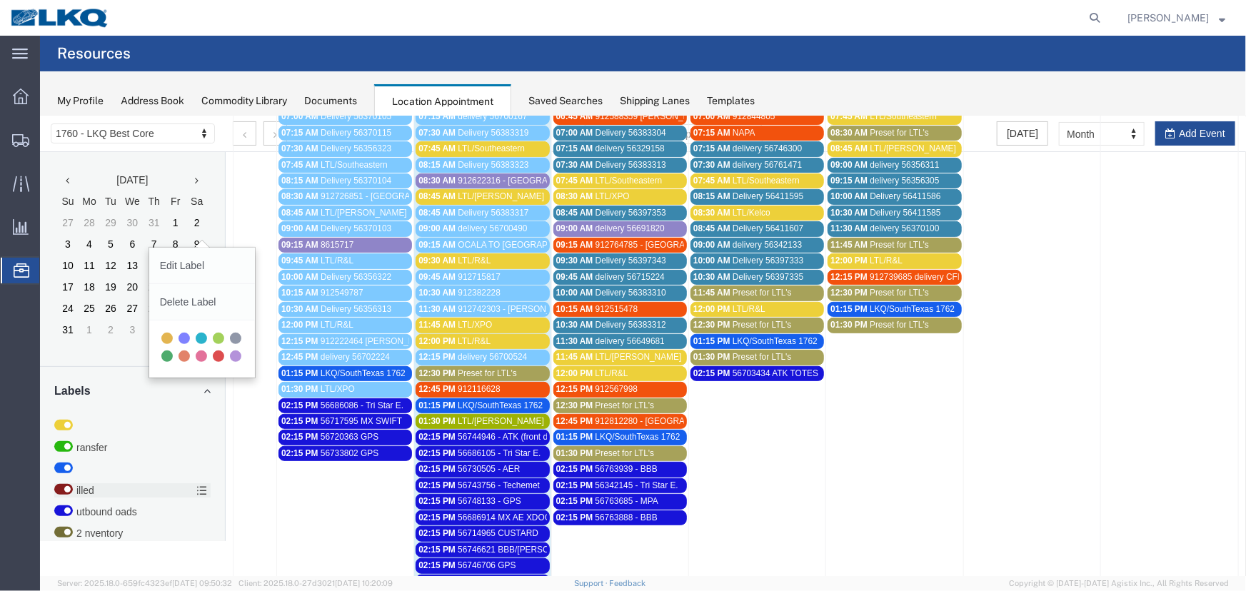
scroll to position [324, 0]
